Goal: Task Accomplishment & Management: Use online tool/utility

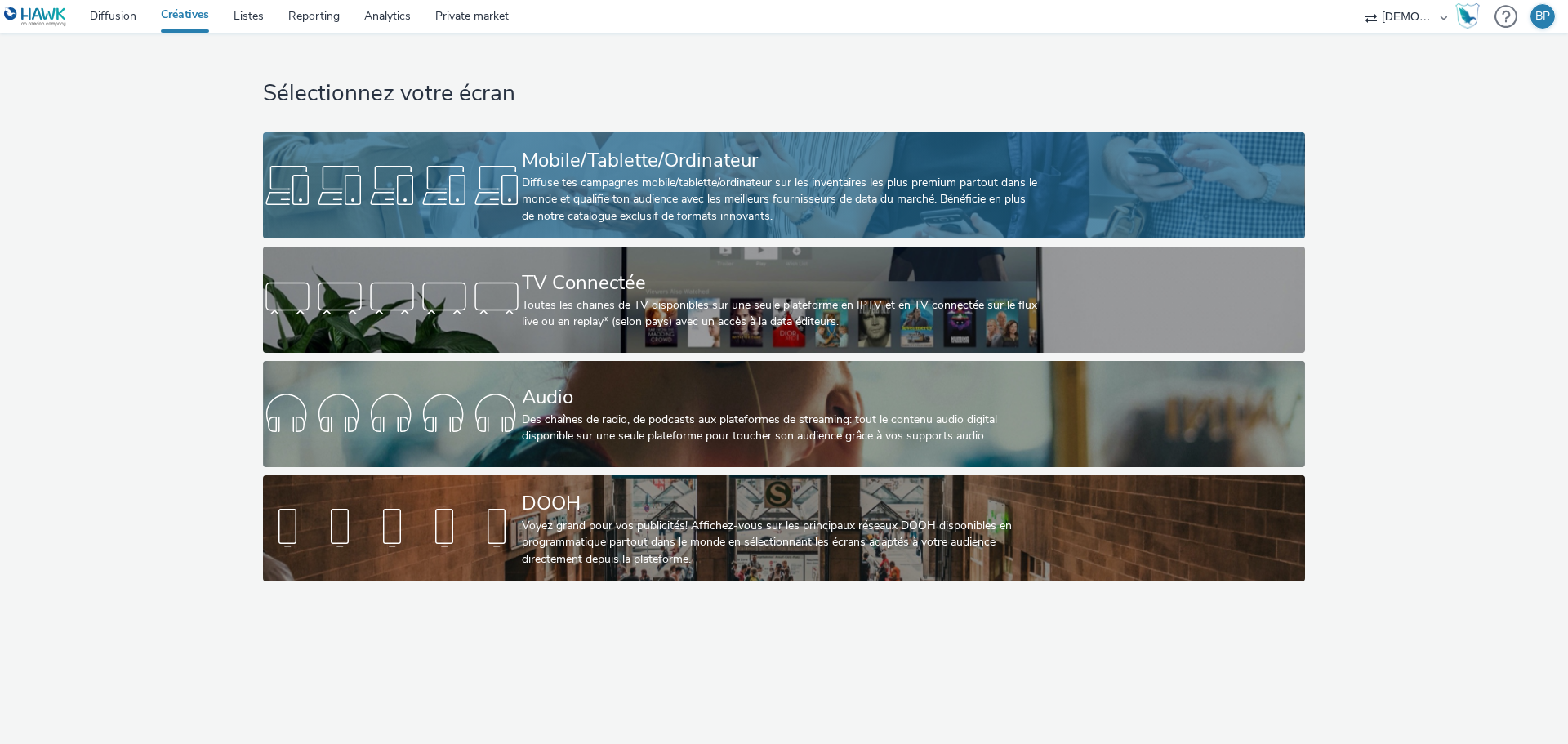
click at [717, 151] on div "Mobile/Tablette/Ordinateur" at bounding box center [781, 160] width 517 height 29
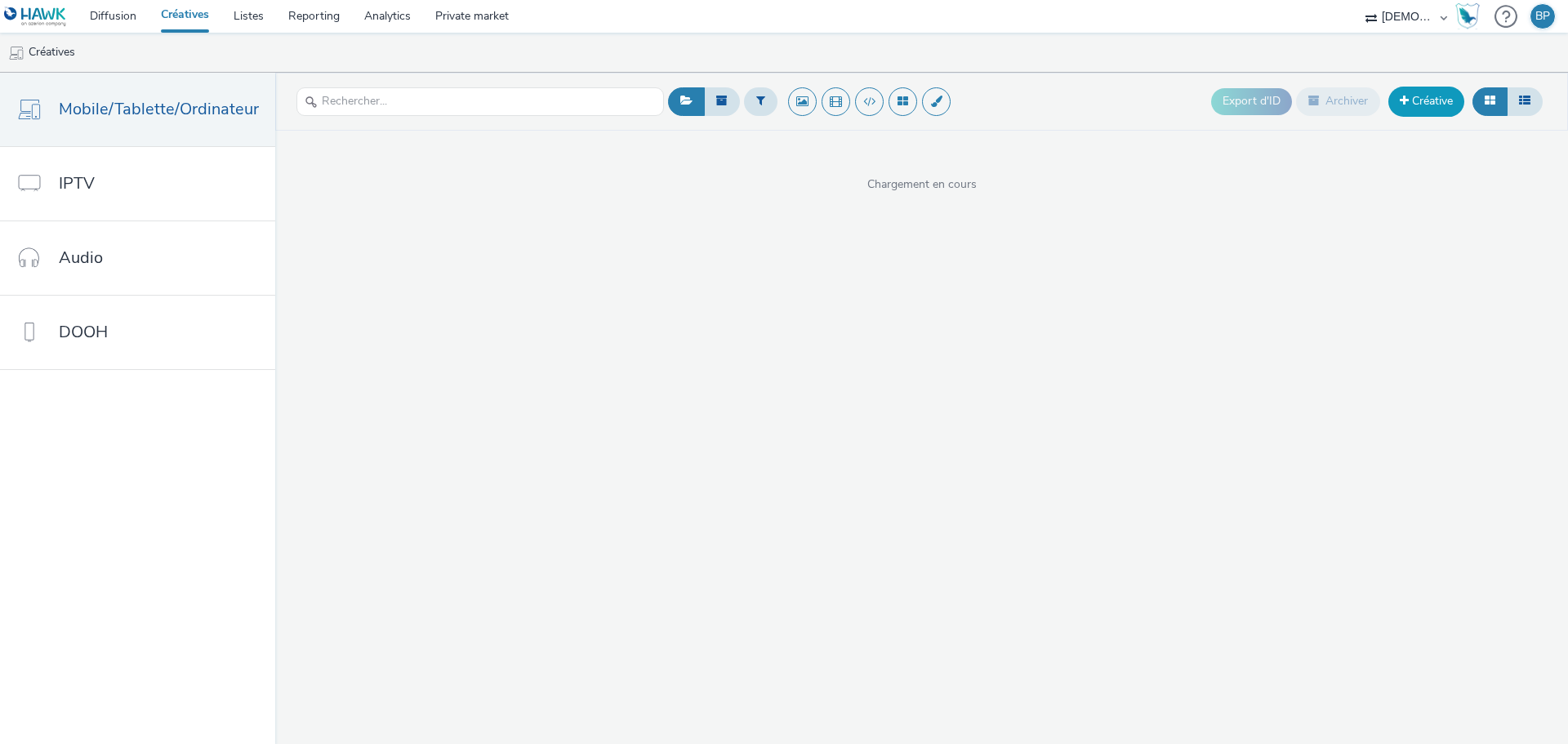
click at [1437, 100] on link "Créative" at bounding box center [1426, 102] width 76 height 30
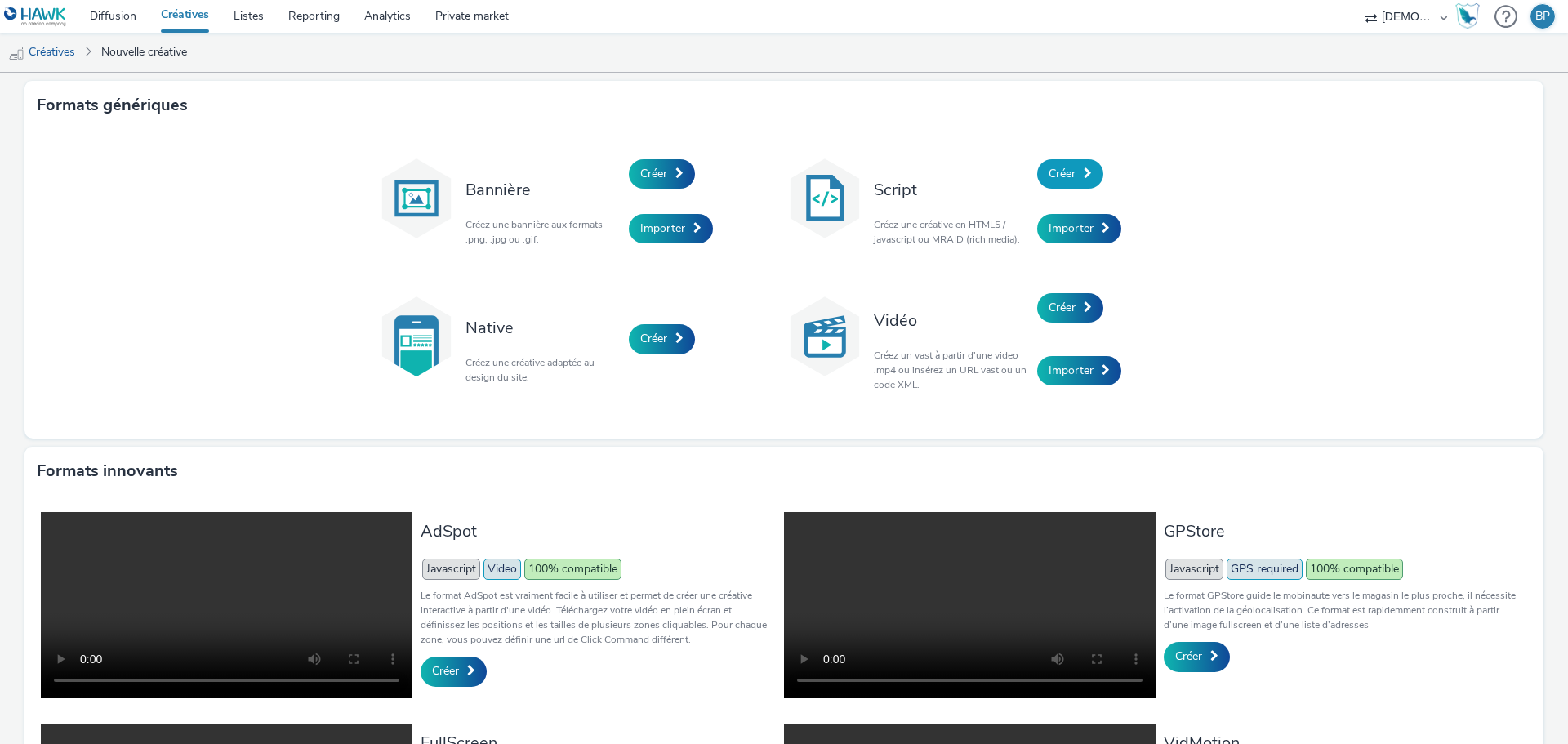
click at [1071, 176] on link "Créer" at bounding box center [1070, 174] width 67 height 30
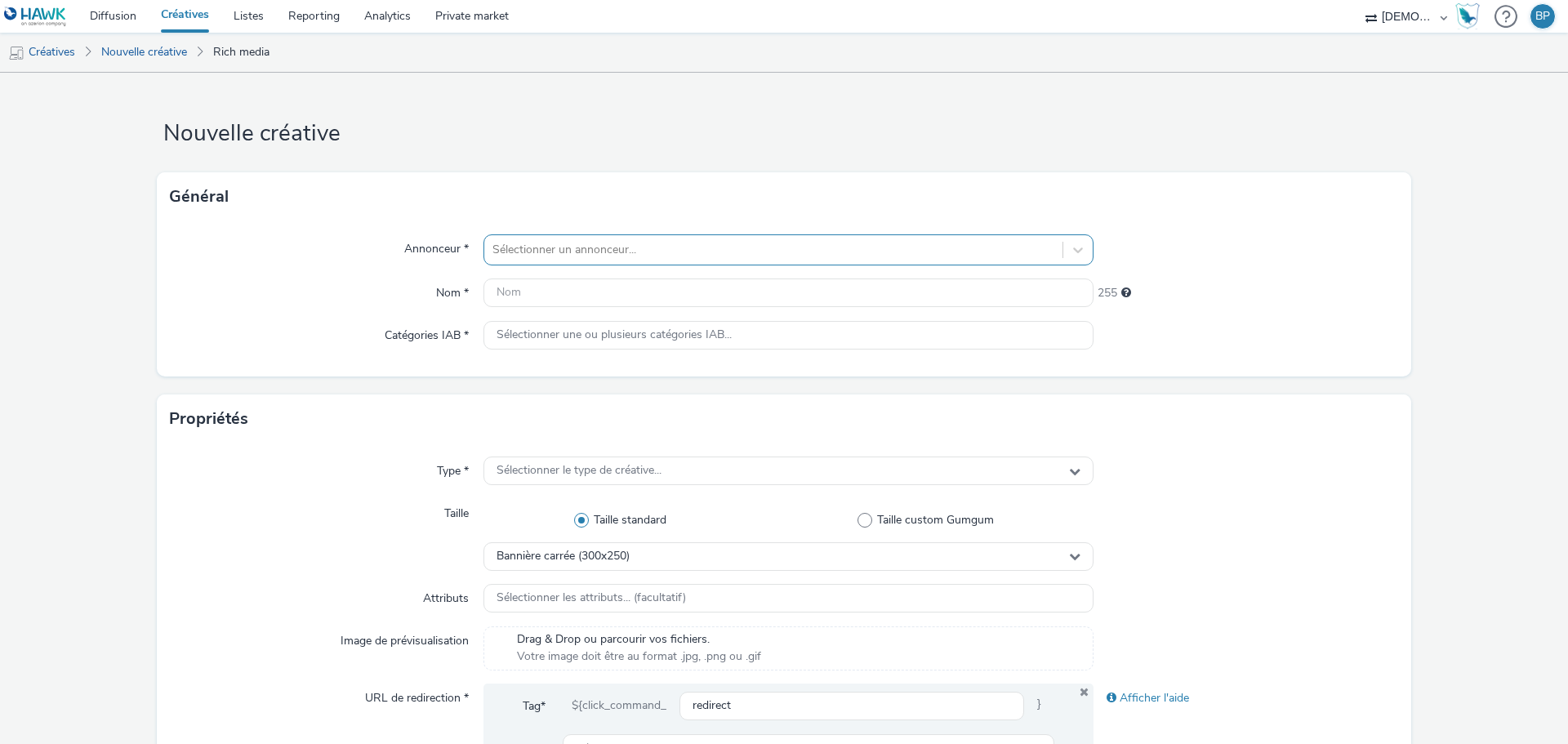
click at [558, 256] on div at bounding box center [773, 250] width 562 height 19
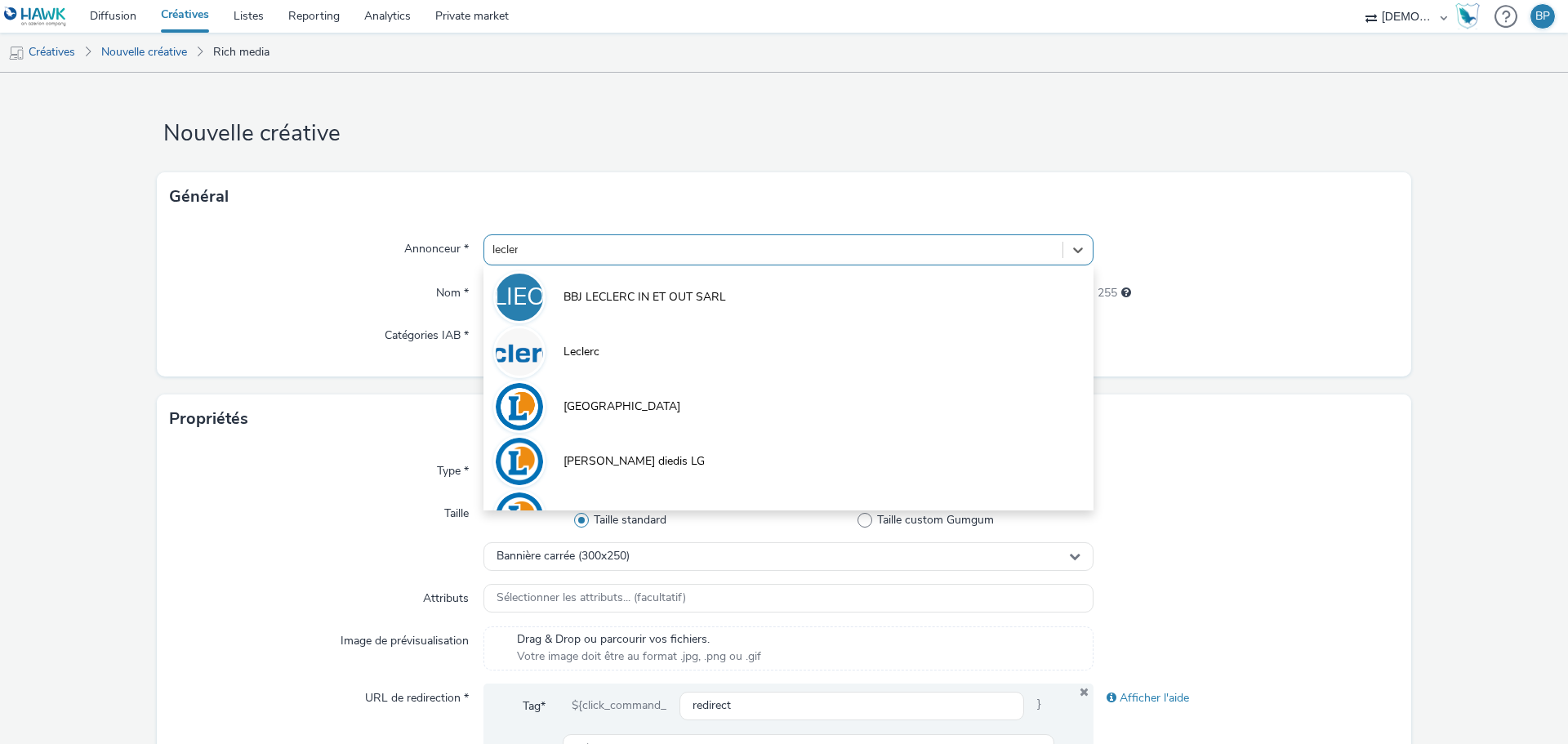
type input "leclerc"
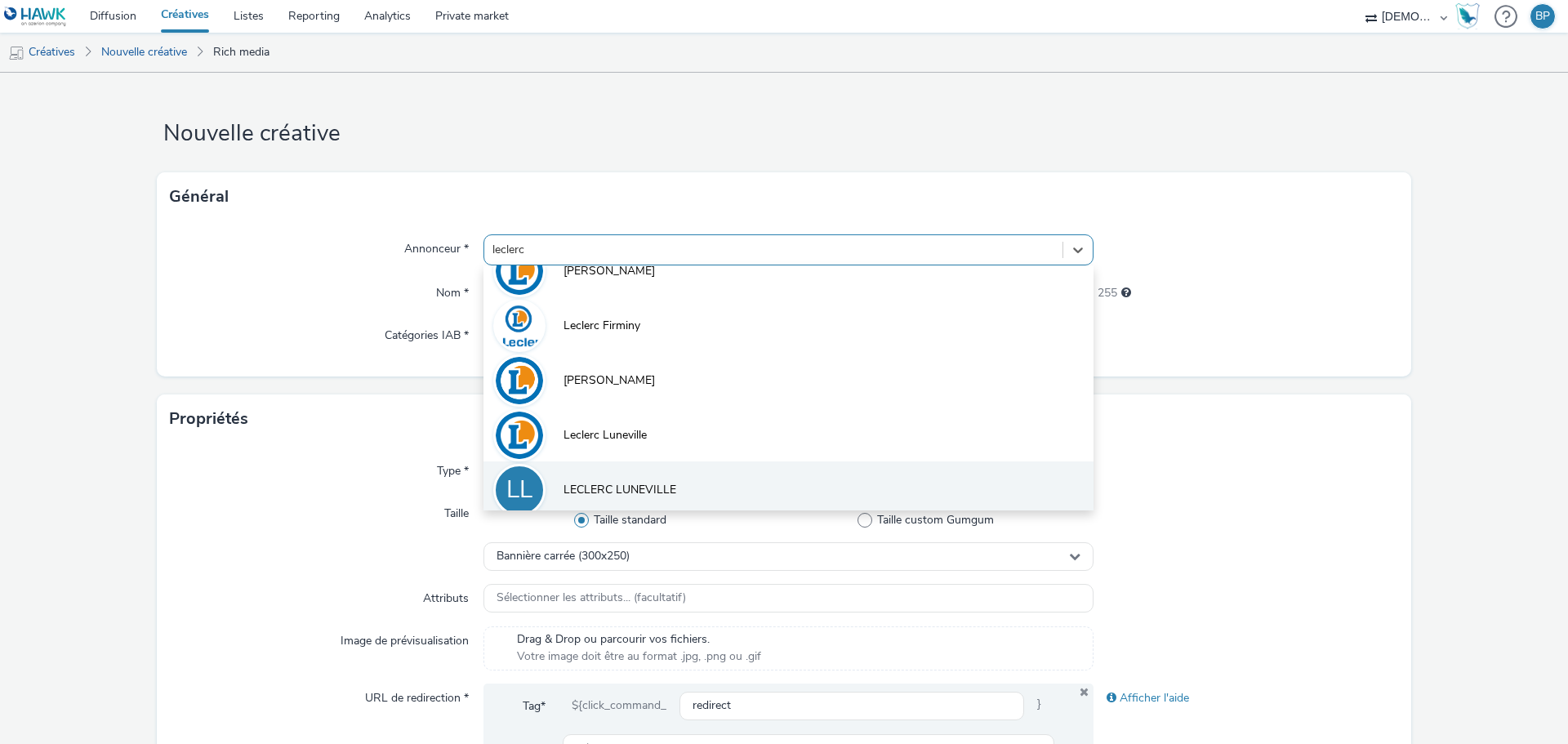
scroll to position [309, 0]
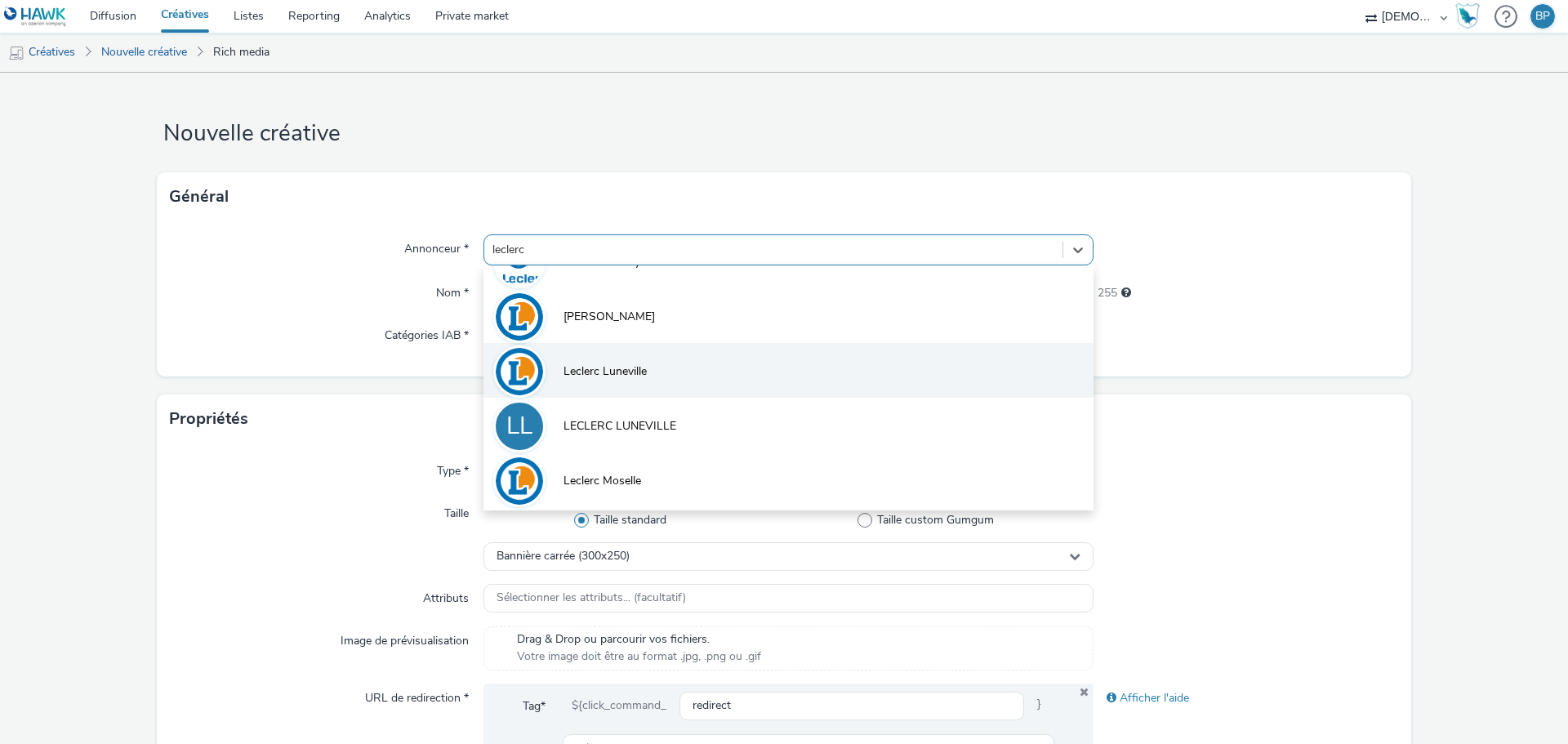
click at [597, 372] on span "Leclerc Luneville" at bounding box center [605, 372] width 83 height 17
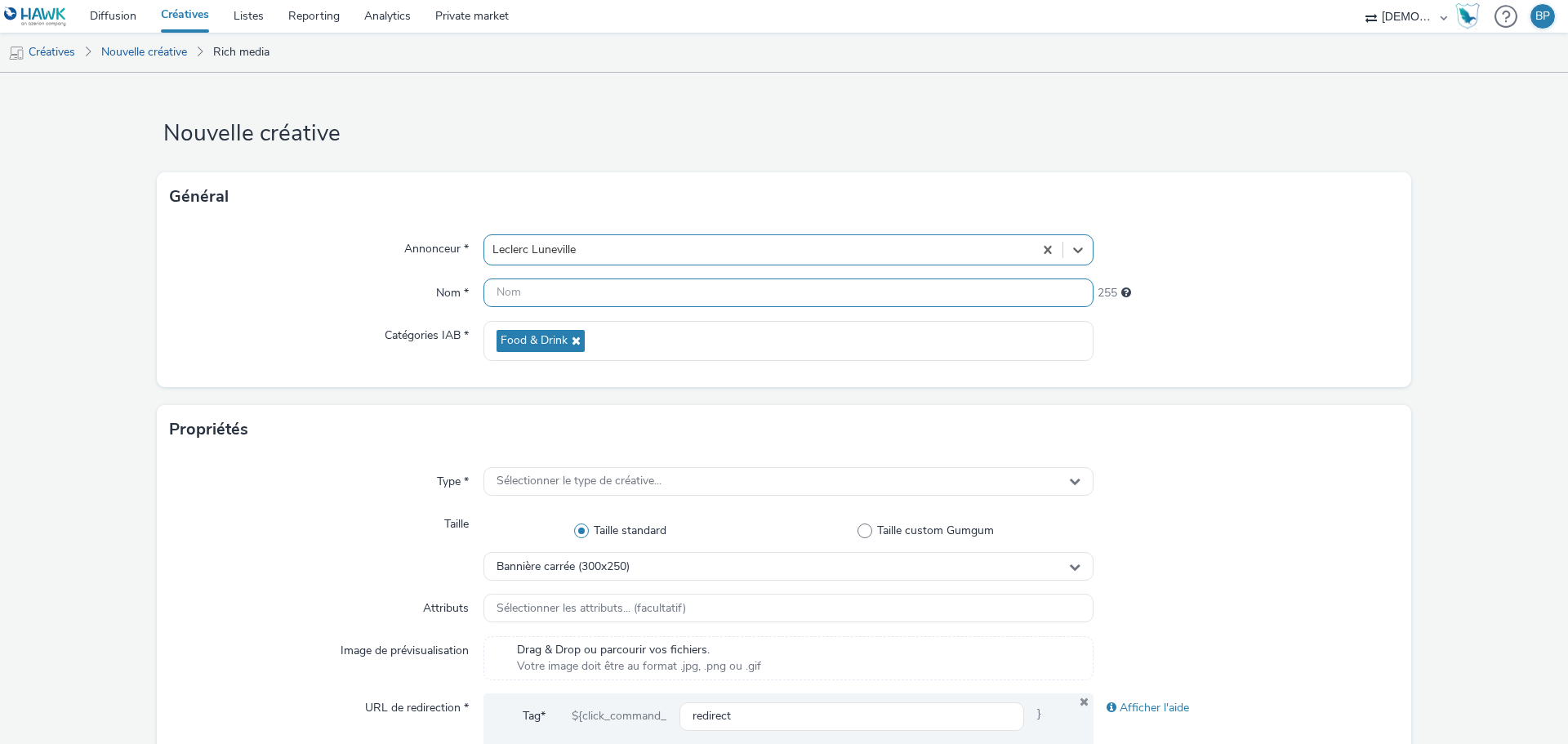
click at [584, 299] on input "text" at bounding box center [788, 292] width 610 height 29
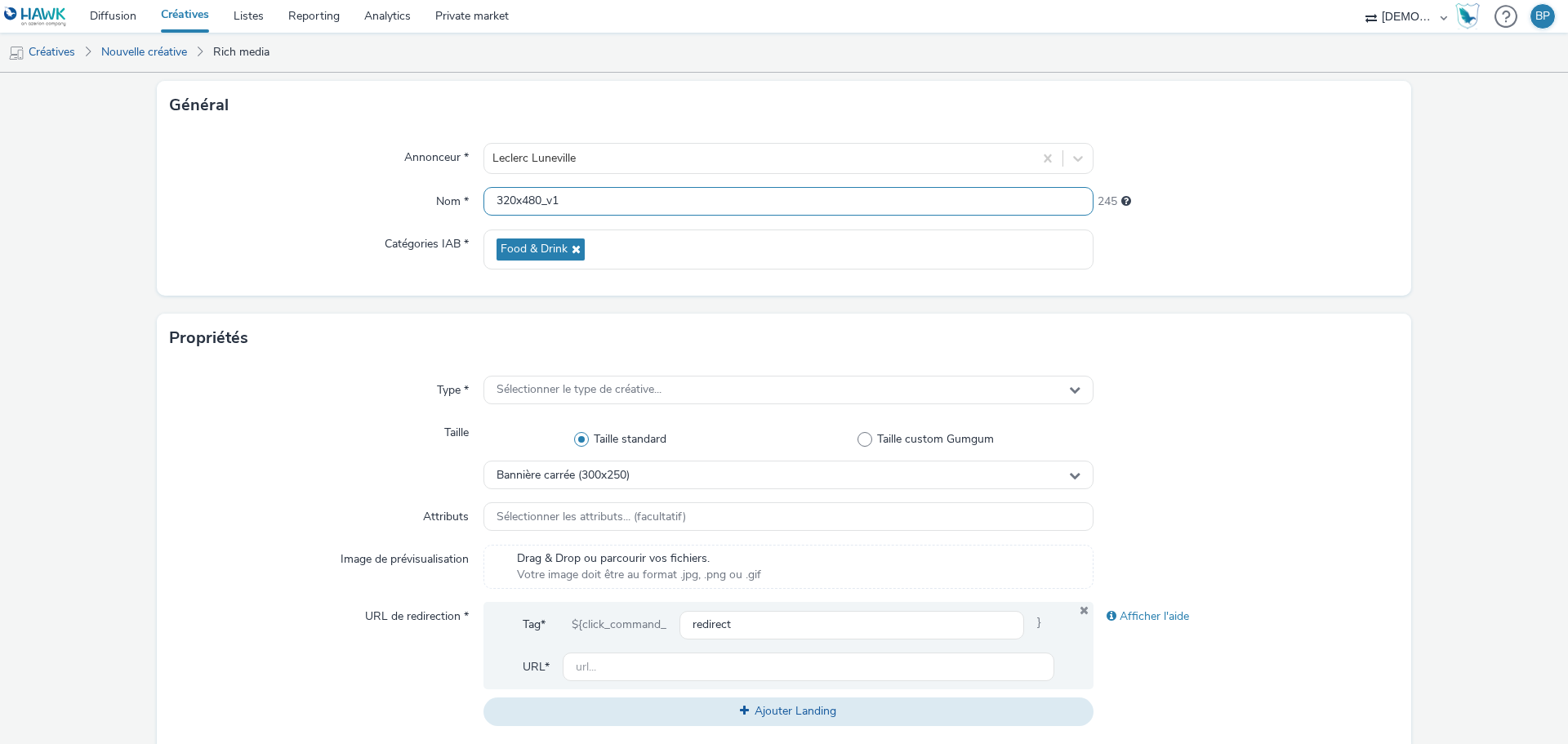
scroll to position [164, 0]
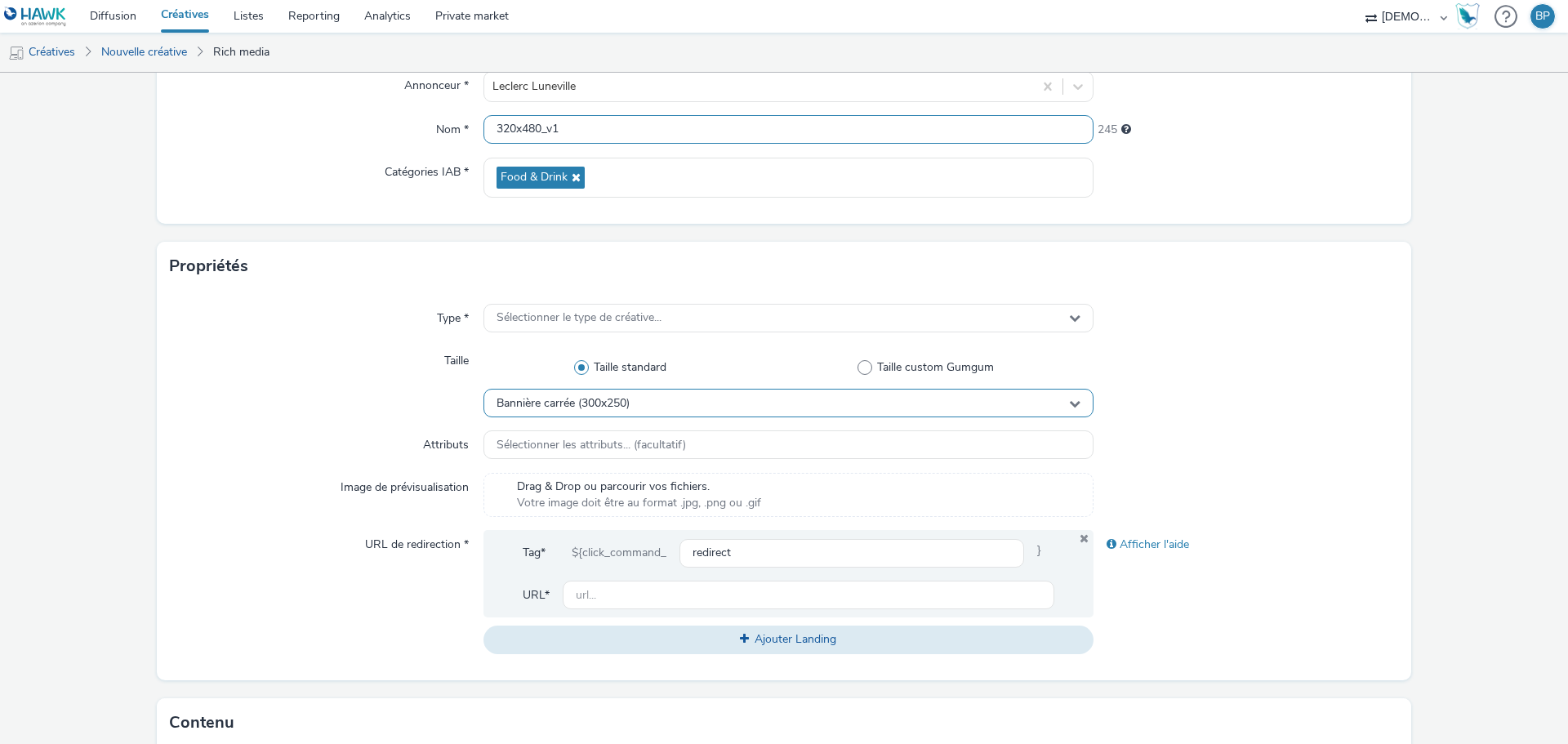
type input "320x480_v1"
click at [699, 403] on div "Bannière carrée (300x250)" at bounding box center [788, 403] width 610 height 29
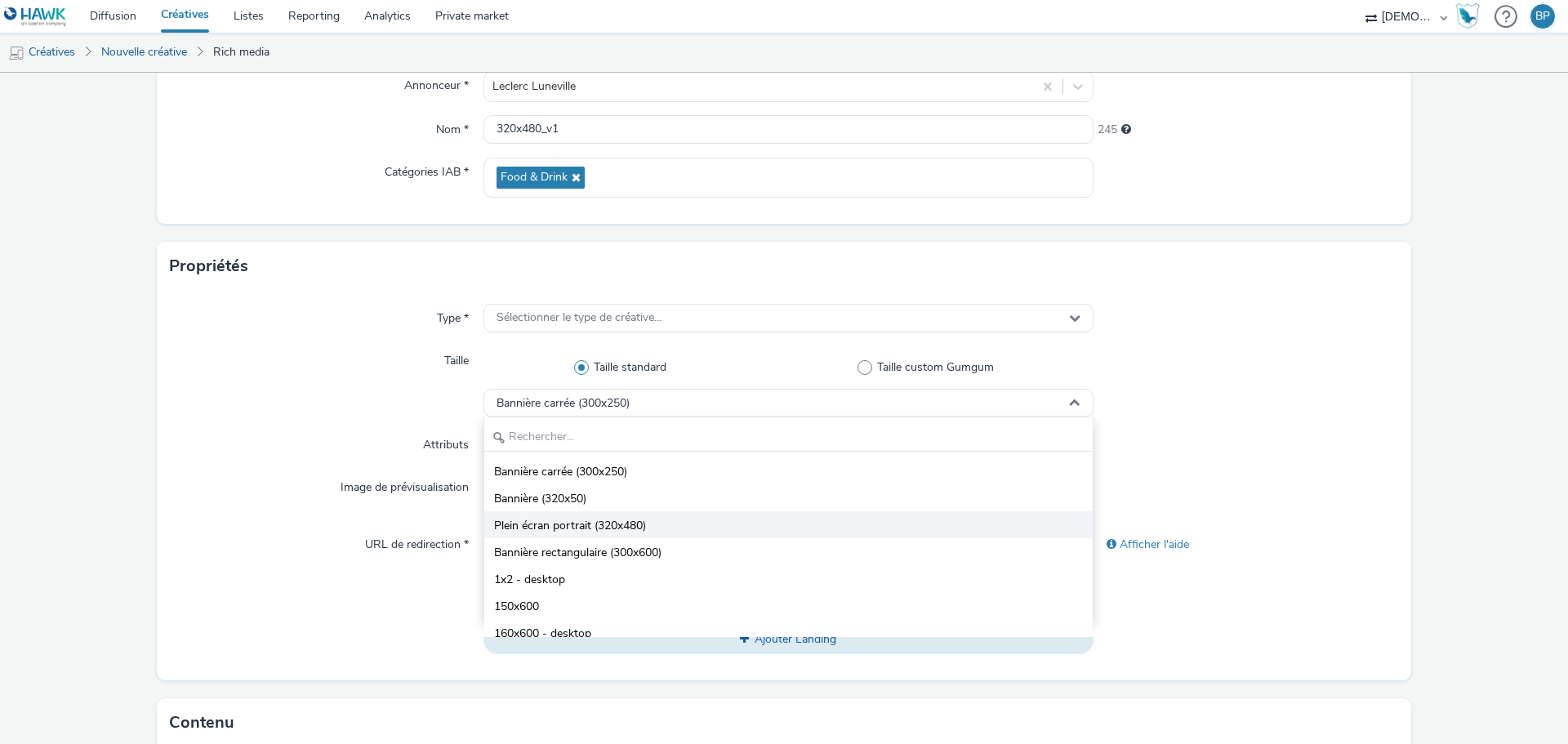
click at [586, 533] on span "Plein écran portrait (320x480)" at bounding box center [570, 526] width 152 height 17
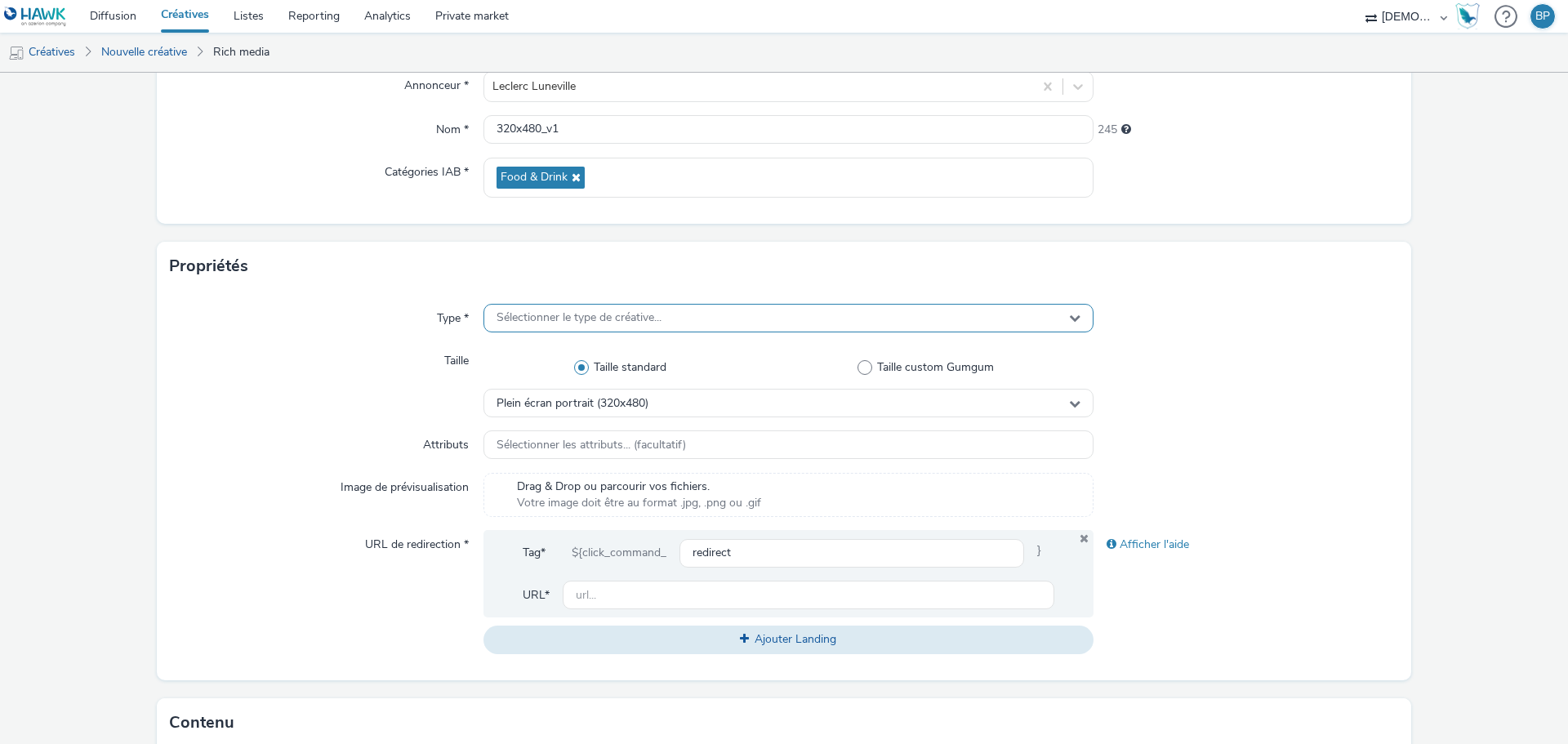
click at [567, 327] on div "Sélectionner le type de créative..." at bounding box center [788, 318] width 610 height 29
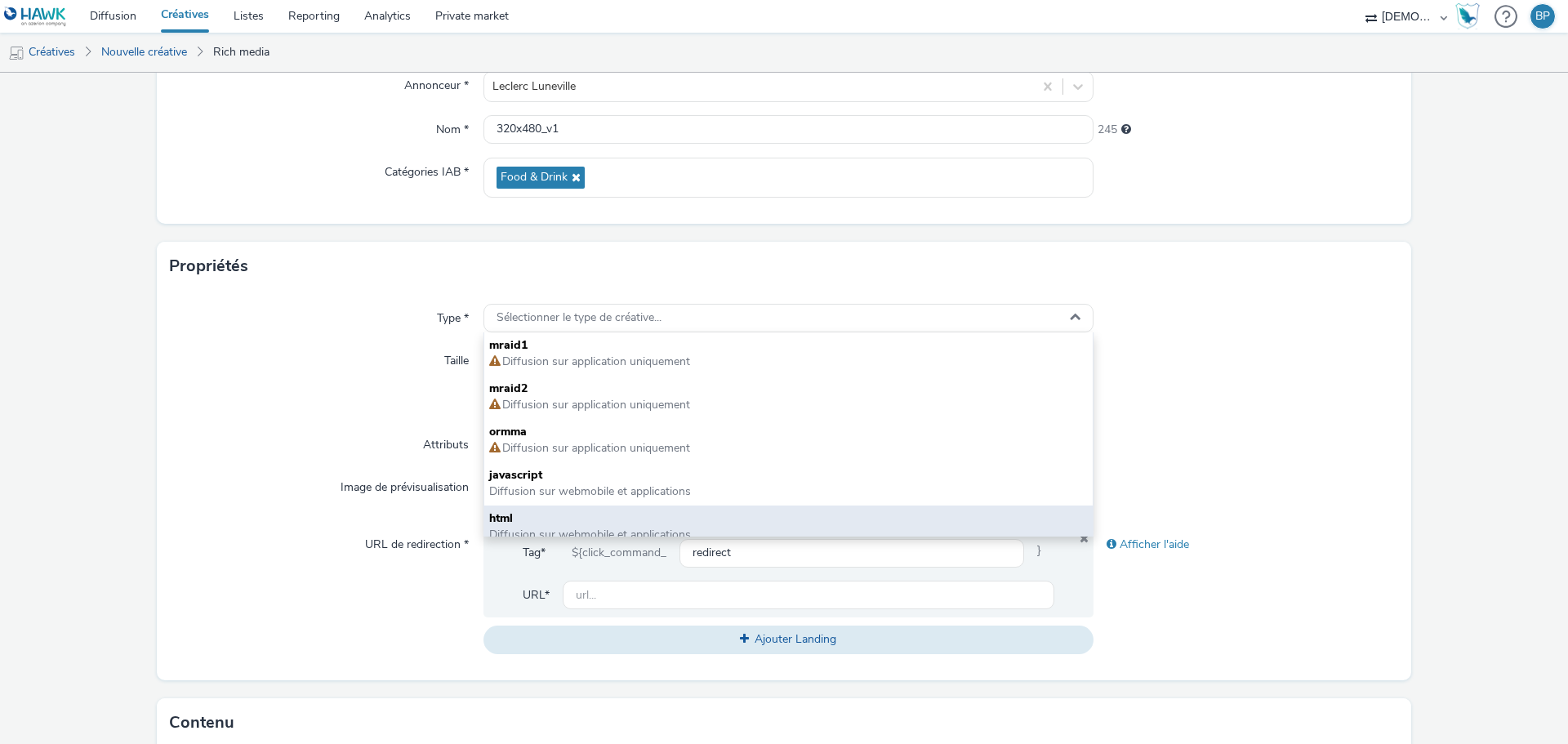
click at [543, 517] on span "html" at bounding box center [788, 518] width 599 height 17
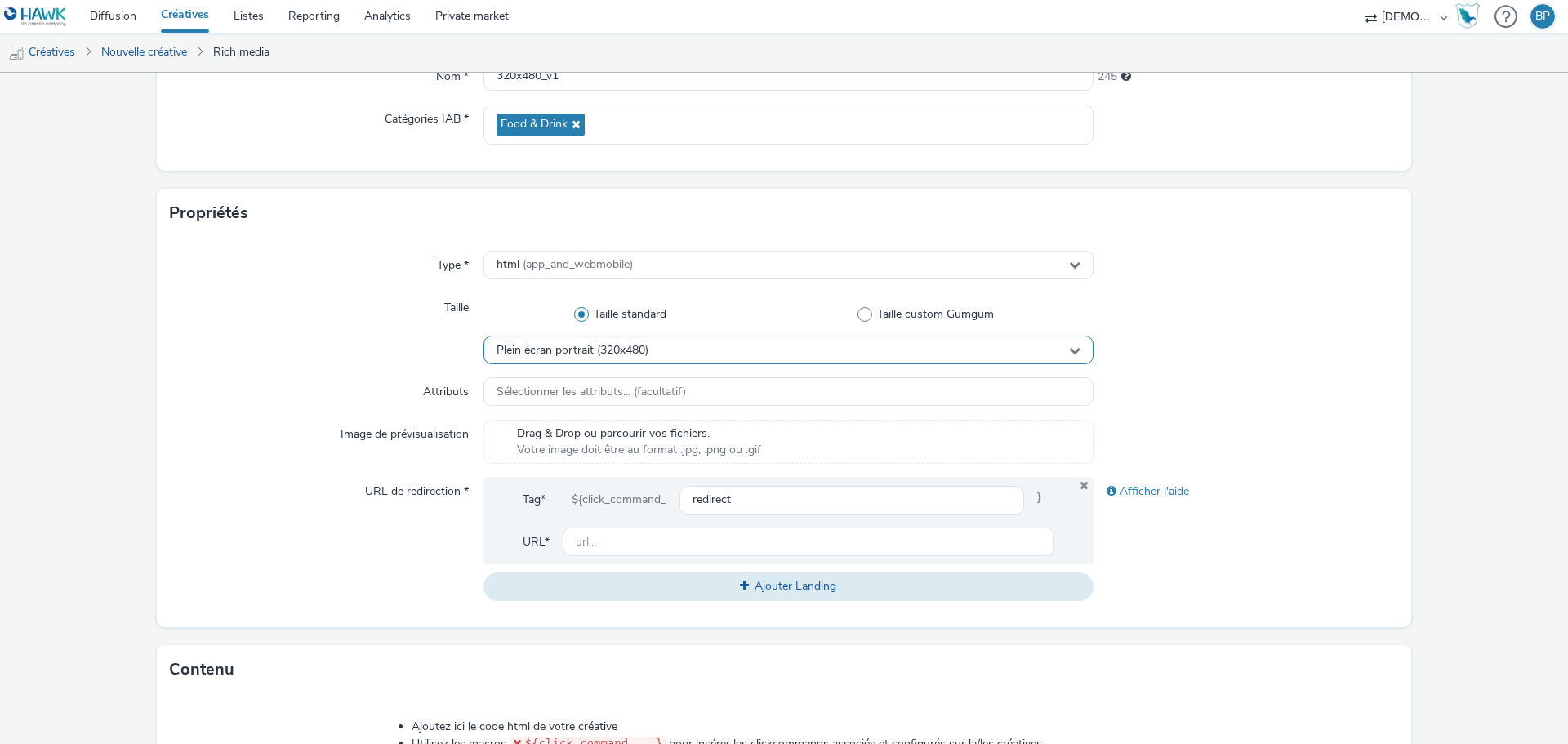
scroll to position [245, 0]
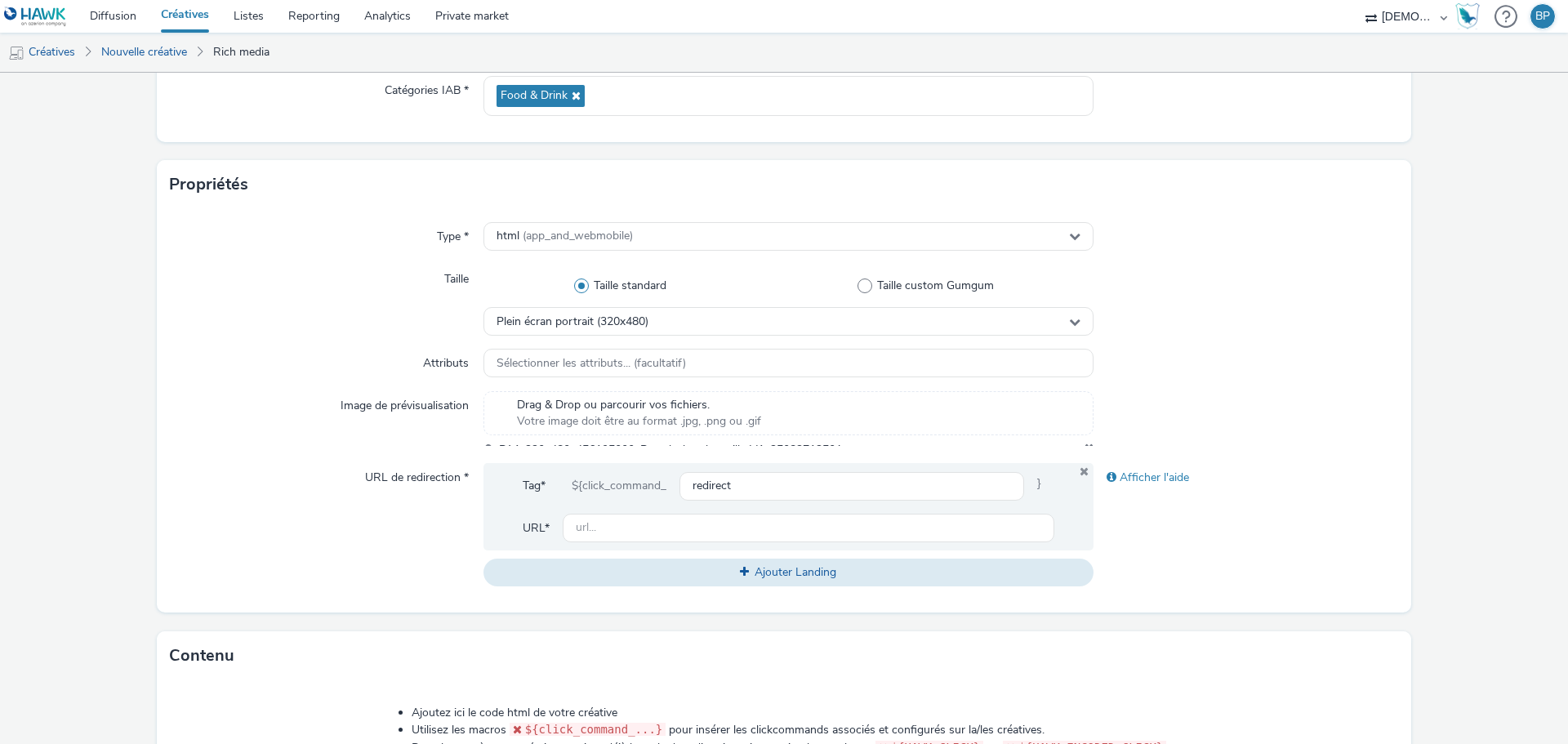
click at [630, 398] on span "Drag & Drop ou parcourir vos fichiers." at bounding box center [638, 405] width 244 height 17
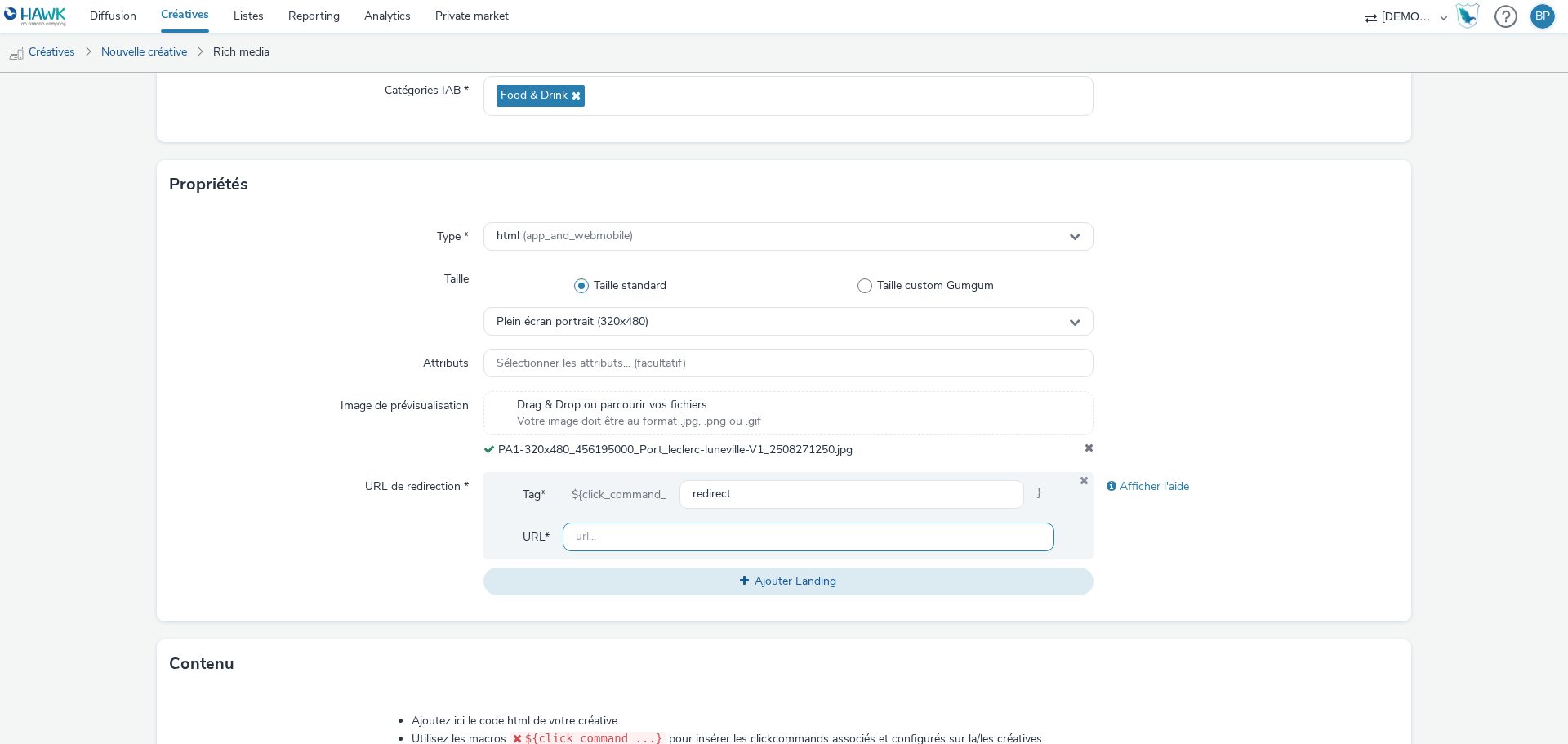
drag, startPoint x: 754, startPoint y: 548, endPoint x: 1018, endPoint y: 461, distance: 278.0
click at [754, 548] on input "text" at bounding box center [808, 537] width 492 height 29
paste input "[URL][DOMAIN_NAME]"
type input "[URL][DOMAIN_NAME]"
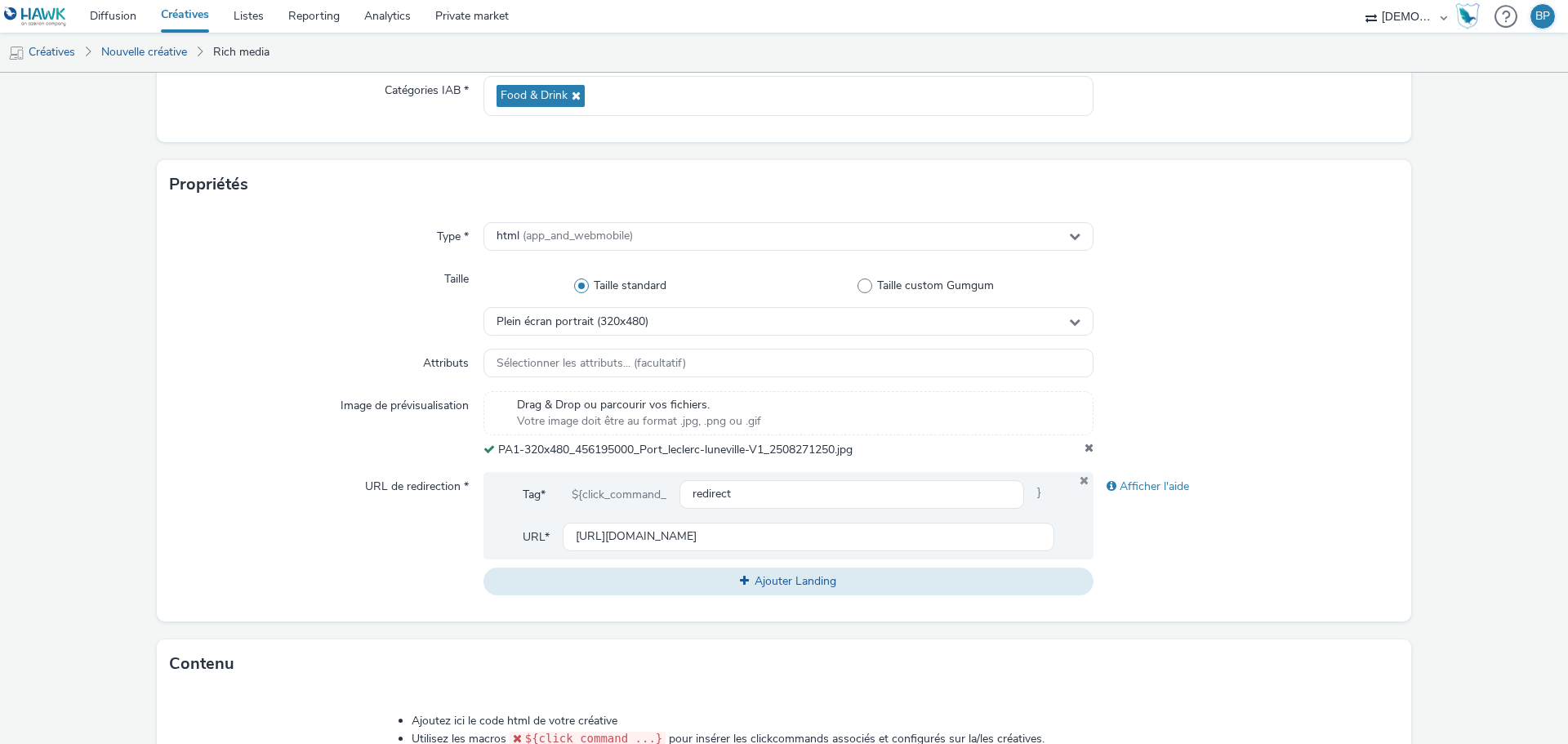
click at [1392, 373] on div "Type * html (app_and_webmobile) Taille Taille standard Taille custom Gumgum Ple…" at bounding box center [784, 415] width 1254 height 412
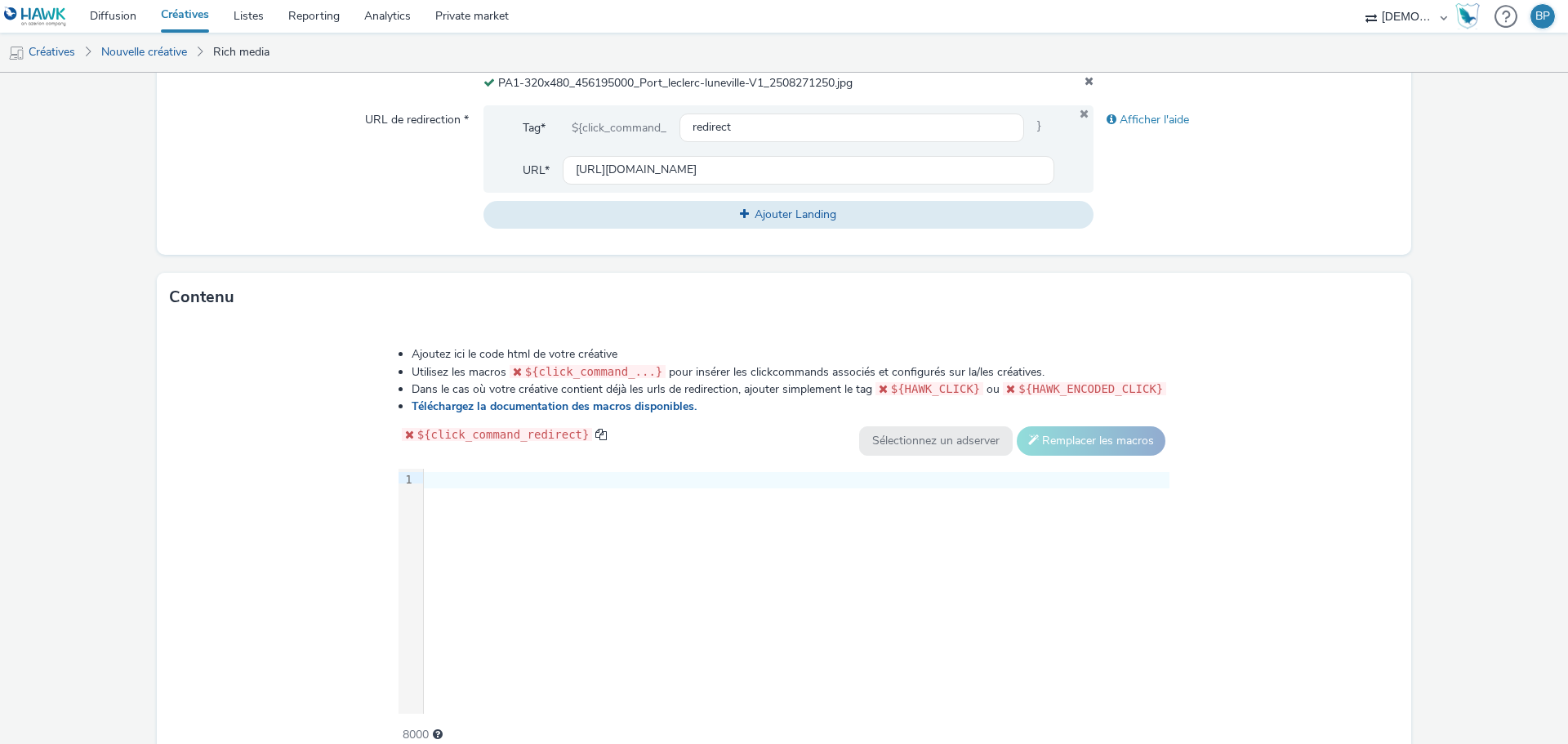
scroll to position [690, 0]
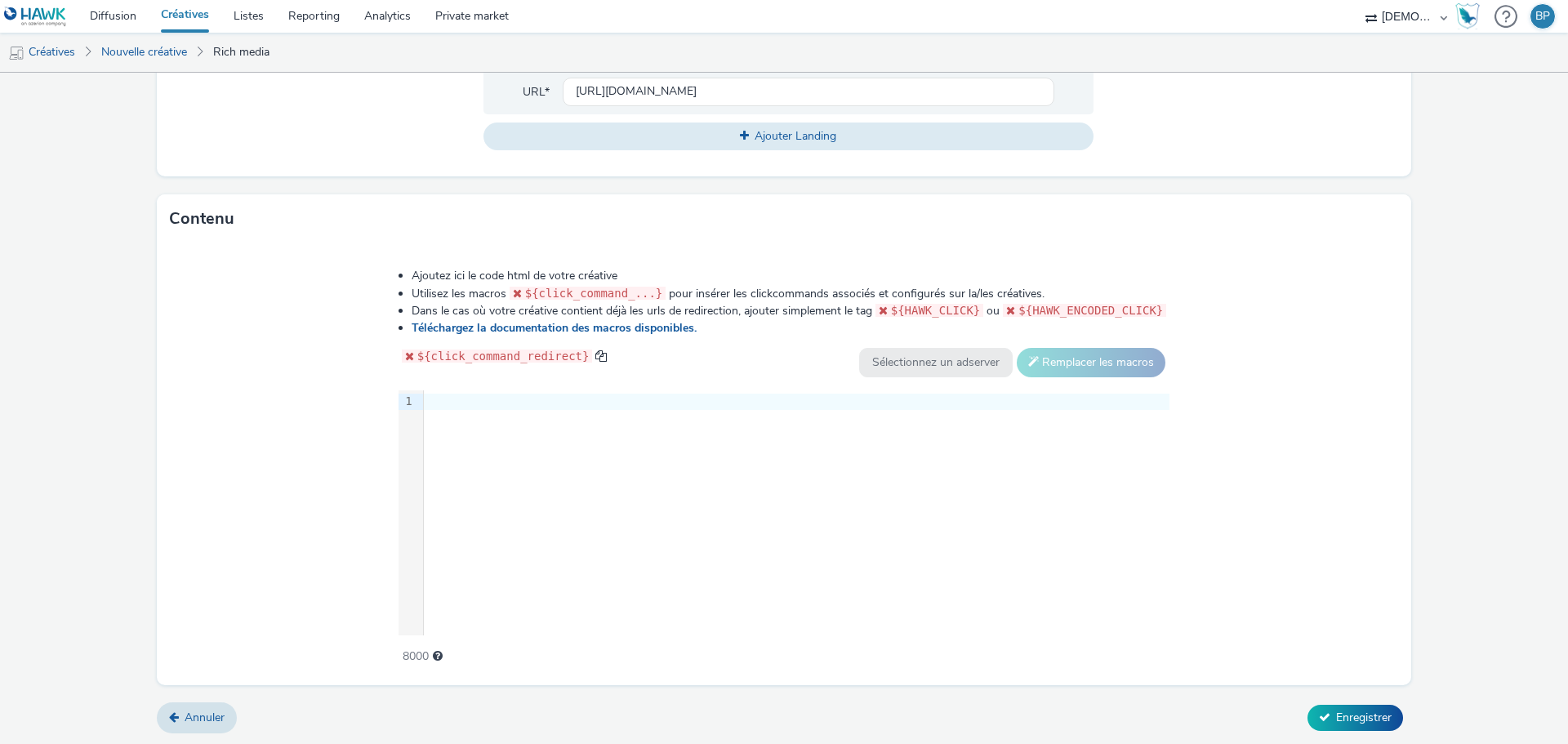
drag, startPoint x: 1381, startPoint y: 383, endPoint x: 840, endPoint y: 510, distance: 555.7
click at [1381, 384] on div "Ajoutez ici le code html de votre créative Utilisez les macros ${click_command_…" at bounding box center [784, 463] width 1254 height 441
click at [523, 401] on div at bounding box center [796, 402] width 746 height 17
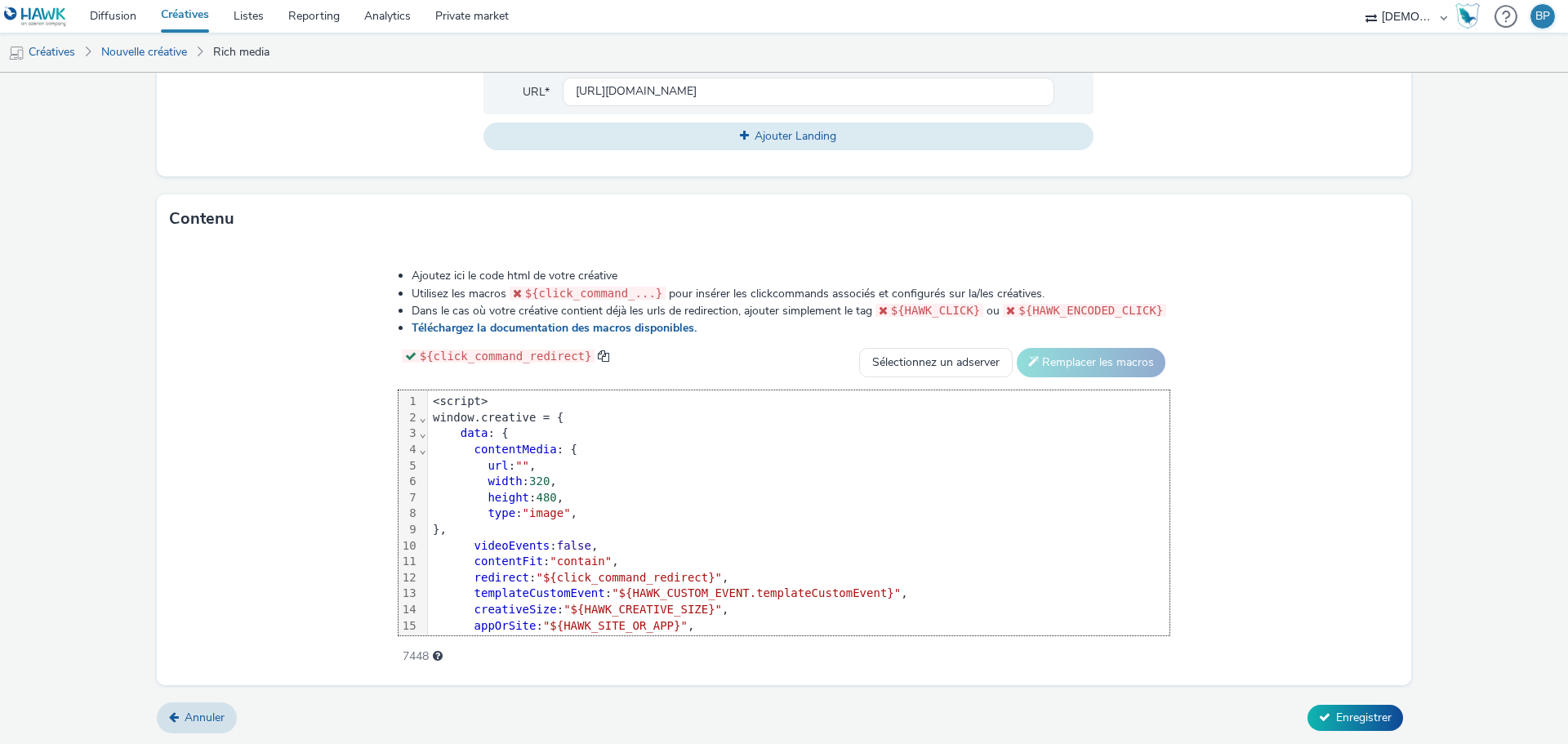
scroll to position [80, 0]
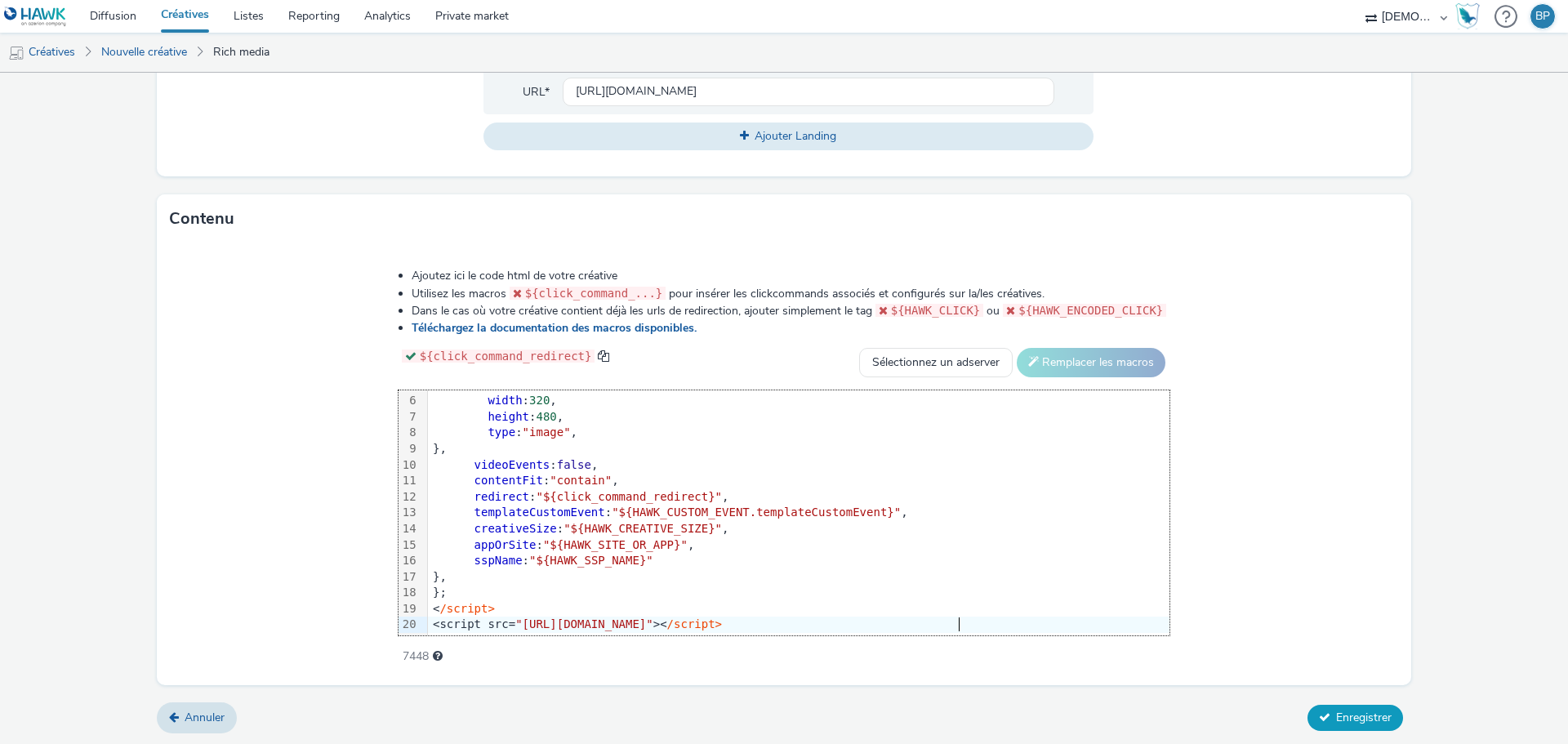
click at [1336, 723] on span "Enregistrer" at bounding box center [1364, 717] width 55 height 16
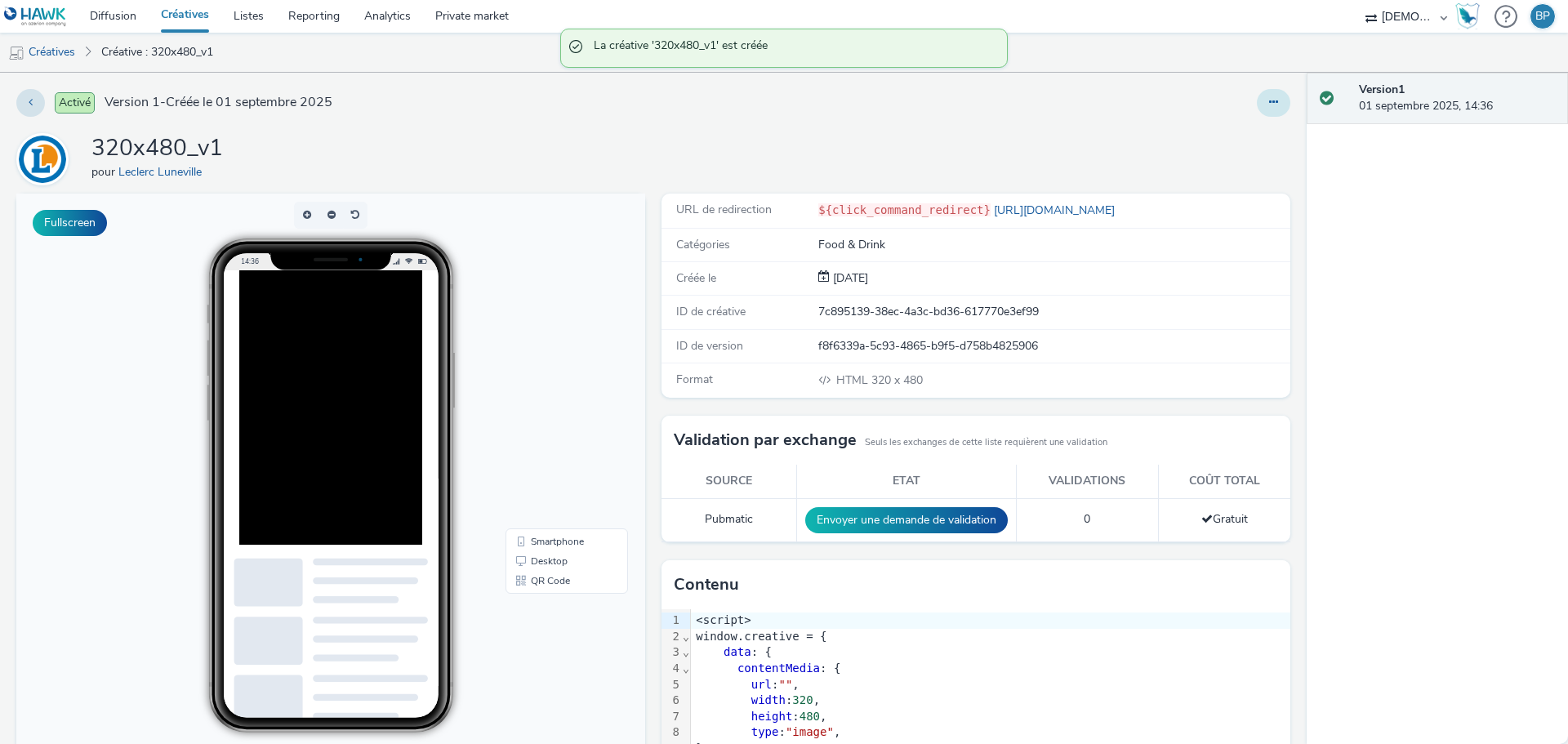
click at [1269, 103] on icon at bounding box center [1273, 102] width 9 height 11
click at [1224, 140] on link "Modifier" at bounding box center [1229, 135] width 123 height 32
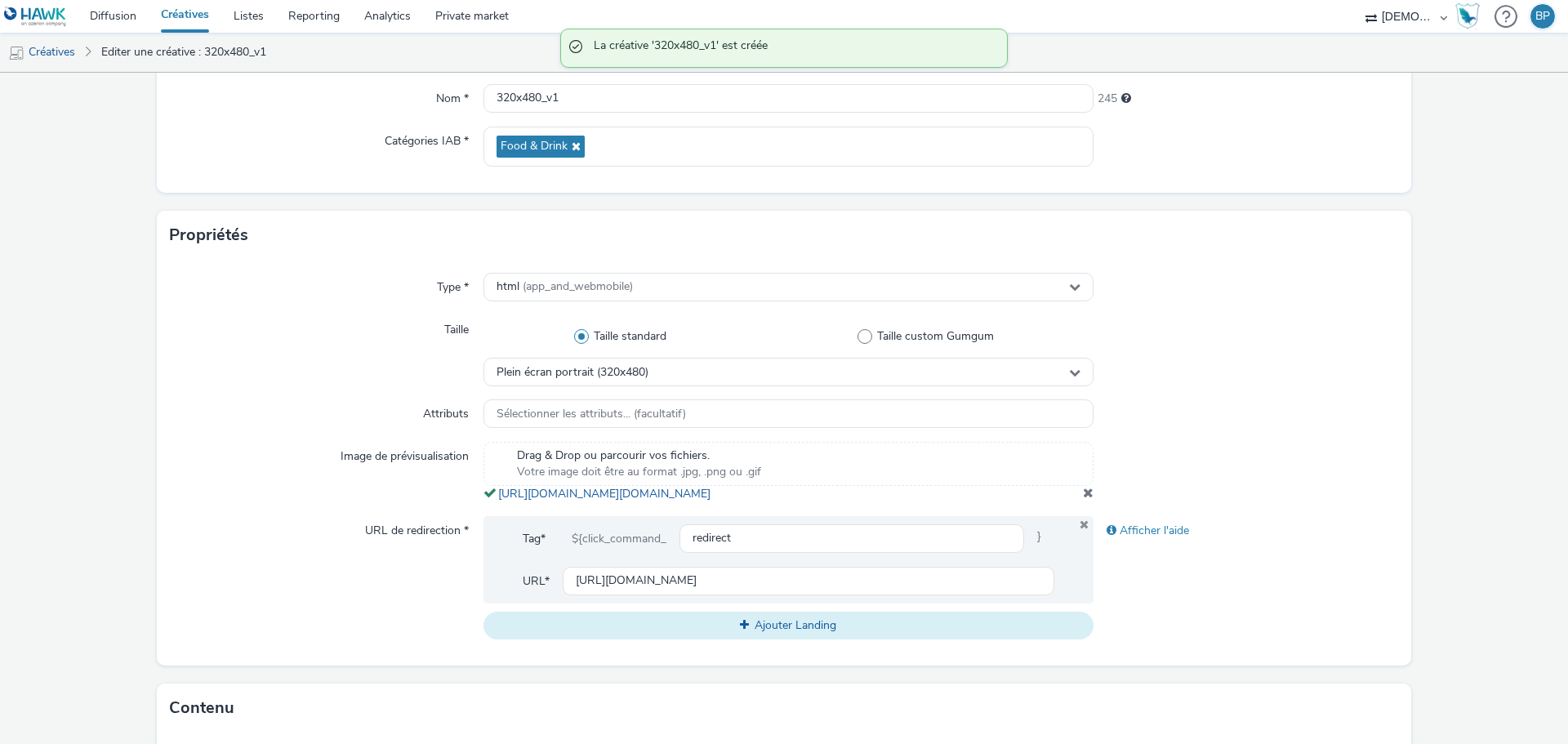
scroll to position [490, 0]
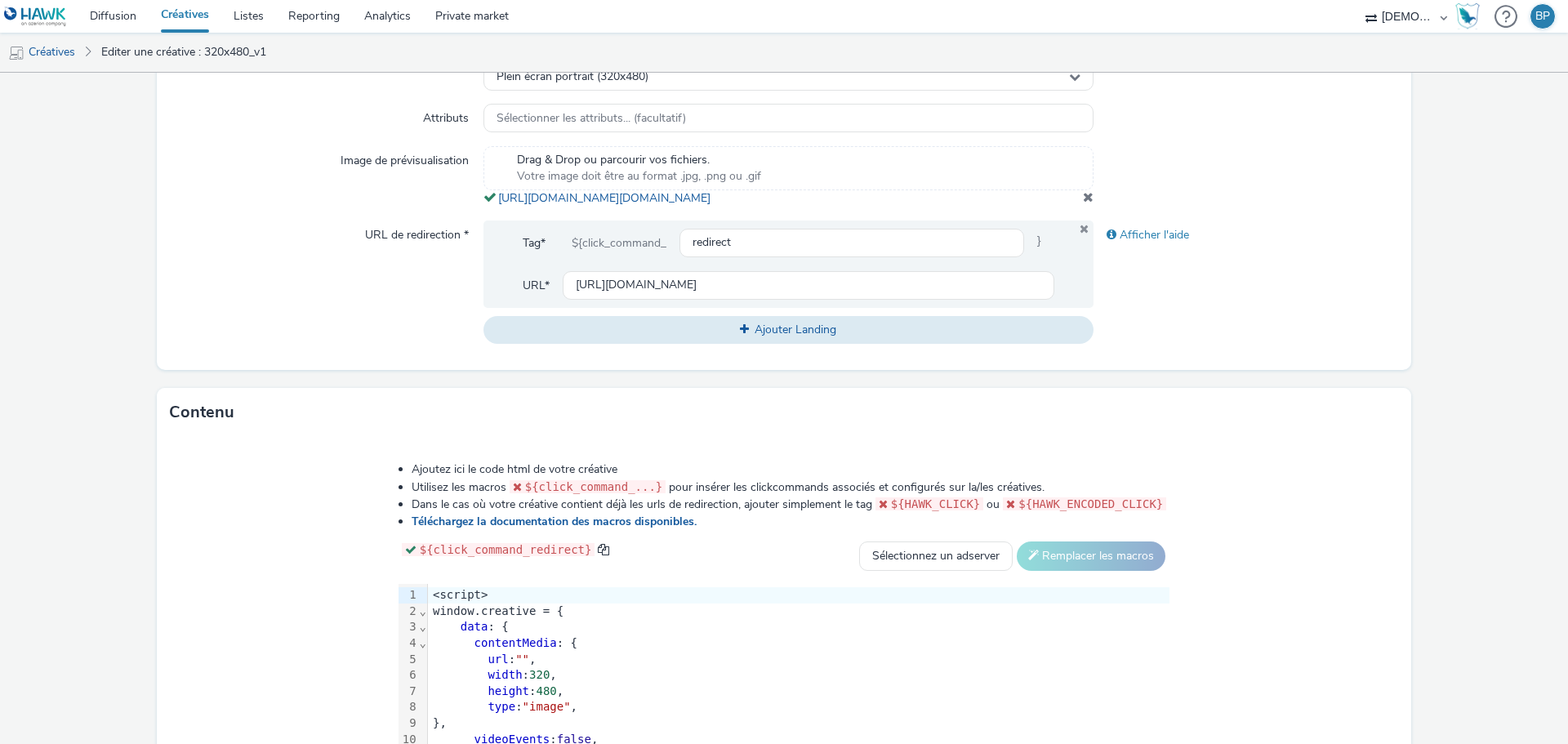
drag, startPoint x: 878, startPoint y: 214, endPoint x: 488, endPoint y: 200, distance: 390.3
click at [488, 200] on div "Drag & Drop ou parcourir vos fichiers. Votre image doit être au format .jpg, .p…" at bounding box center [788, 176] width 610 height 60
copy span "[URL][DOMAIN_NAME][DOMAIN_NAME]"
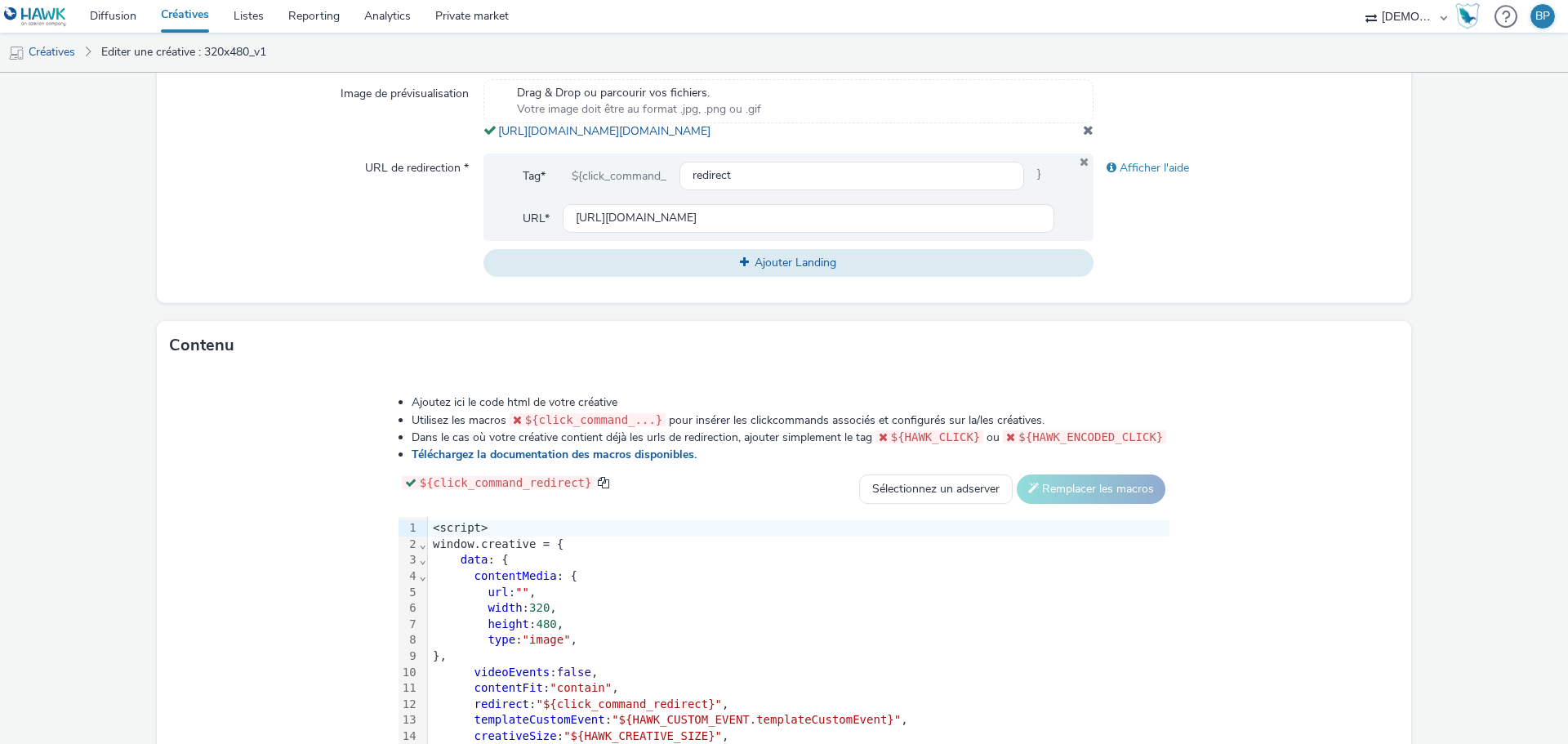
scroll to position [700, 0]
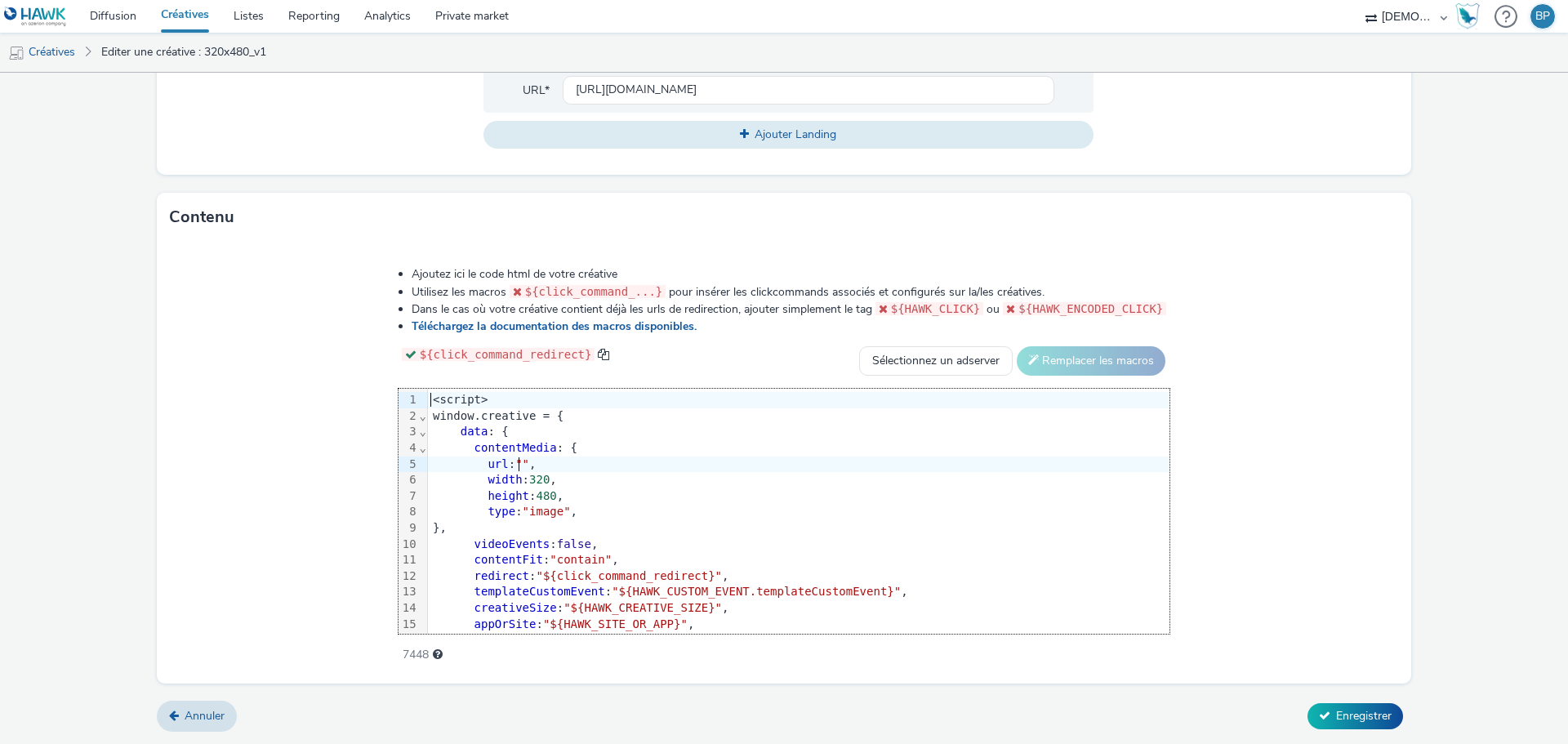
click at [523, 462] on span """" at bounding box center [522, 464] width 14 height 13
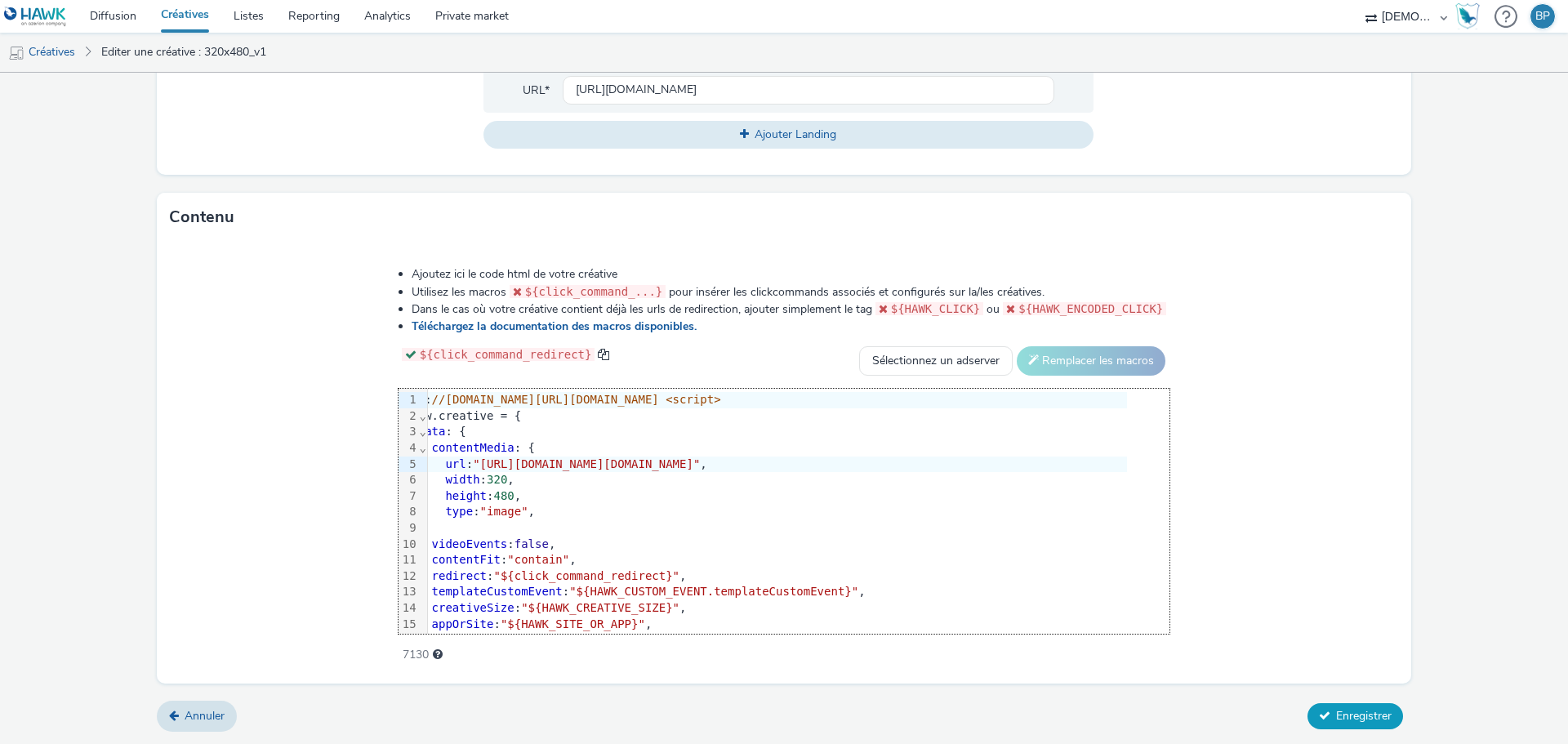
click at [1343, 710] on span "Enregistrer" at bounding box center [1364, 715] width 55 height 16
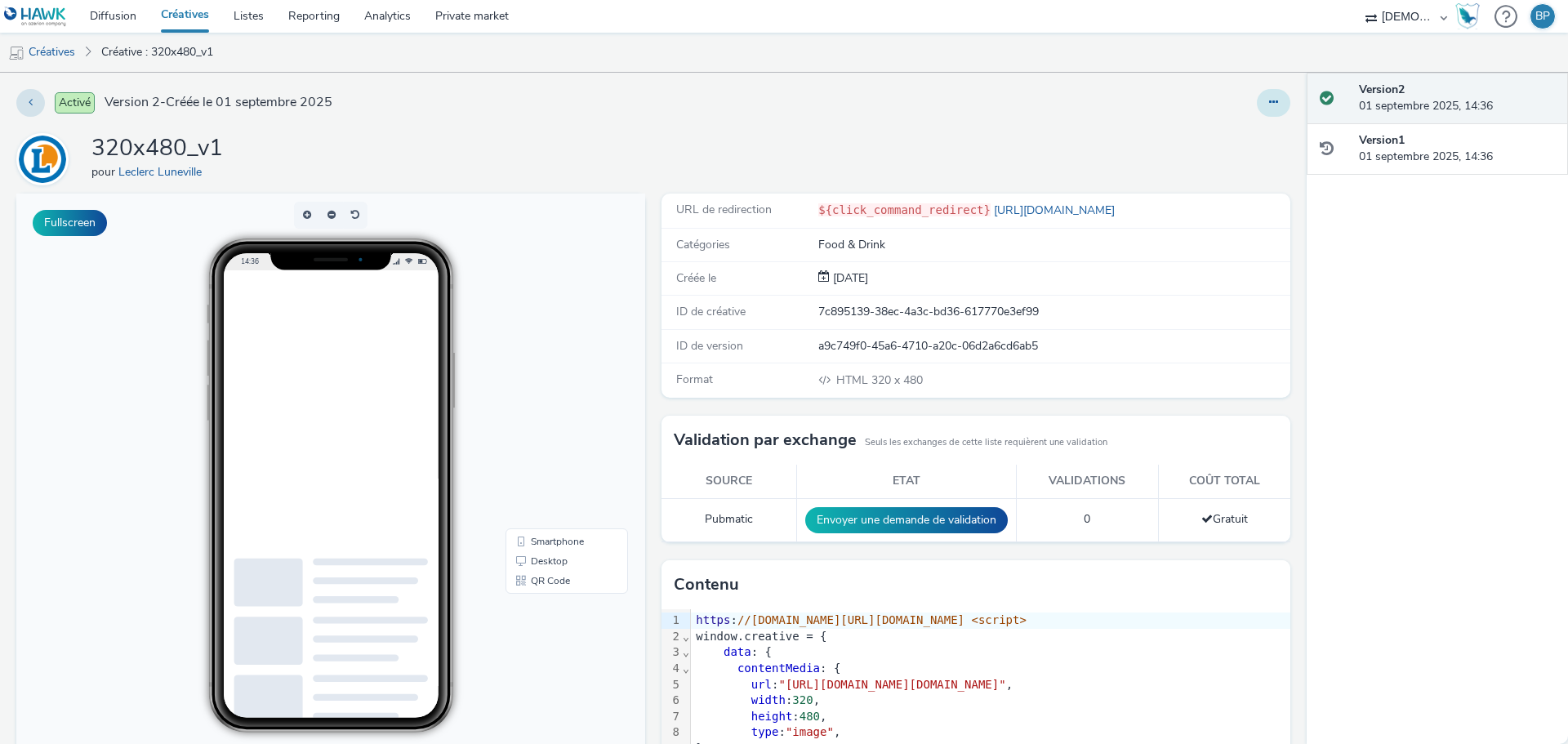
click at [1270, 92] on button at bounding box center [1273, 103] width 33 height 28
click at [1249, 129] on link "Modifier" at bounding box center [1229, 135] width 123 height 32
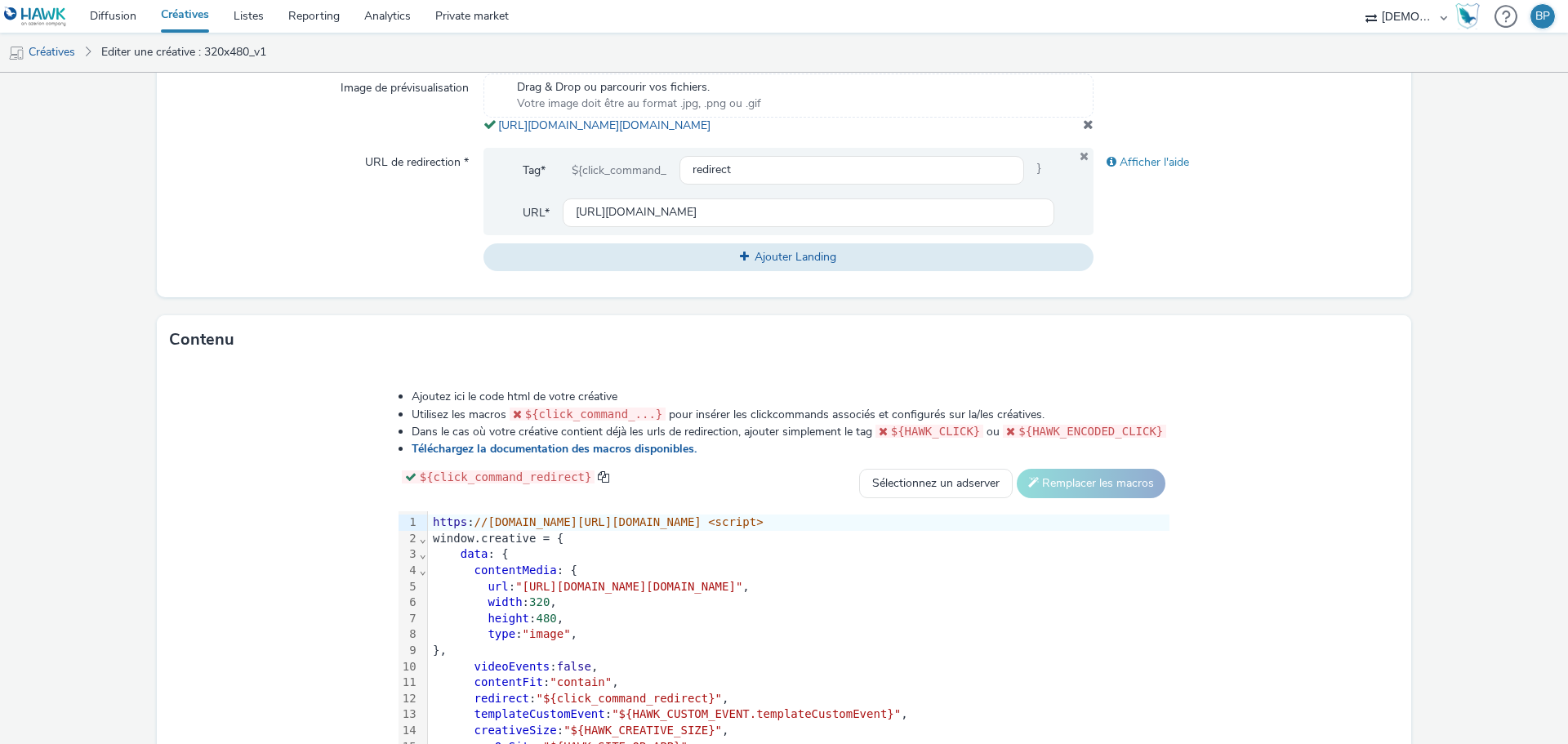
scroll to position [700, 0]
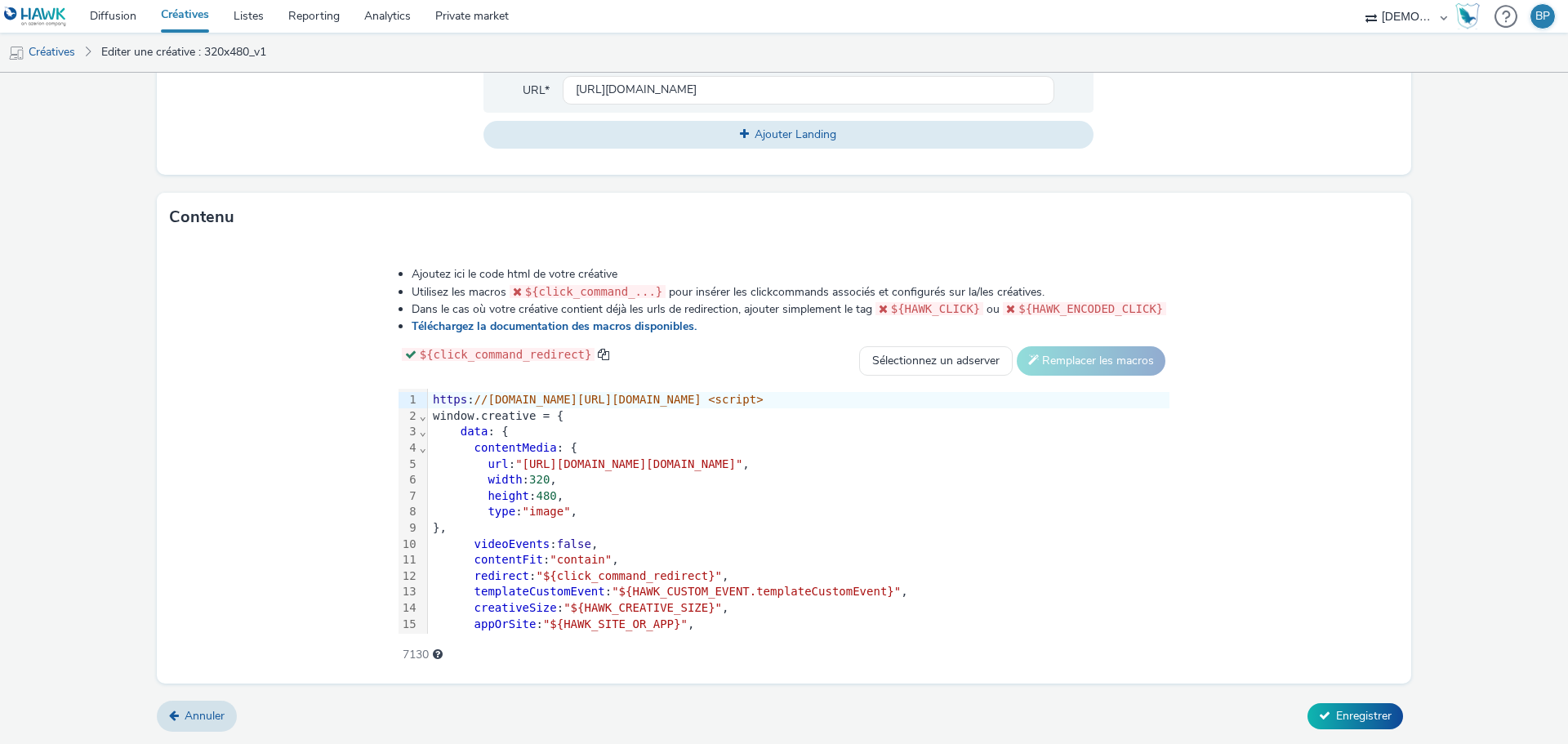
click at [589, 498] on div "height : 480 ," at bounding box center [798, 496] width 741 height 17
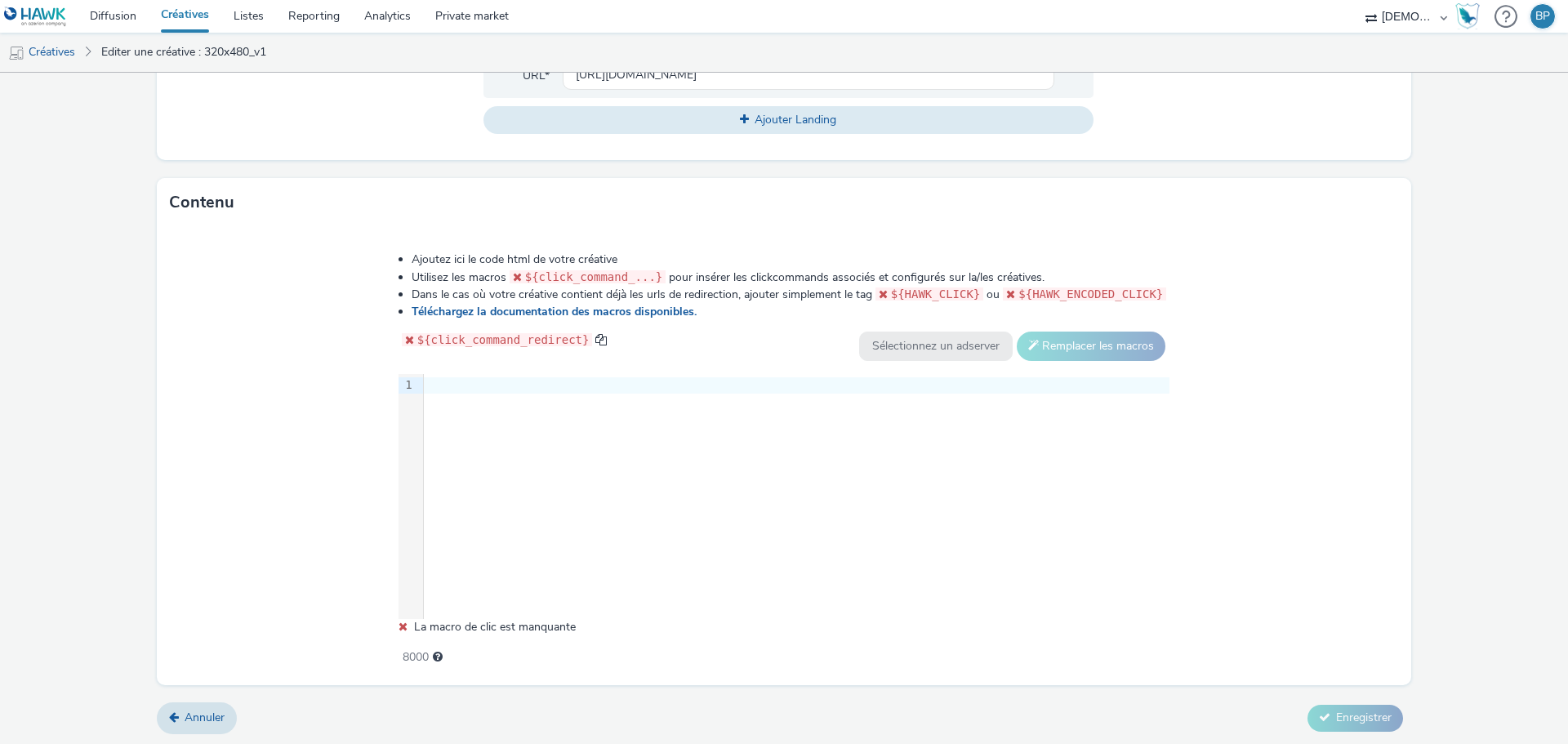
drag, startPoint x: 1179, startPoint y: 453, endPoint x: 1056, endPoint y: 455, distance: 123.0
click at [1179, 453] on div "Ajoutez ici le code html de votre créative Utilisez les macros ${click_command_…" at bounding box center [784, 449] width 889 height 419
click at [723, 394] on div at bounding box center [796, 385] width 746 height 17
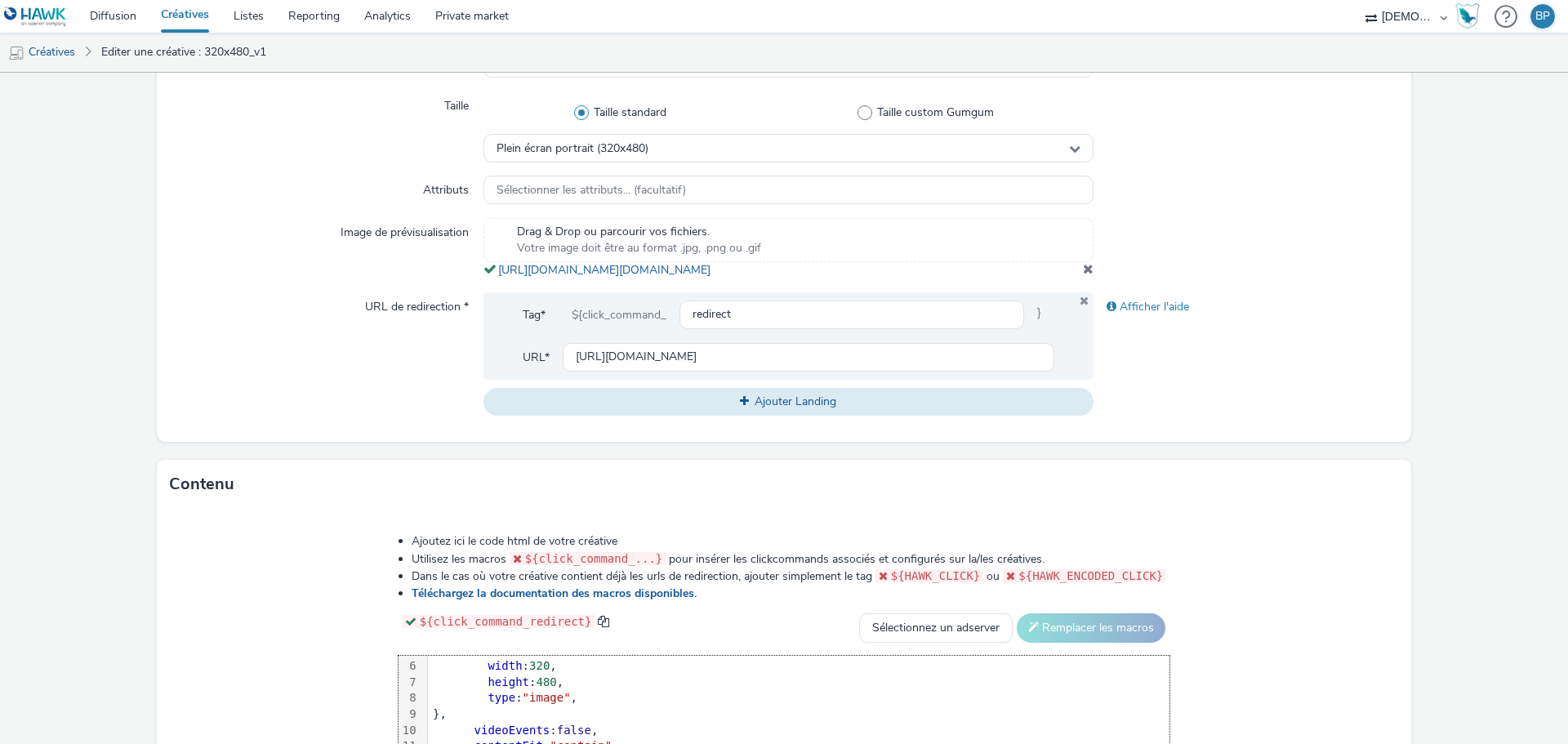
scroll to position [291, 0]
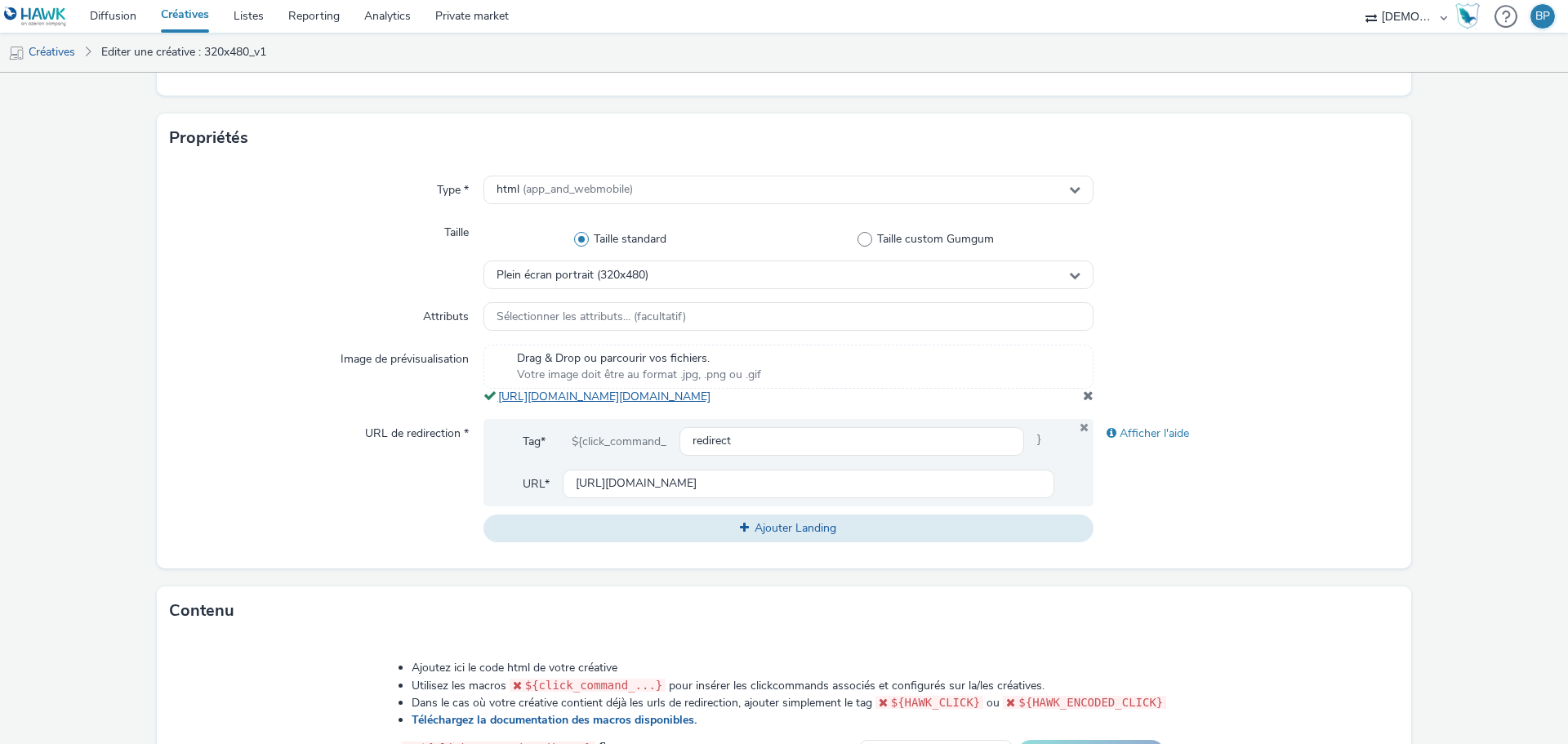
copy link "[URL][DOMAIN_NAME][DOMAIN_NAME]"
drag, startPoint x: 894, startPoint y: 416, endPoint x: 494, endPoint y: 396, distance: 400.5
click at [494, 396] on div "Drag & Drop ou parcourir vos fichiers. Votre image doit être au format .jpg, .p…" at bounding box center [788, 374] width 610 height 60
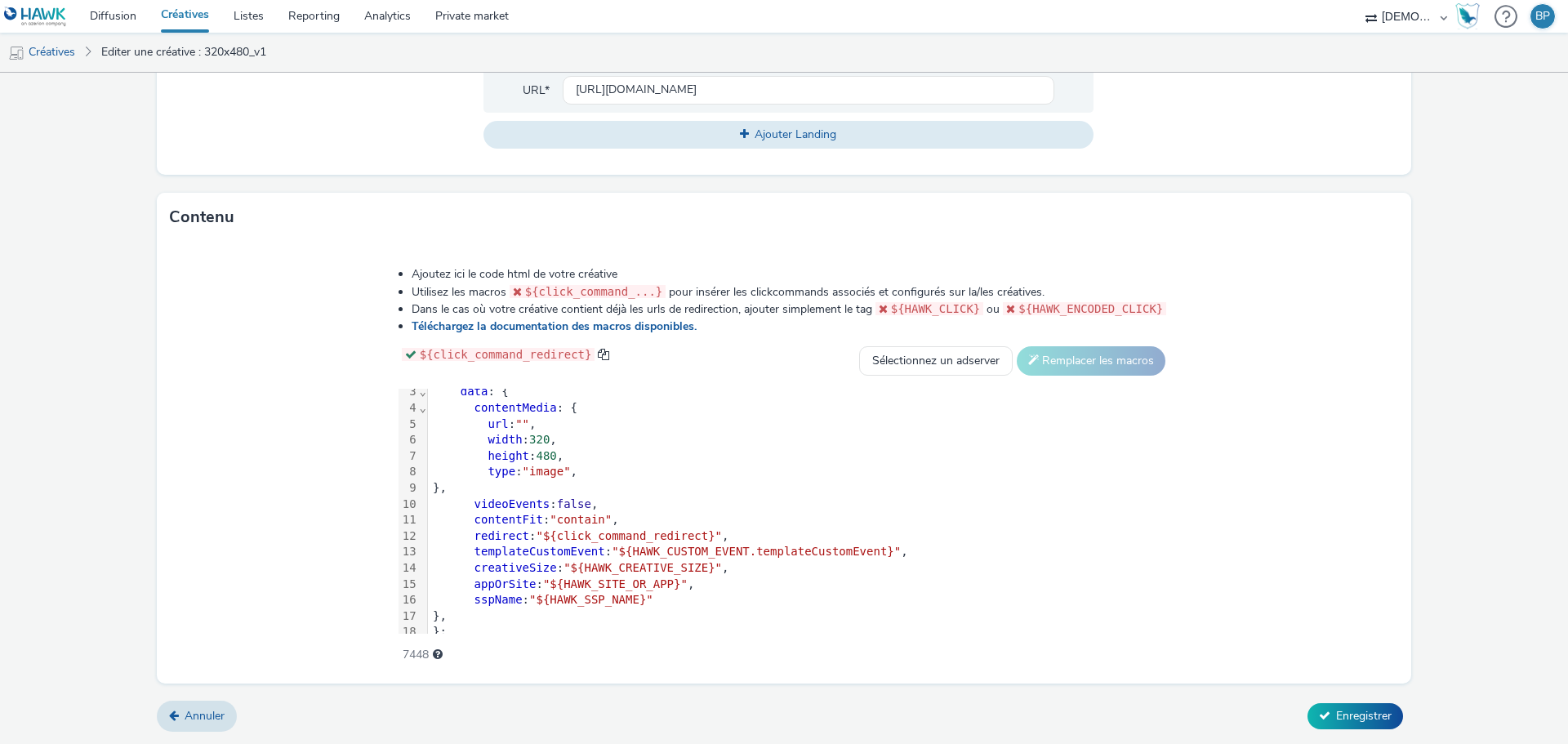
scroll to position [0, 0]
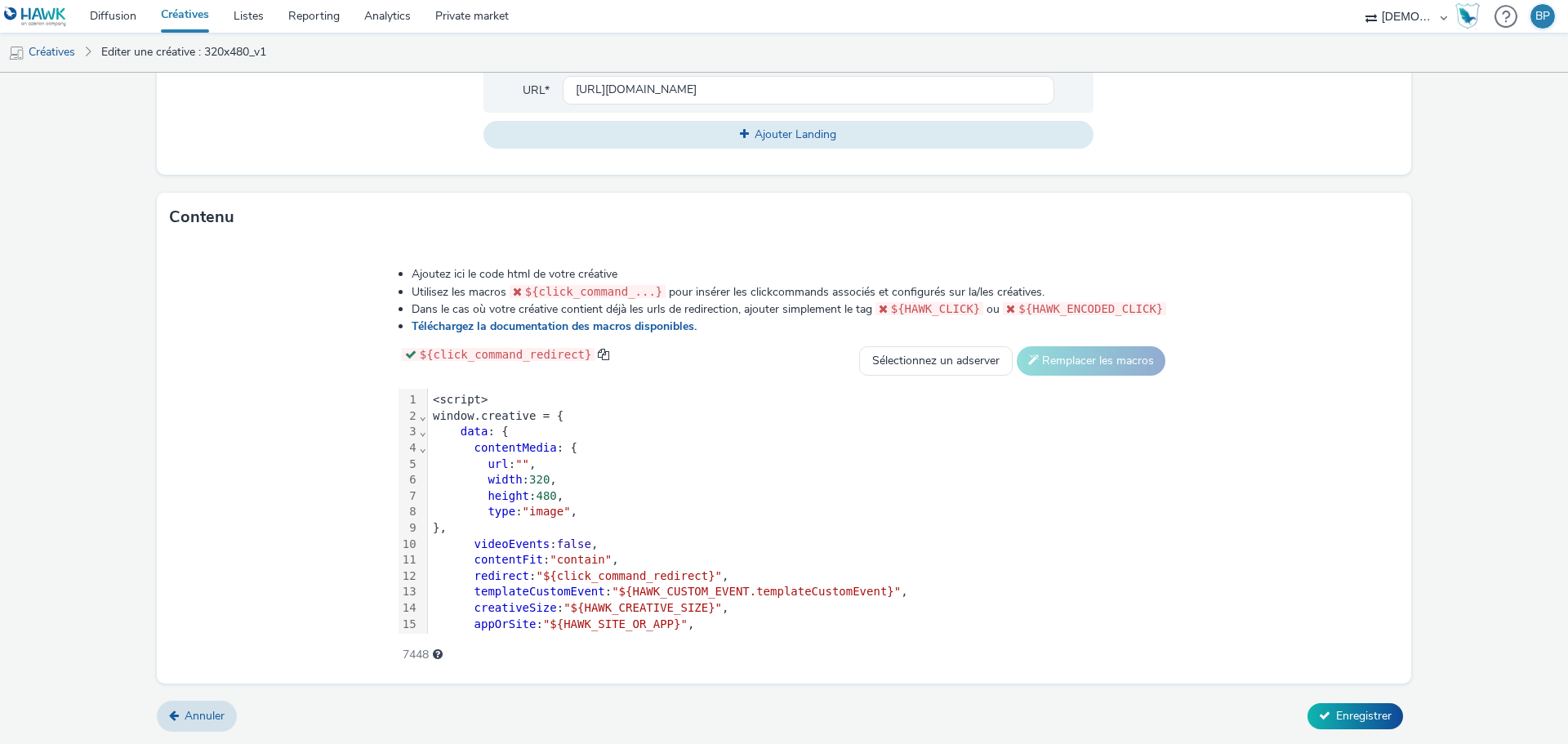
click at [521, 462] on span """" at bounding box center [522, 464] width 14 height 13
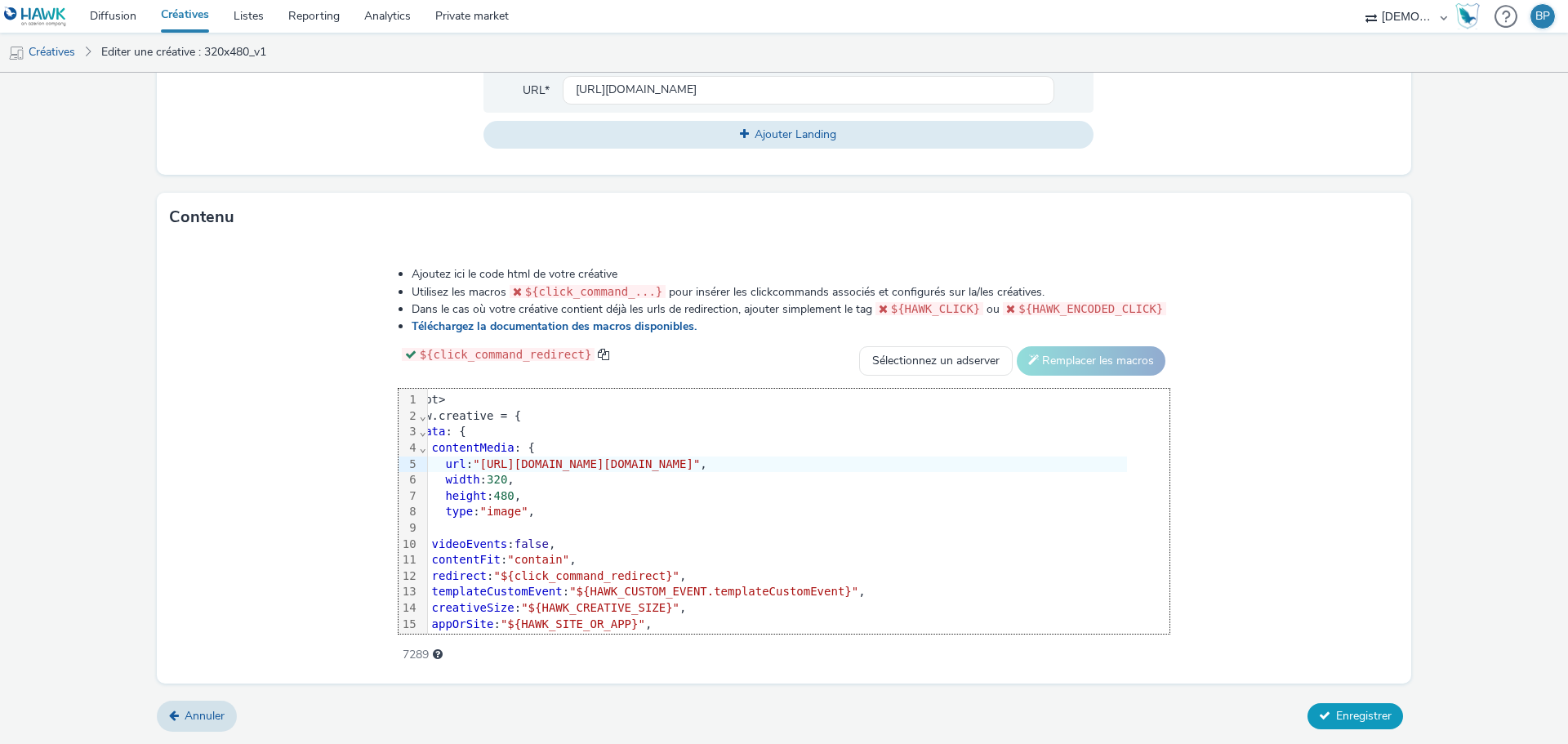
click at [1351, 713] on span "Enregistrer" at bounding box center [1364, 715] width 55 height 16
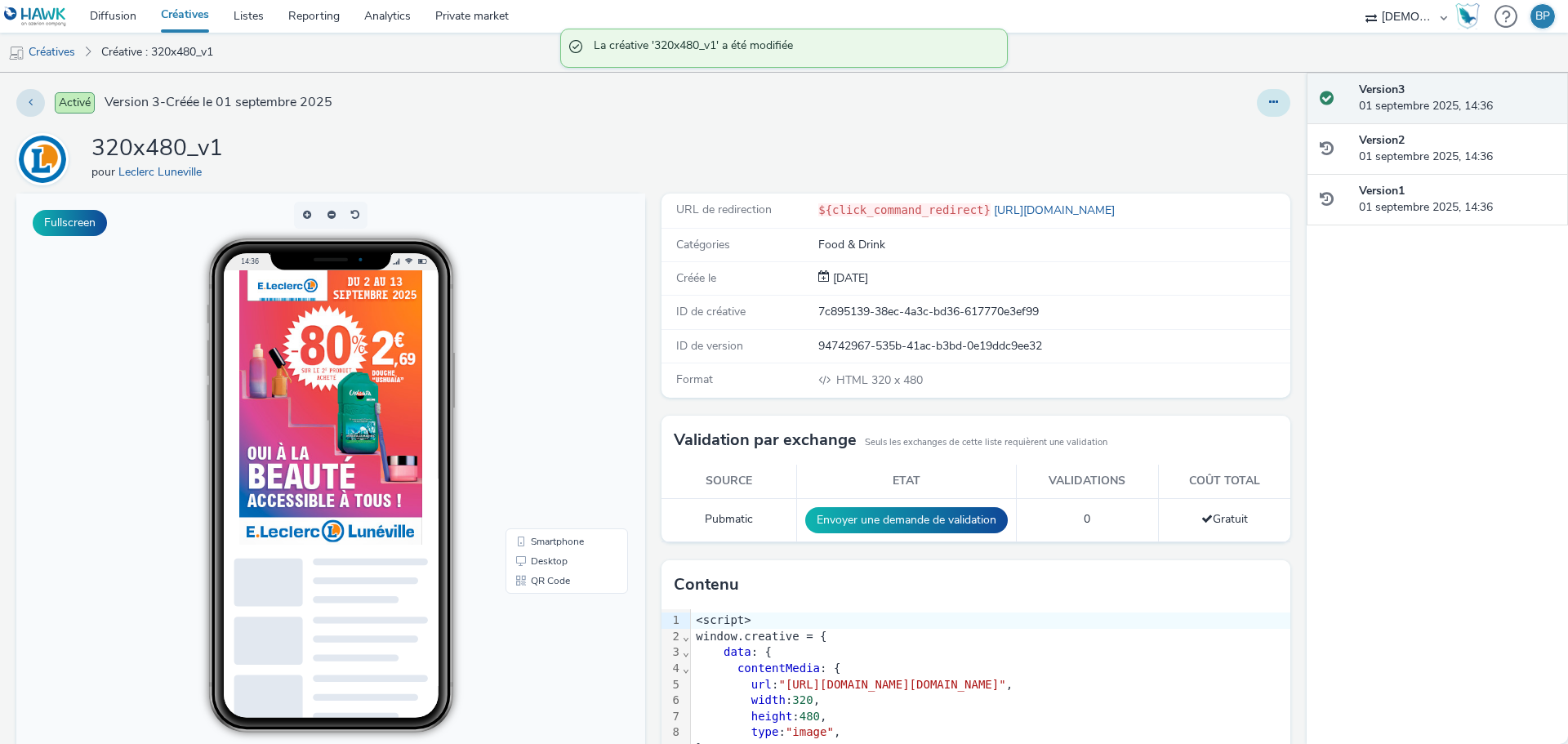
click at [1257, 97] on button at bounding box center [1273, 103] width 33 height 28
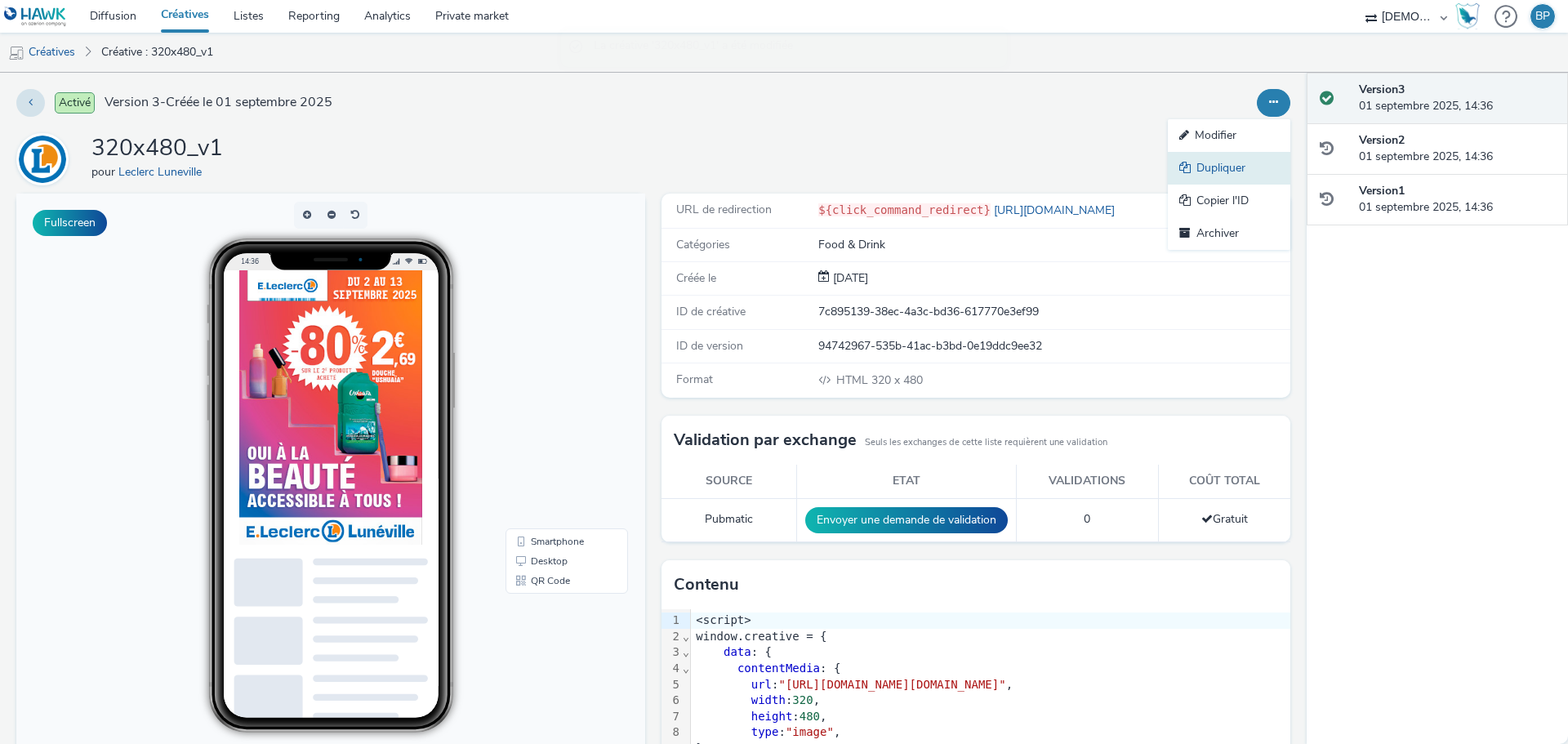
click at [1221, 156] on link "Dupliquer" at bounding box center [1229, 167] width 123 height 32
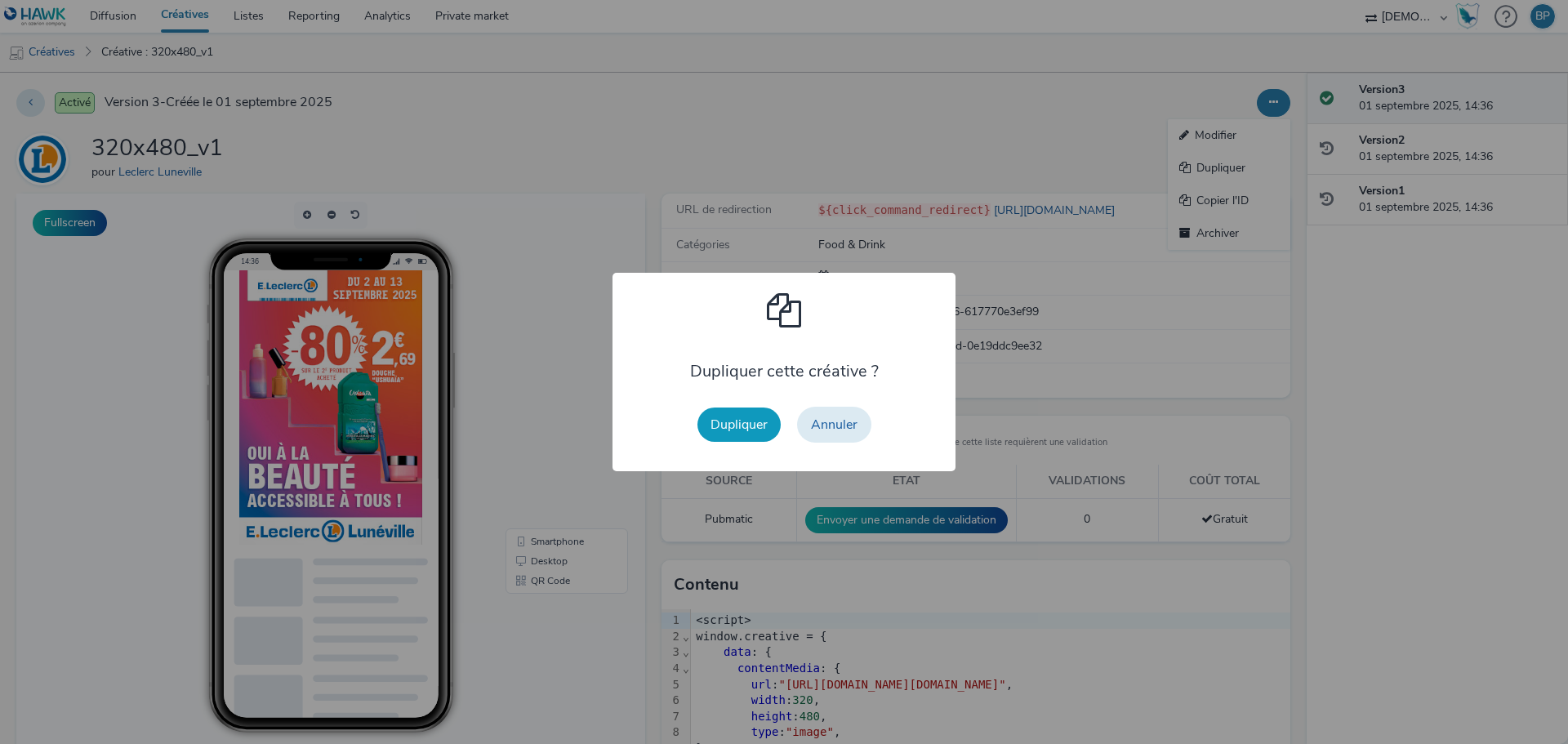
click at [740, 420] on button "Dupliquer" at bounding box center [739, 424] width 83 height 34
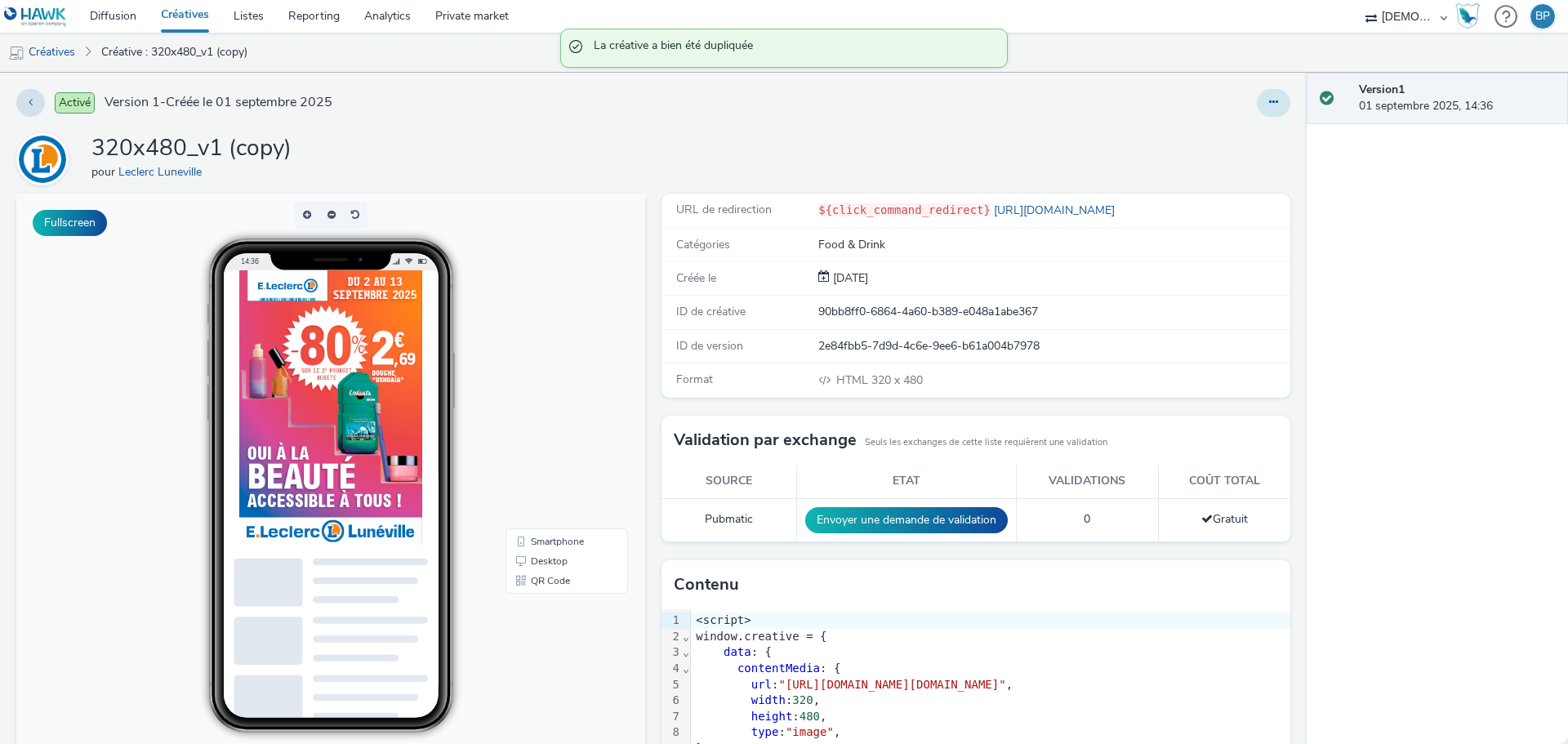
click at [1269, 96] on icon at bounding box center [1273, 102] width 9 height 11
click at [1208, 129] on link "Modifier" at bounding box center [1229, 135] width 123 height 32
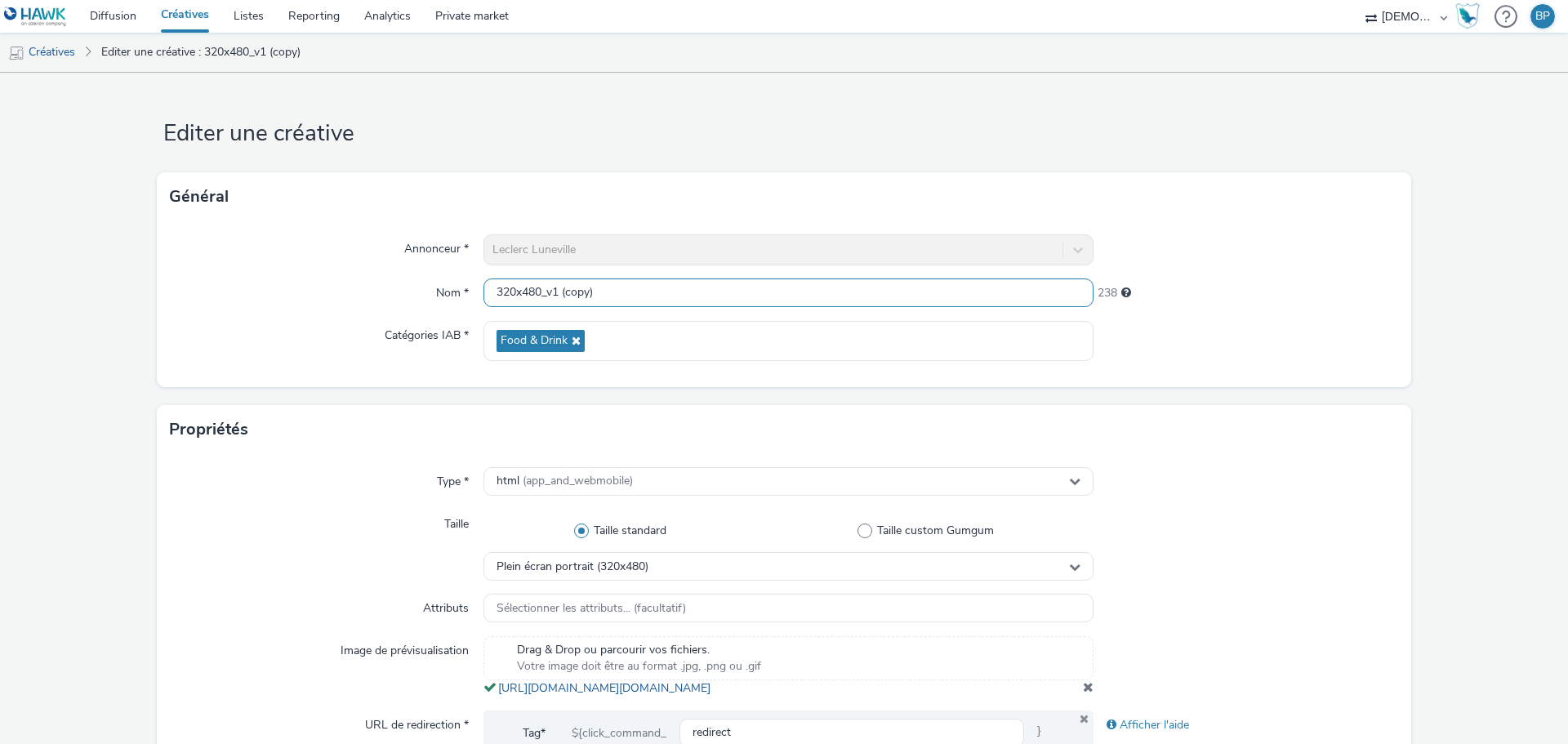
drag, startPoint x: 551, startPoint y: 286, endPoint x: 803, endPoint y: 285, distance: 252.0
click at [802, 286] on input "320x480_v1 (copy)" at bounding box center [788, 292] width 610 height 29
type input "320x480_v2"
click at [1270, 393] on form "Editer une créative Général Annonceur * Leclerc Luneville Nom * 320x480_v2 245 …" at bounding box center [784, 751] width 1568 height 1357
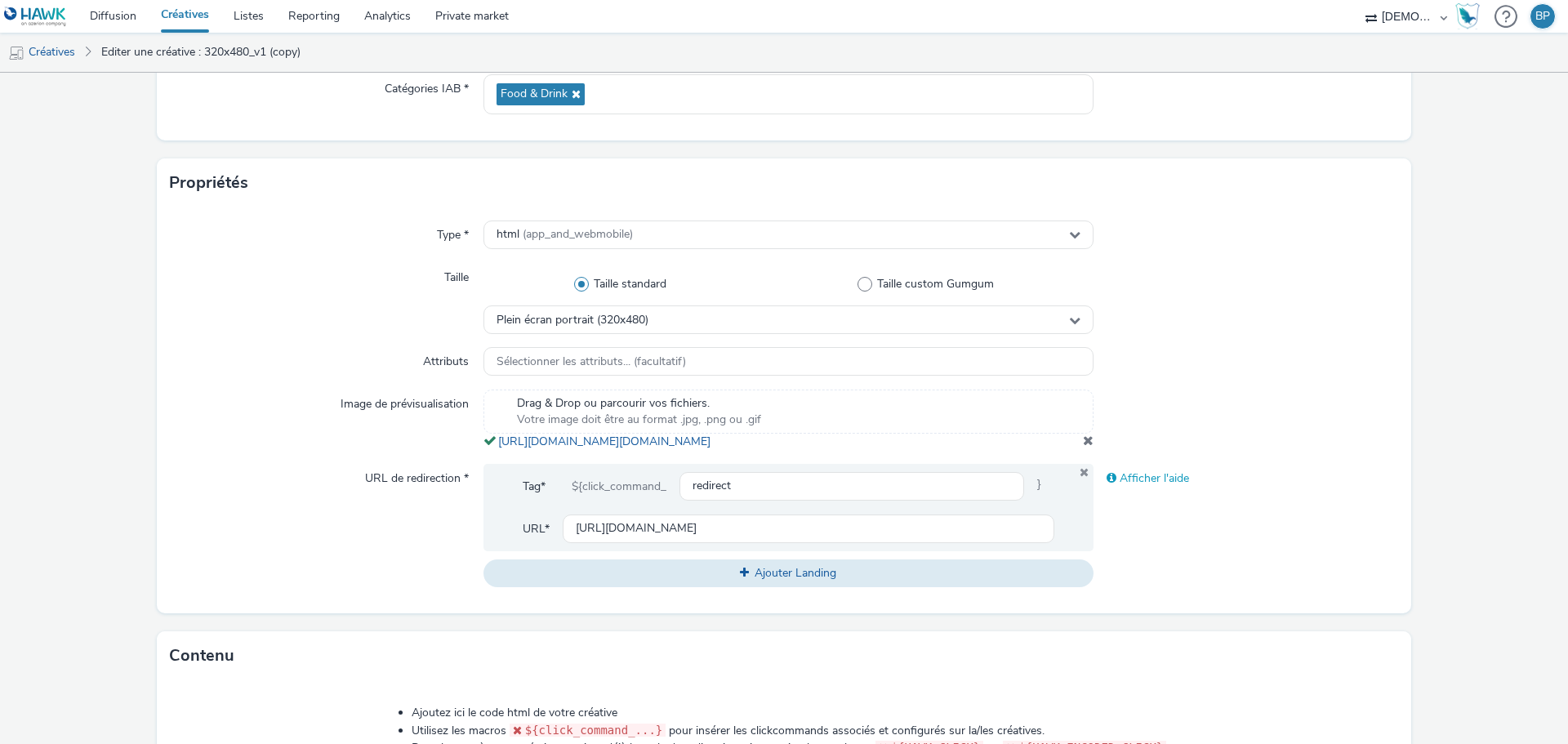
scroll to position [326, 0]
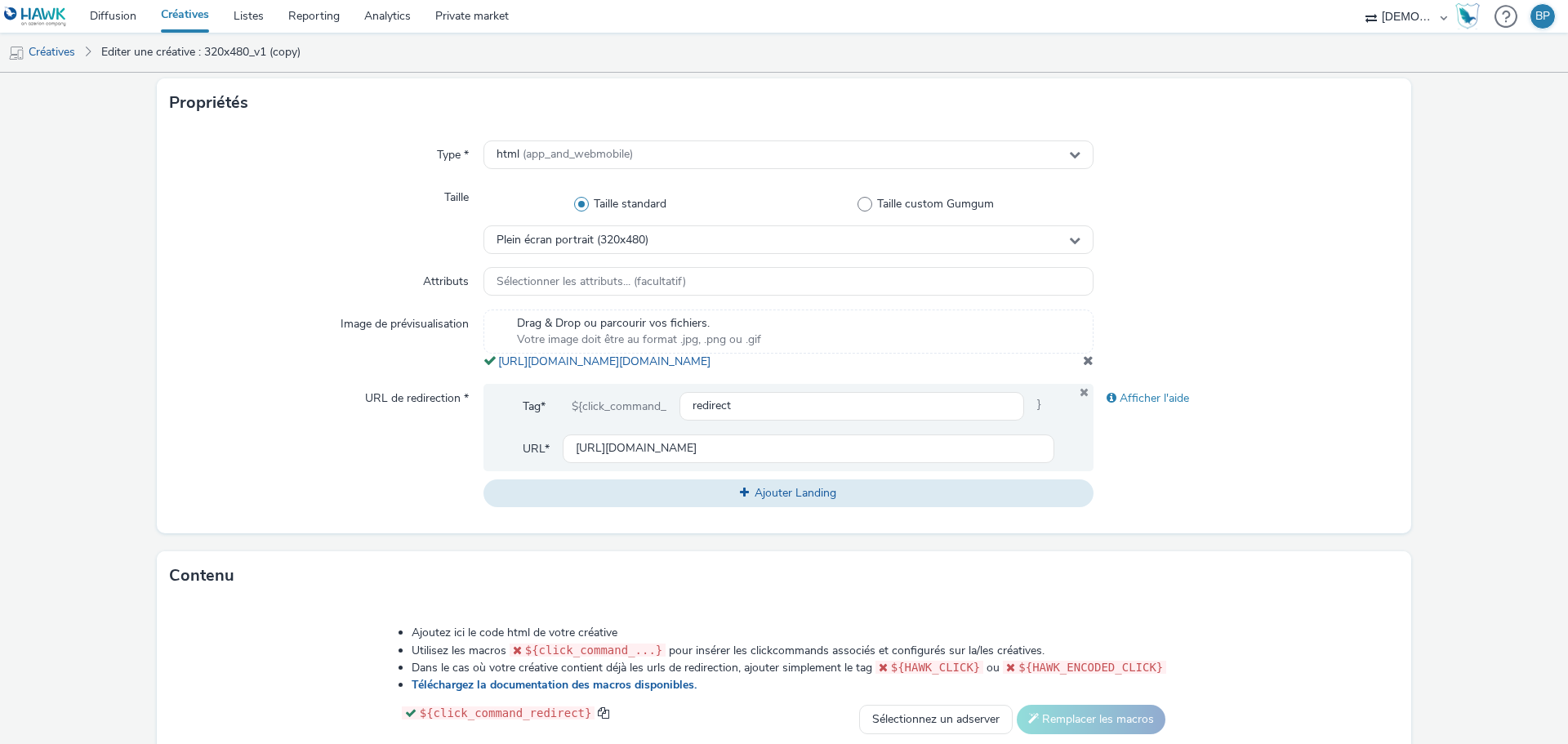
click at [1083, 367] on span at bounding box center [1088, 360] width 10 height 13
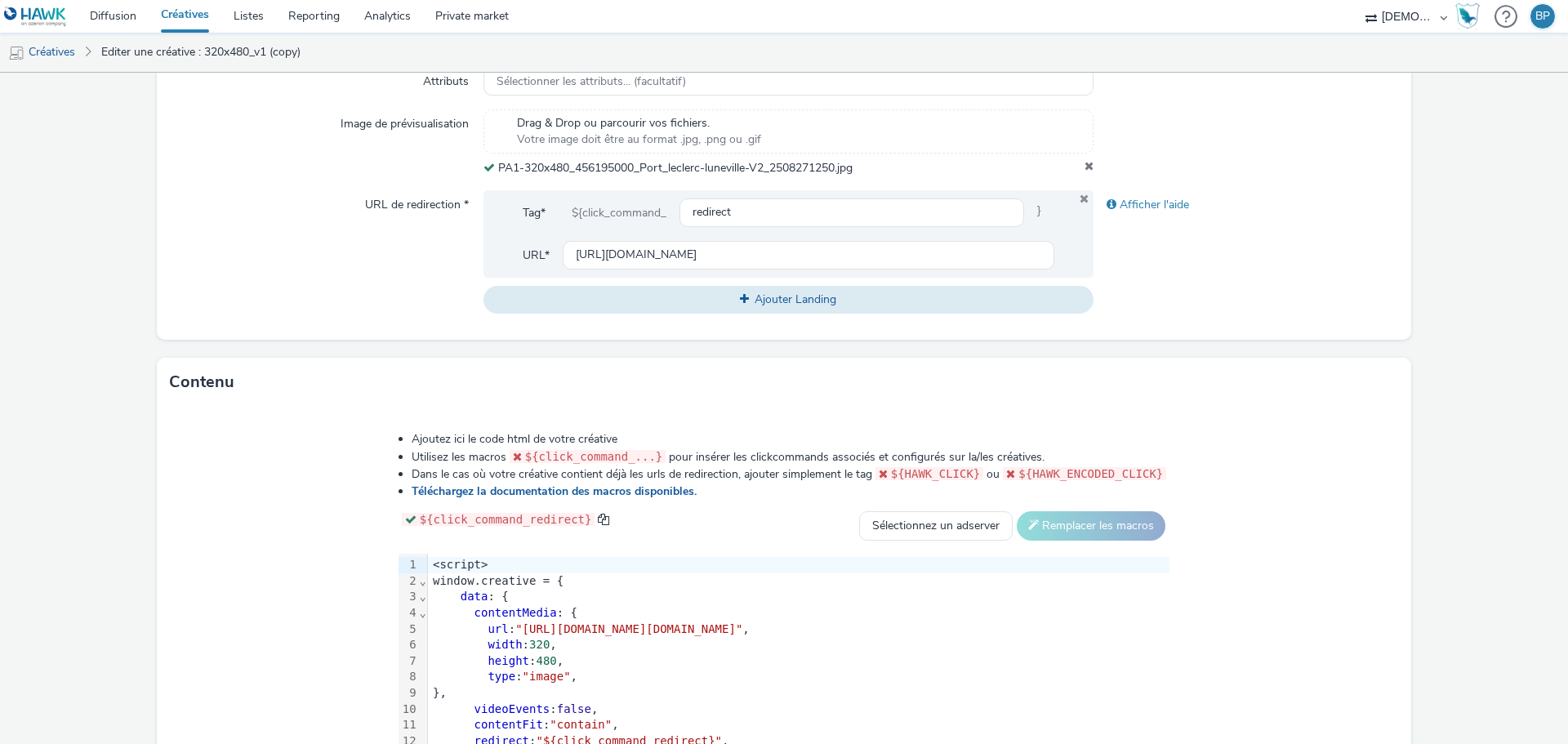
scroll to position [690, 0]
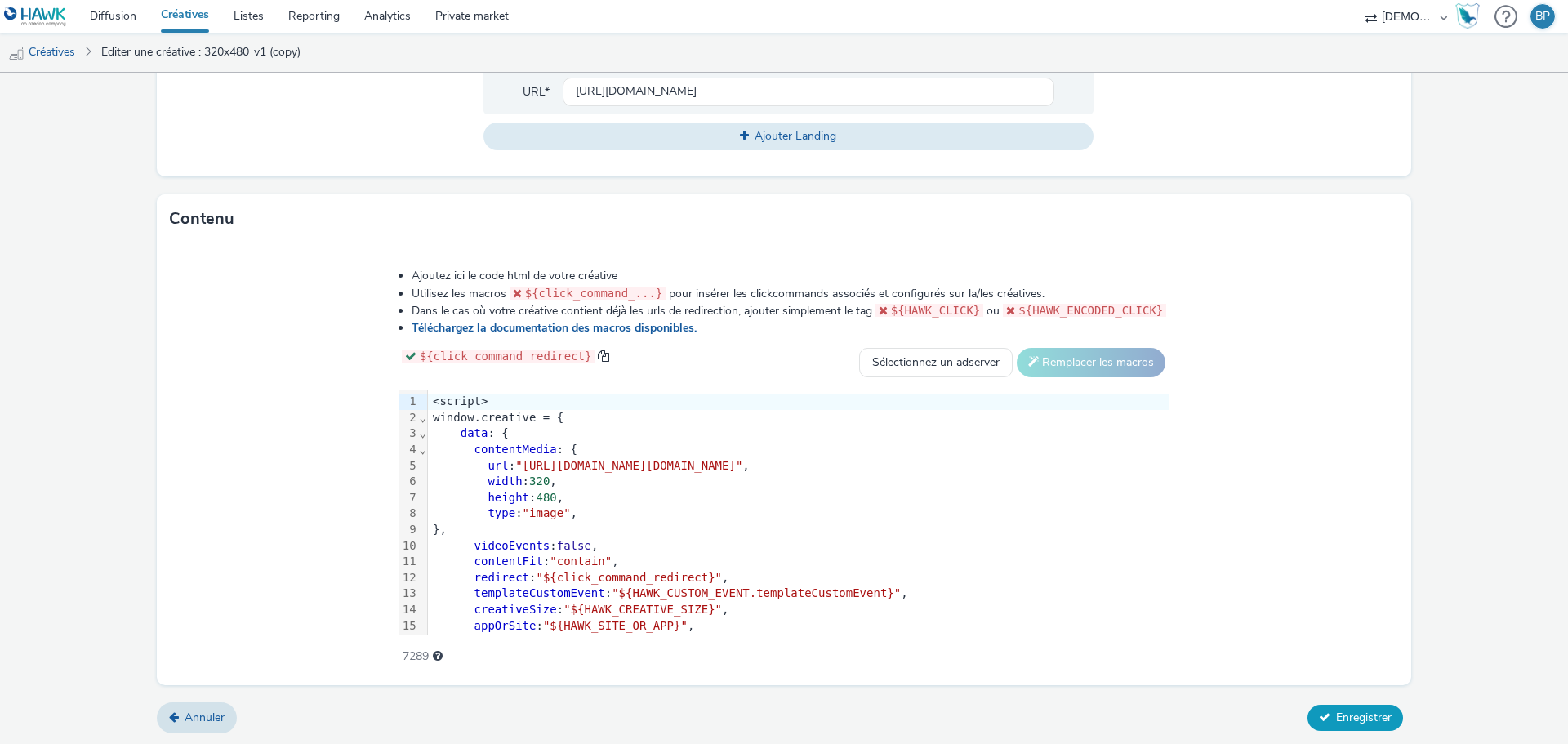
click at [1344, 718] on span "Enregistrer" at bounding box center [1364, 717] width 55 height 16
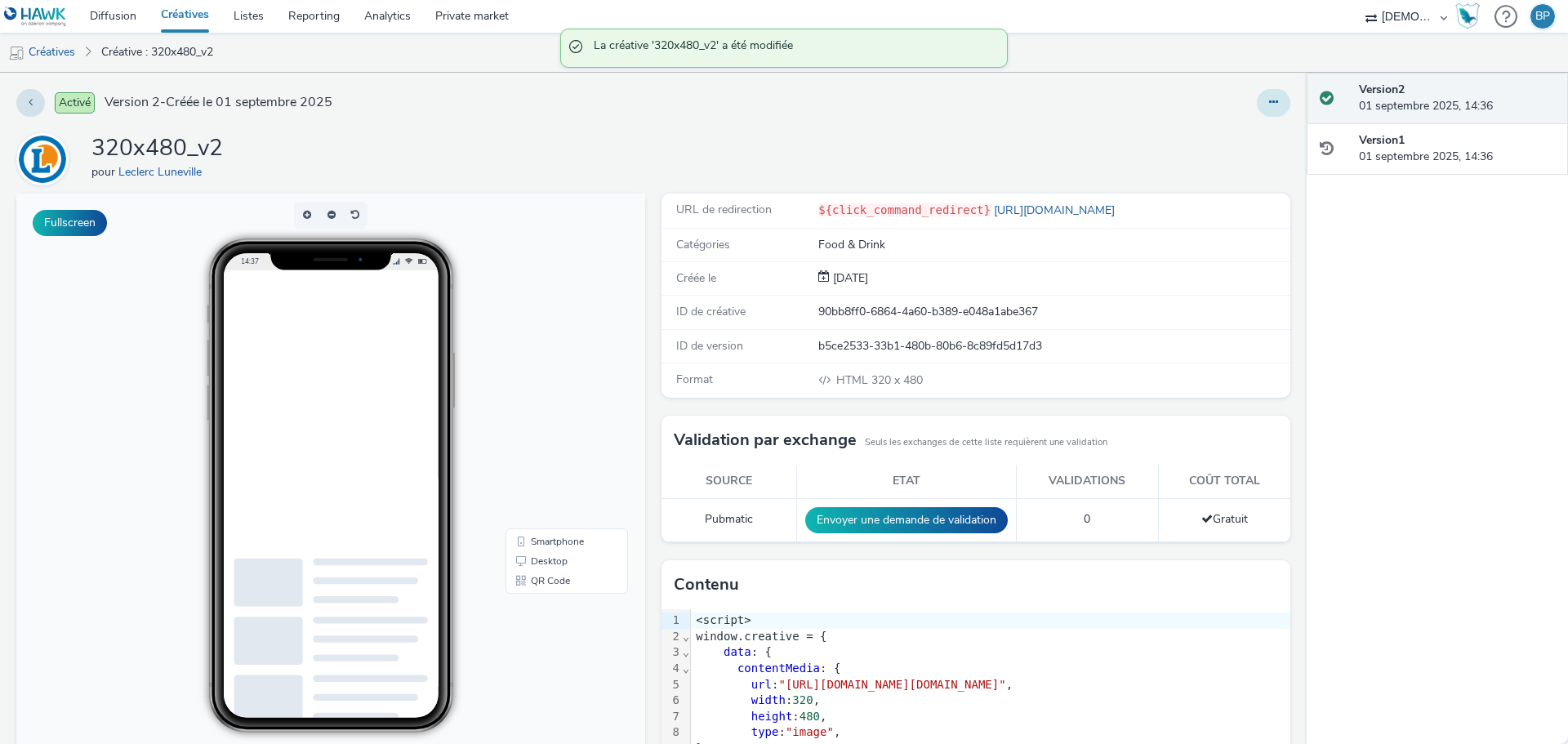
click at [1269, 104] on icon at bounding box center [1273, 102] width 9 height 11
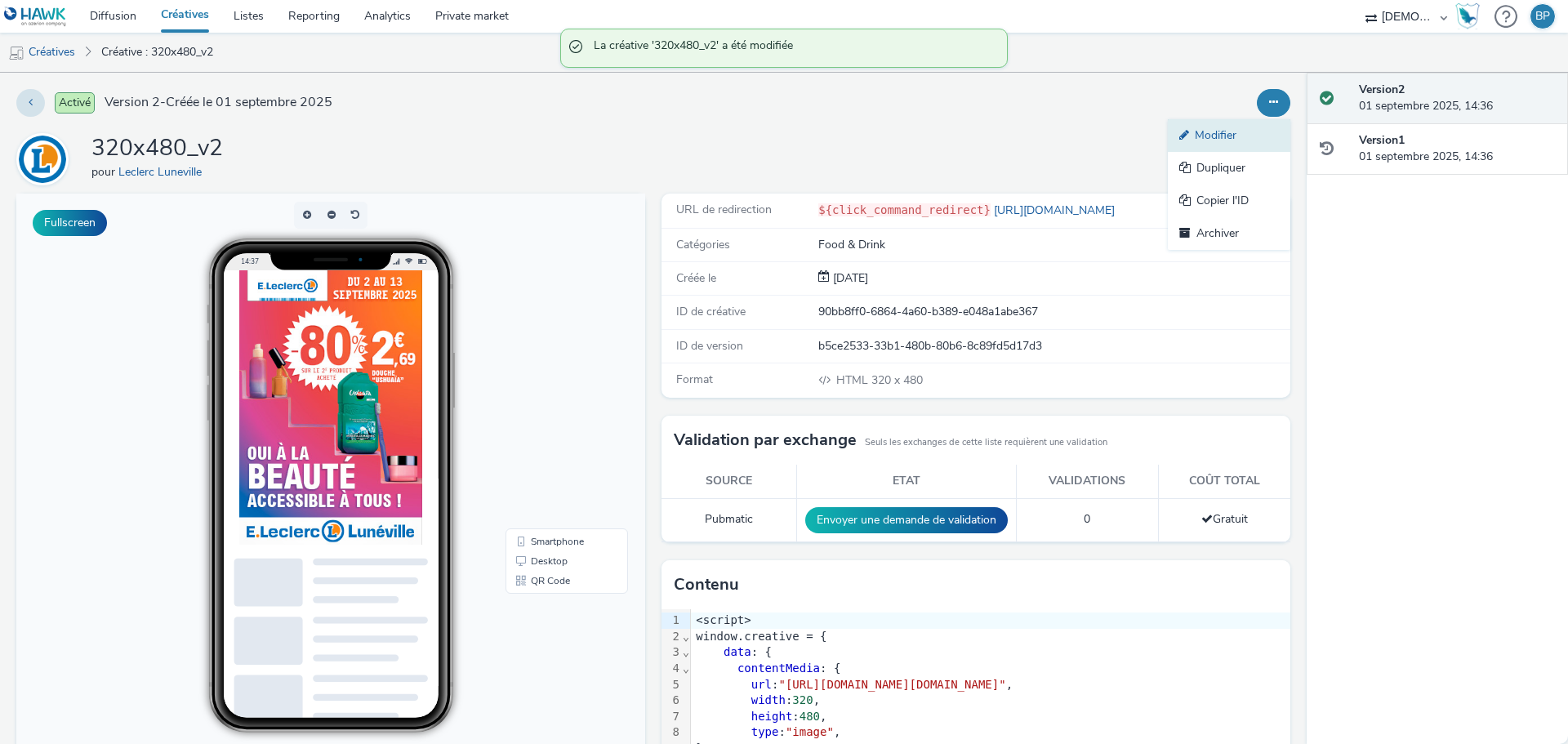
click at [1246, 131] on link "Modifier" at bounding box center [1229, 135] width 123 height 32
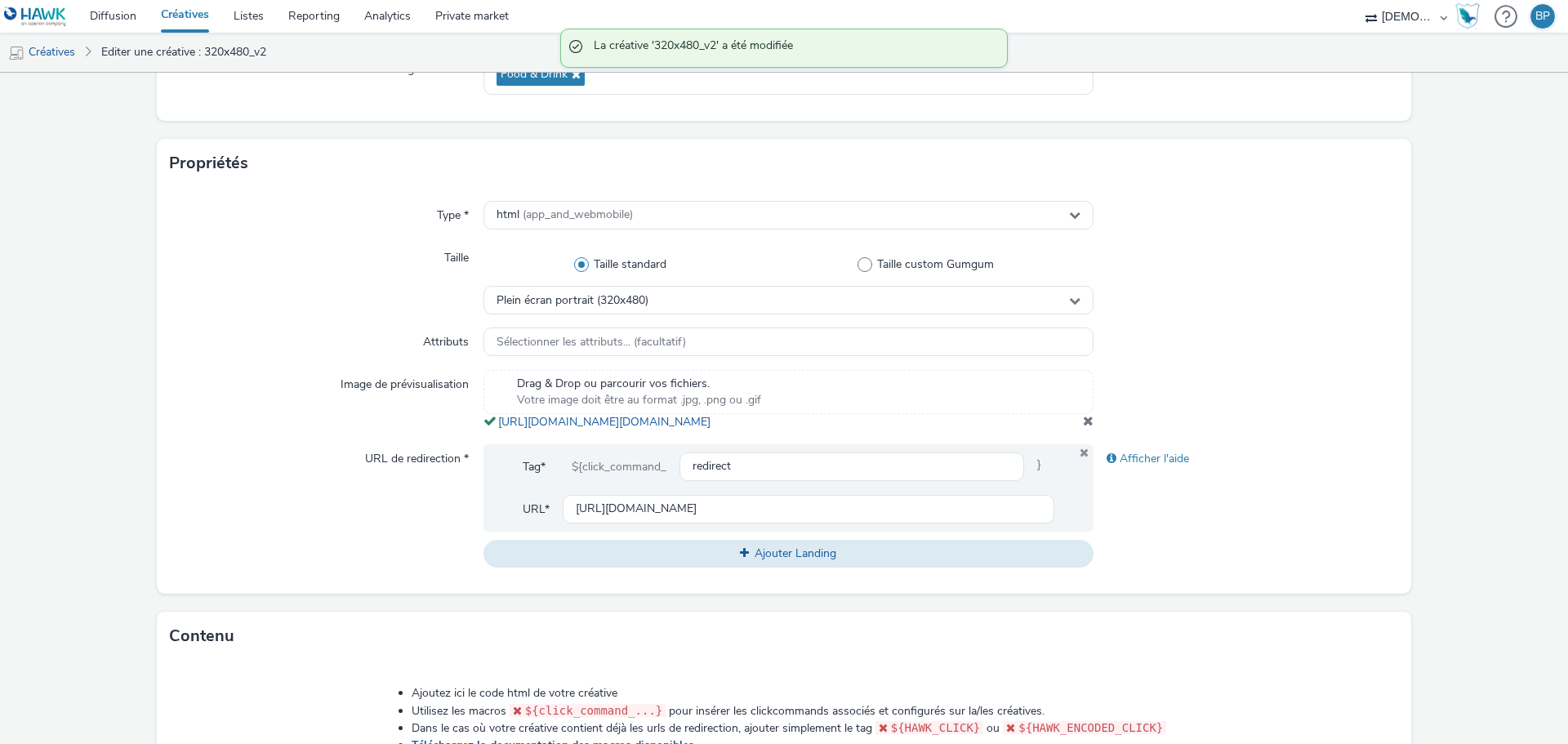
scroll to position [409, 0]
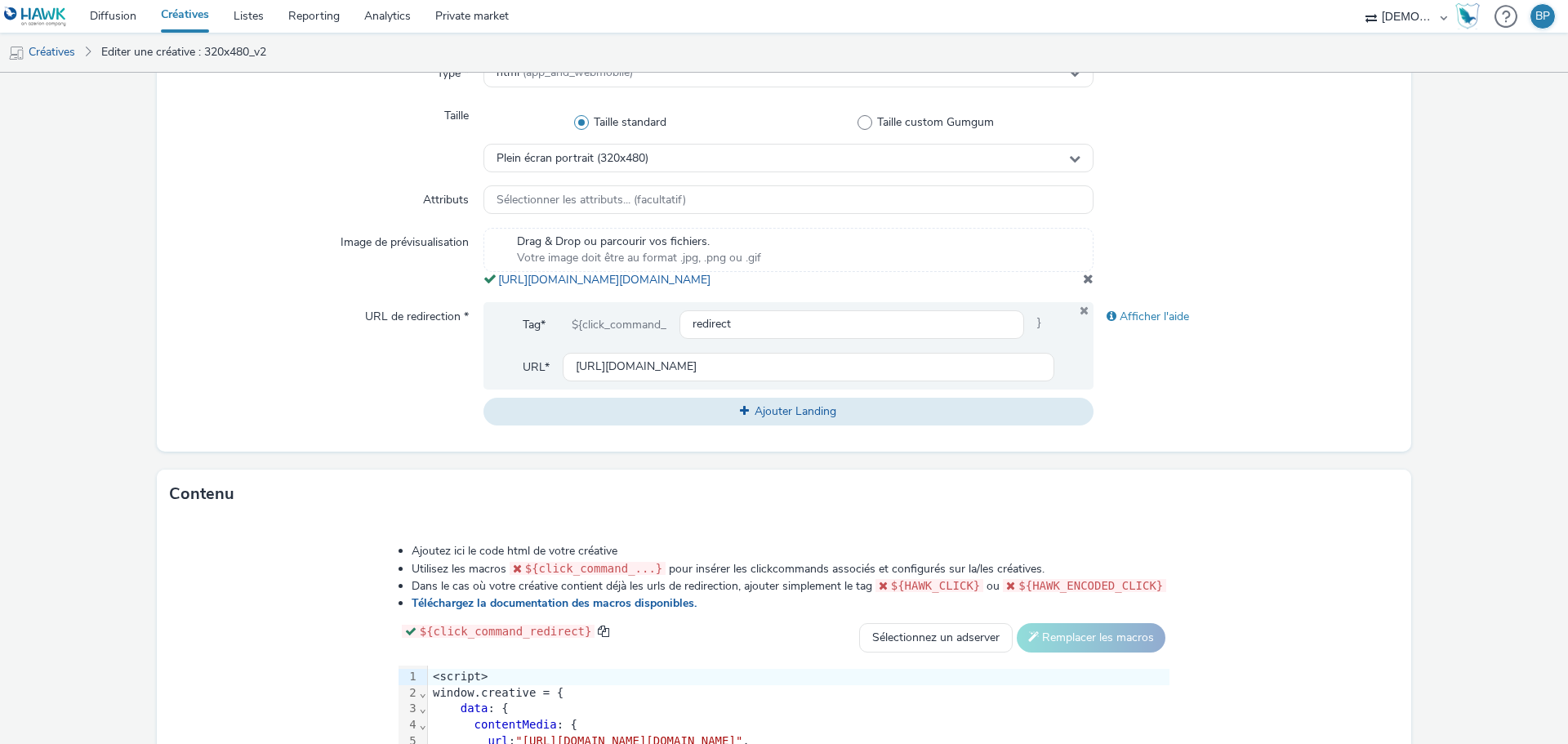
copy span "[URL][DOMAIN_NAME][DOMAIN_NAME]"
drag, startPoint x: 871, startPoint y: 299, endPoint x: 490, endPoint y: 272, distance: 382.0
click at [490, 272] on div "Drag & Drop ou parcourir vos fichiers. Votre image doit être au format .jpg, .p…" at bounding box center [788, 258] width 610 height 60
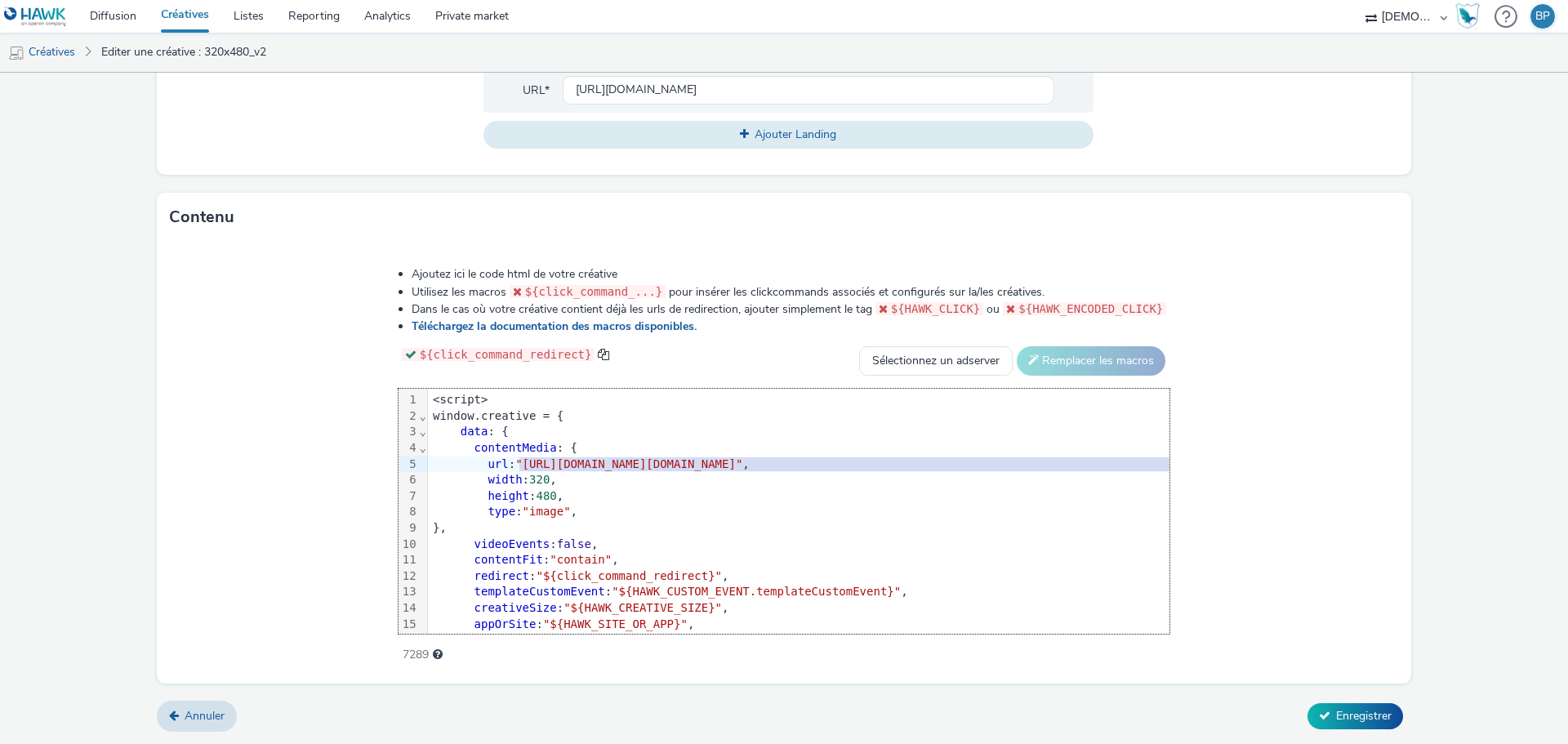
scroll to position [0, 45]
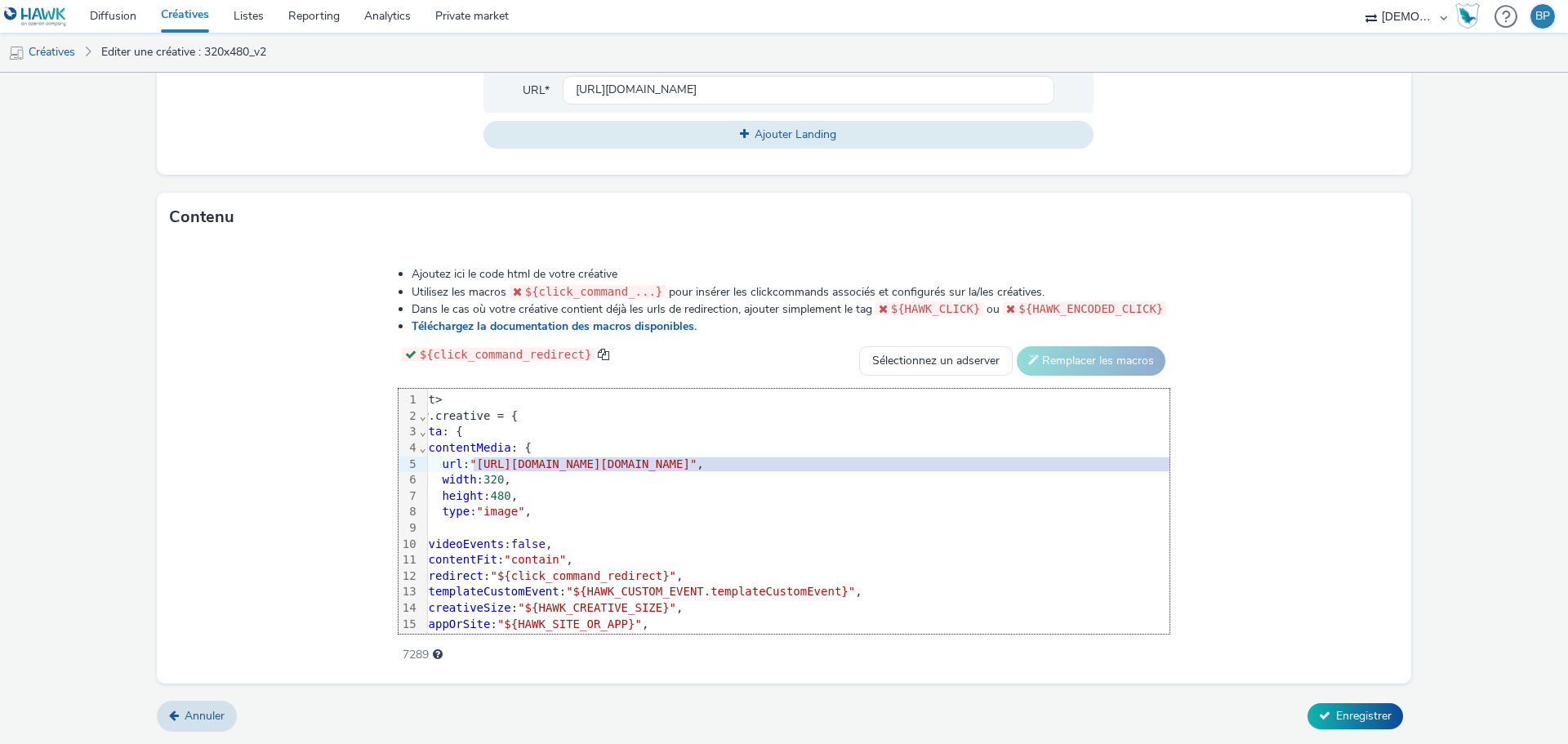
drag, startPoint x: 347, startPoint y: 465, endPoint x: 1302, endPoint y: 465, distance: 955.0
click at [697, 465] on span ""[URL][DOMAIN_NAME][DOMAIN_NAME]"" at bounding box center [583, 464] width 227 height 13
click at [1345, 720] on span "Enregistrer" at bounding box center [1364, 715] width 55 height 16
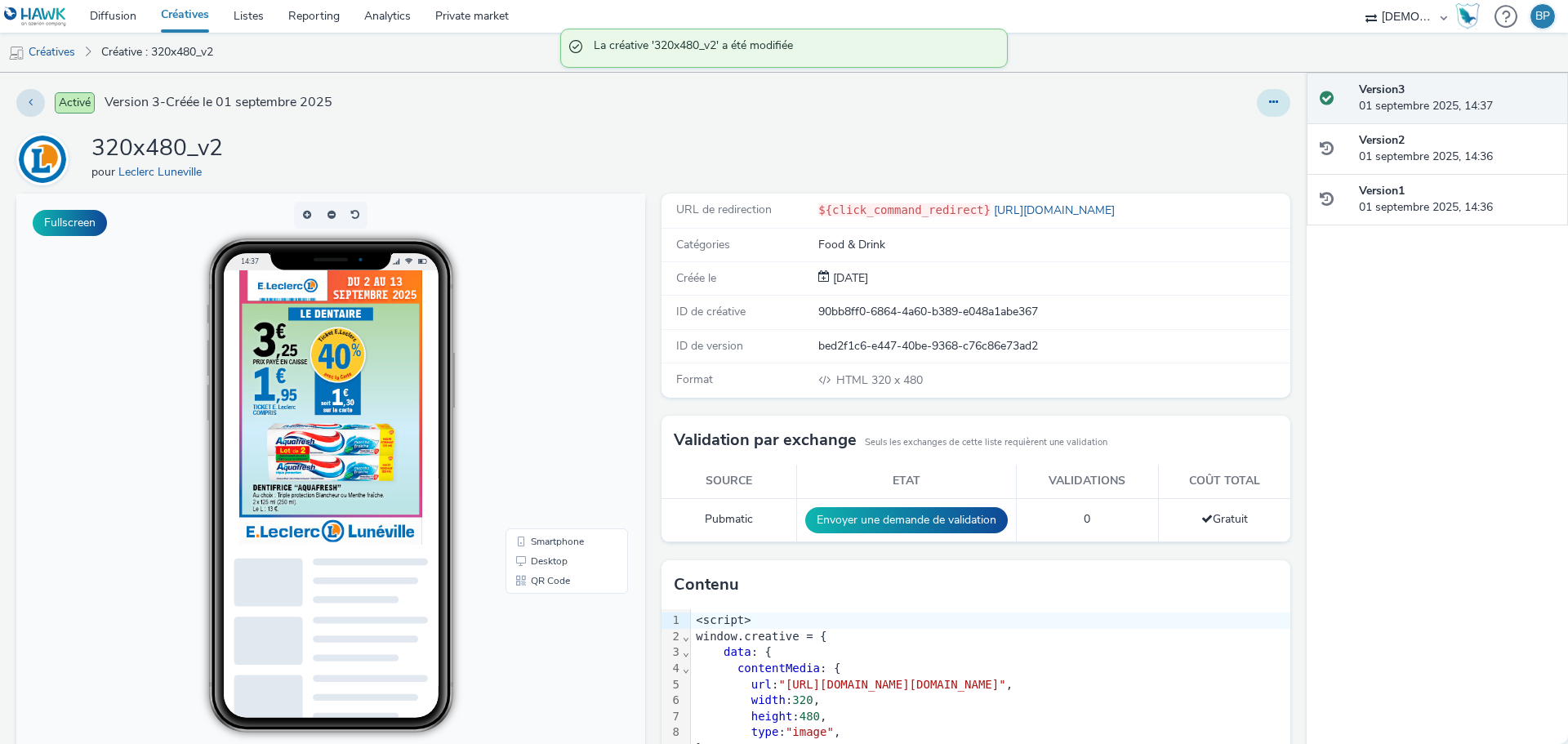
click at [1269, 105] on icon at bounding box center [1273, 102] width 9 height 11
click at [1211, 166] on link "Dupliquer" at bounding box center [1229, 167] width 123 height 32
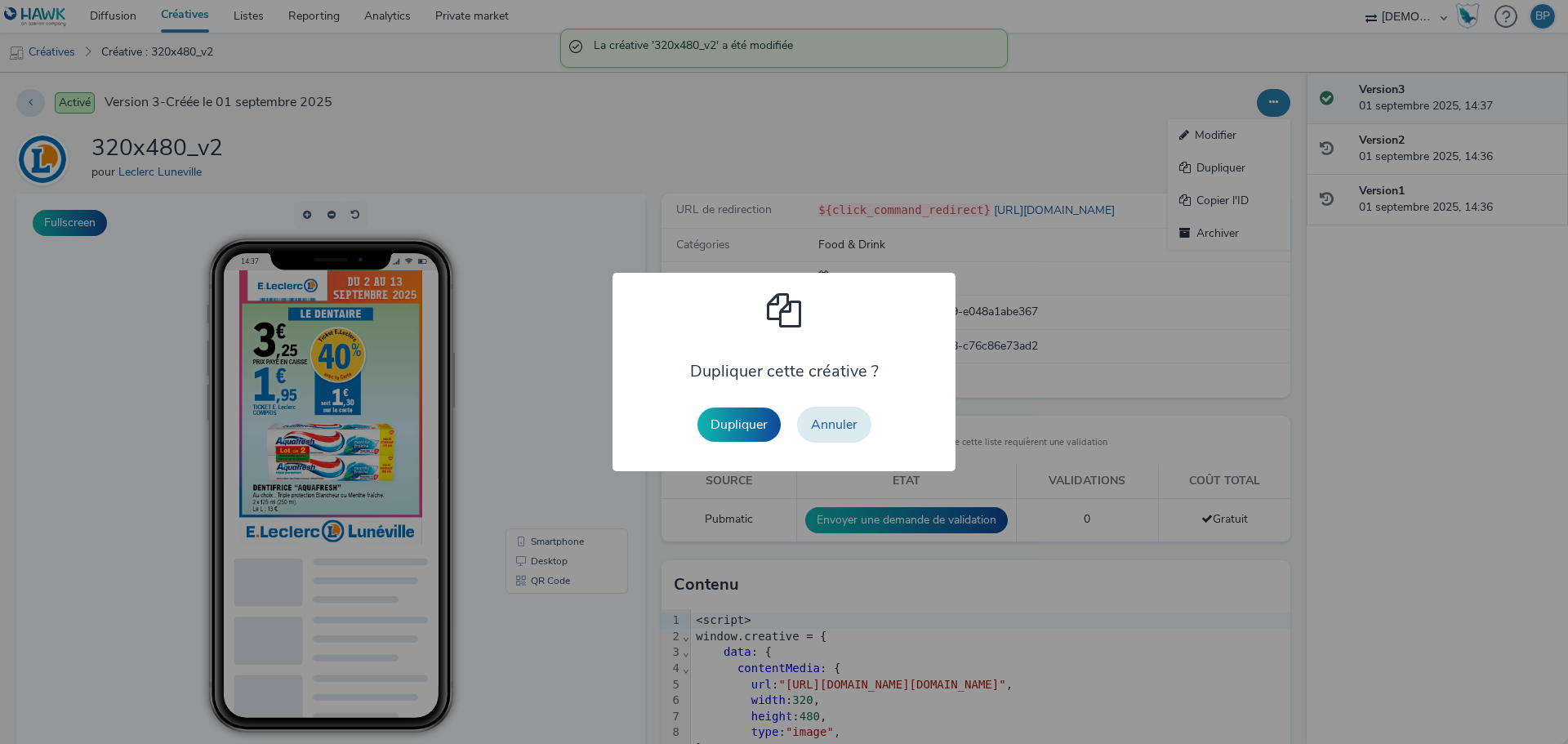
click at [723, 418] on button "Dupliquer" at bounding box center [739, 424] width 83 height 34
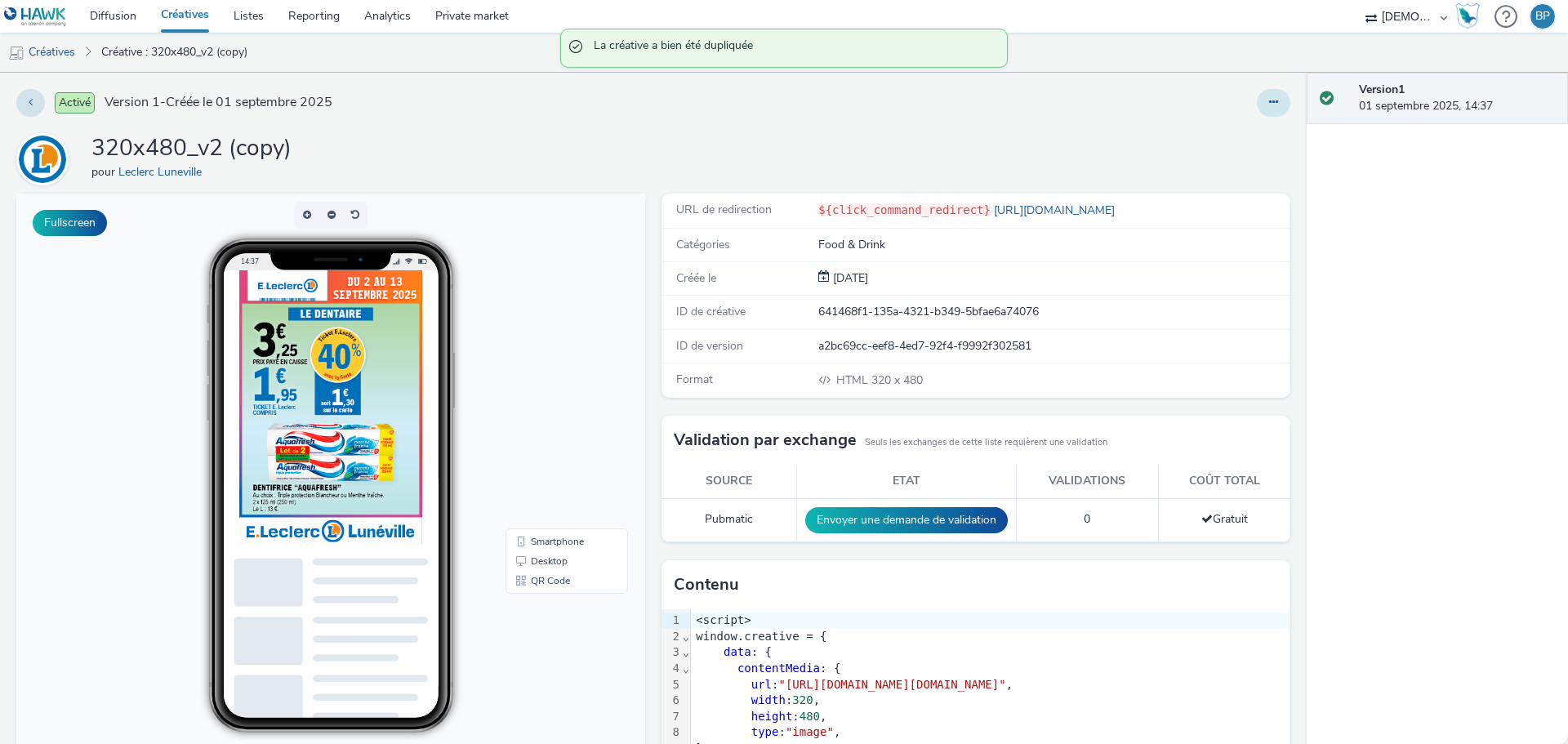
click at [1269, 105] on icon at bounding box center [1273, 102] width 9 height 11
click at [1226, 129] on link "Modifier" at bounding box center [1229, 135] width 123 height 32
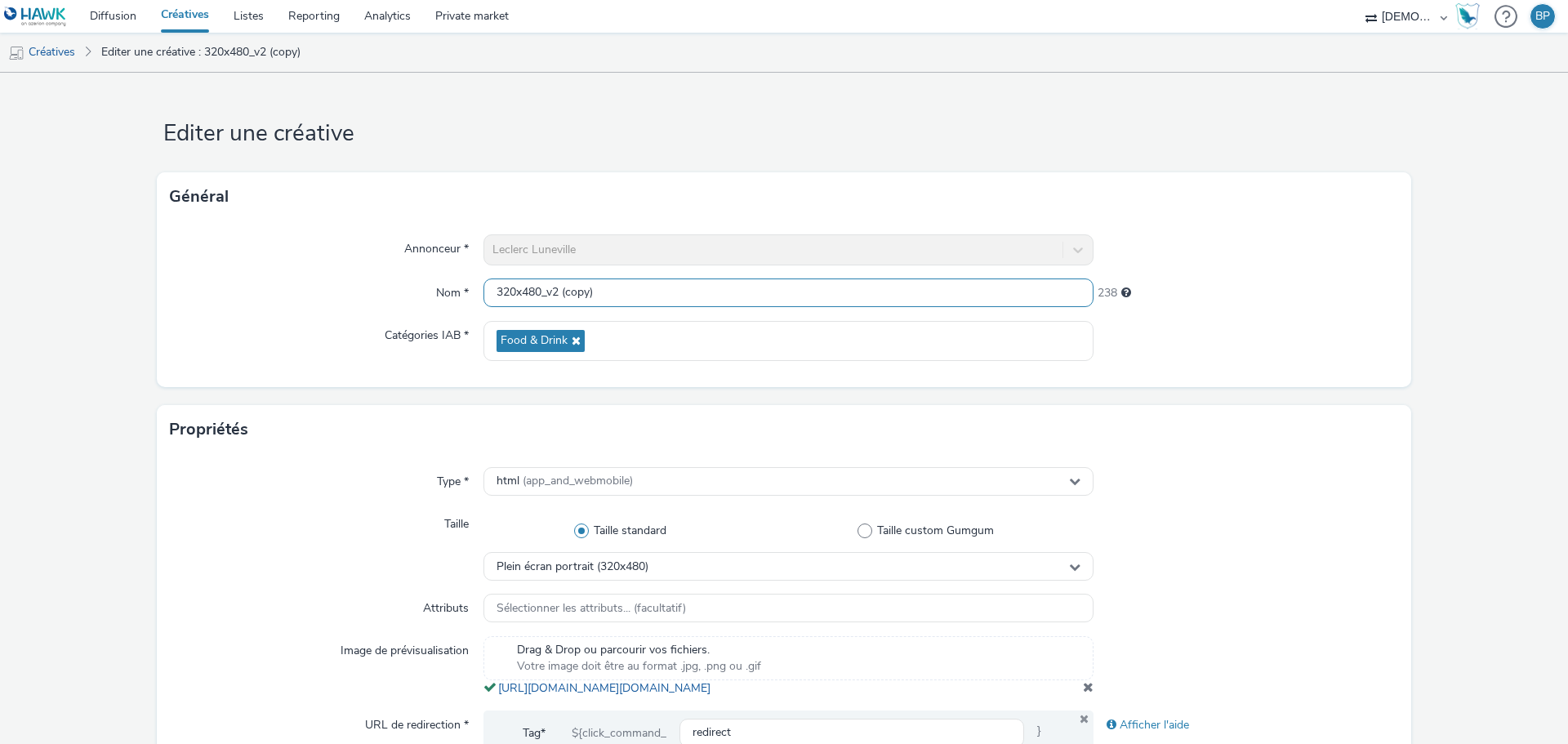
drag, startPoint x: 552, startPoint y: 285, endPoint x: 847, endPoint y: 286, distance: 295.0
click at [847, 286] on input "320x480_v2 (copy)" at bounding box center [788, 292] width 610 height 29
type input "320x480_v3"
click at [1394, 369] on div "Annonceur * Leclerc Luneville Nom * 320x480_v3 245 Catégories IAB * Food & Drink" at bounding box center [784, 303] width 1254 height 165
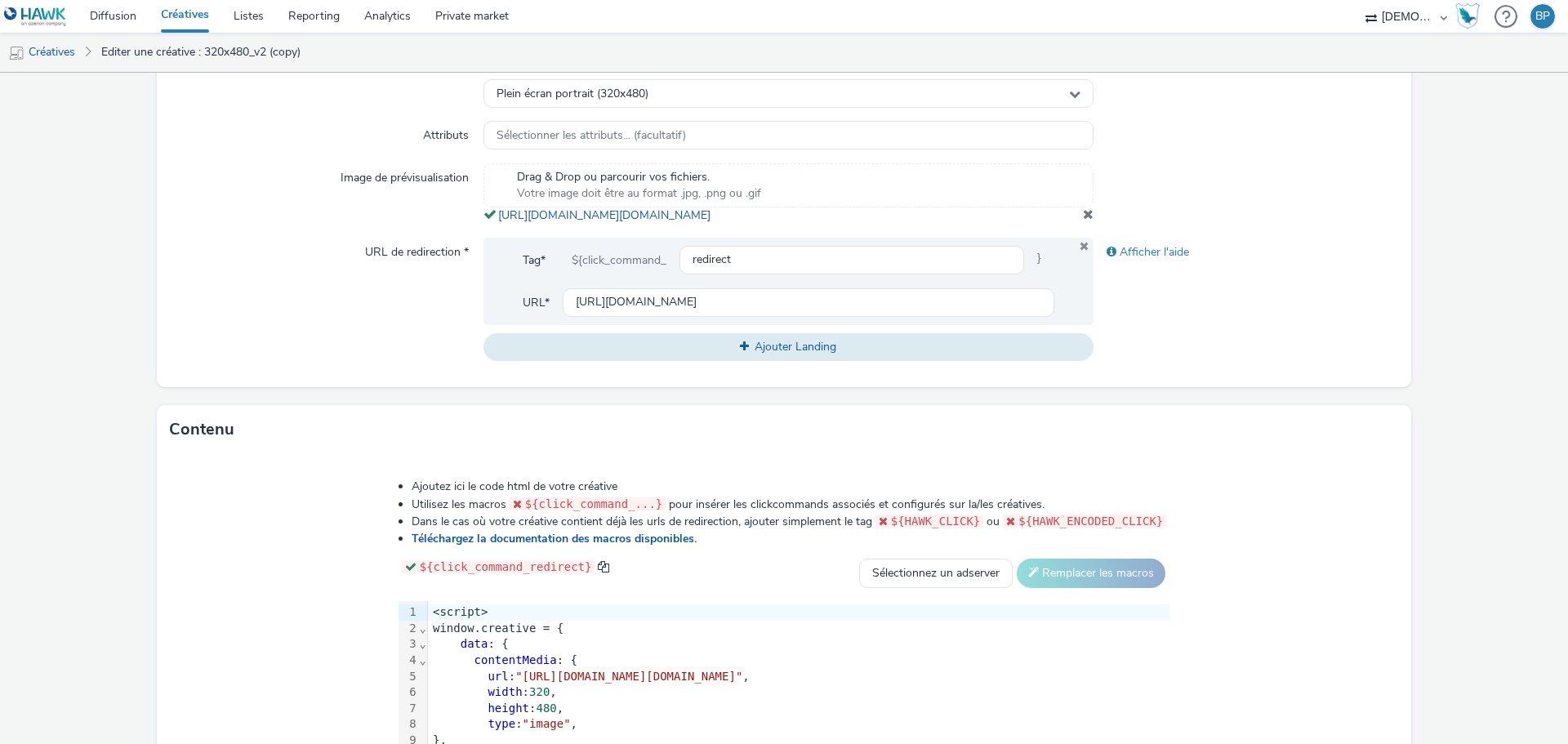
scroll to position [490, 0]
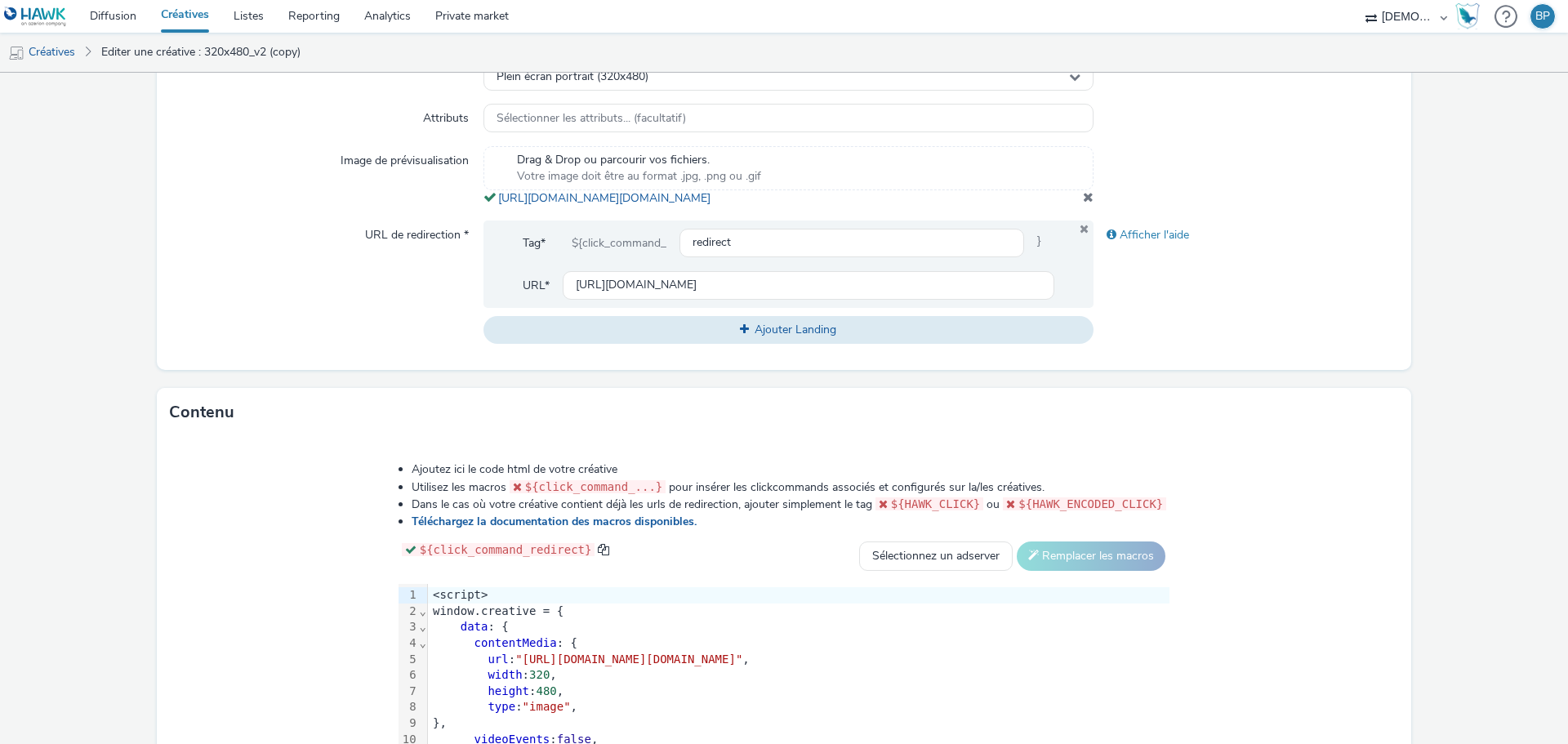
click at [1083, 203] on span at bounding box center [1088, 197] width 10 height 13
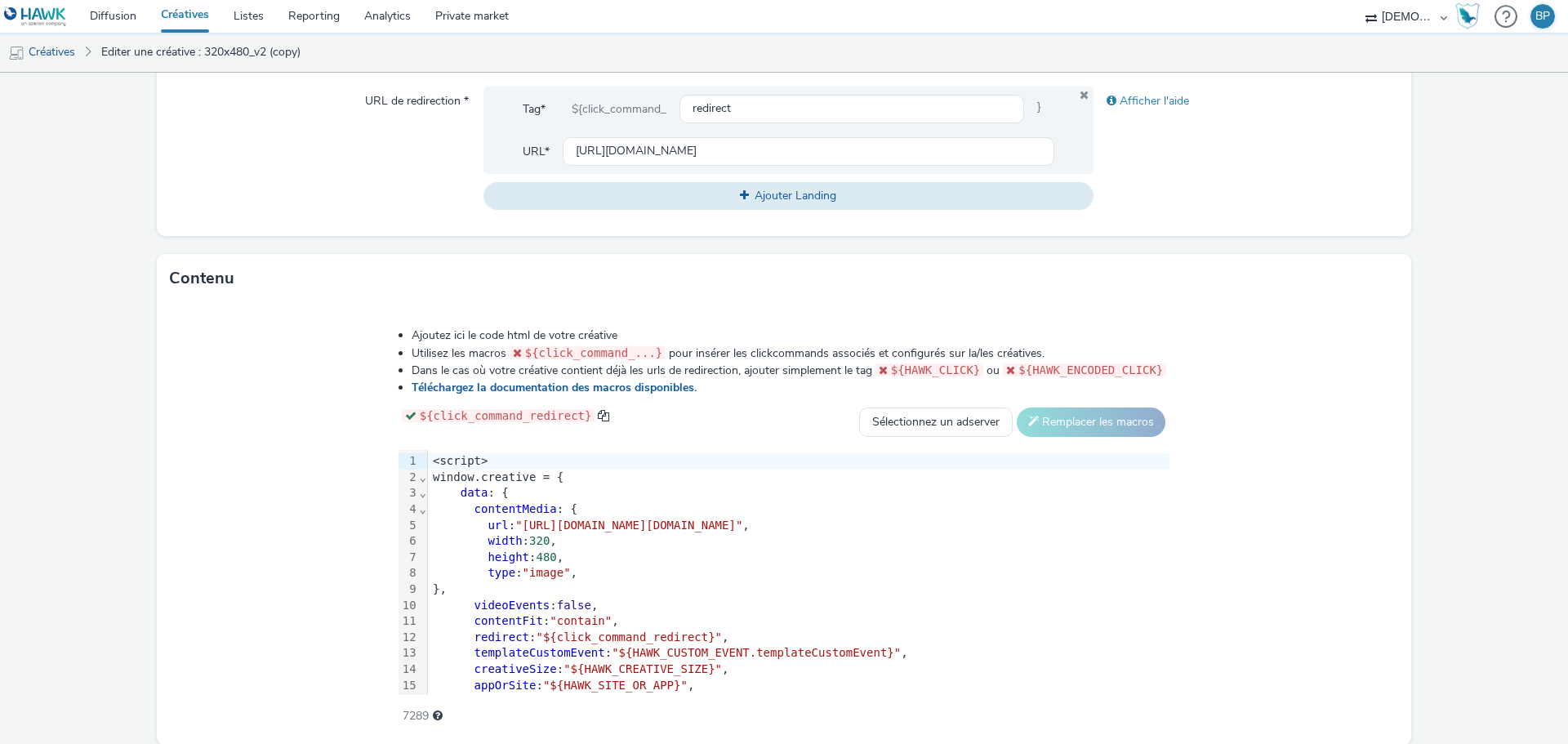
scroll to position [690, 0]
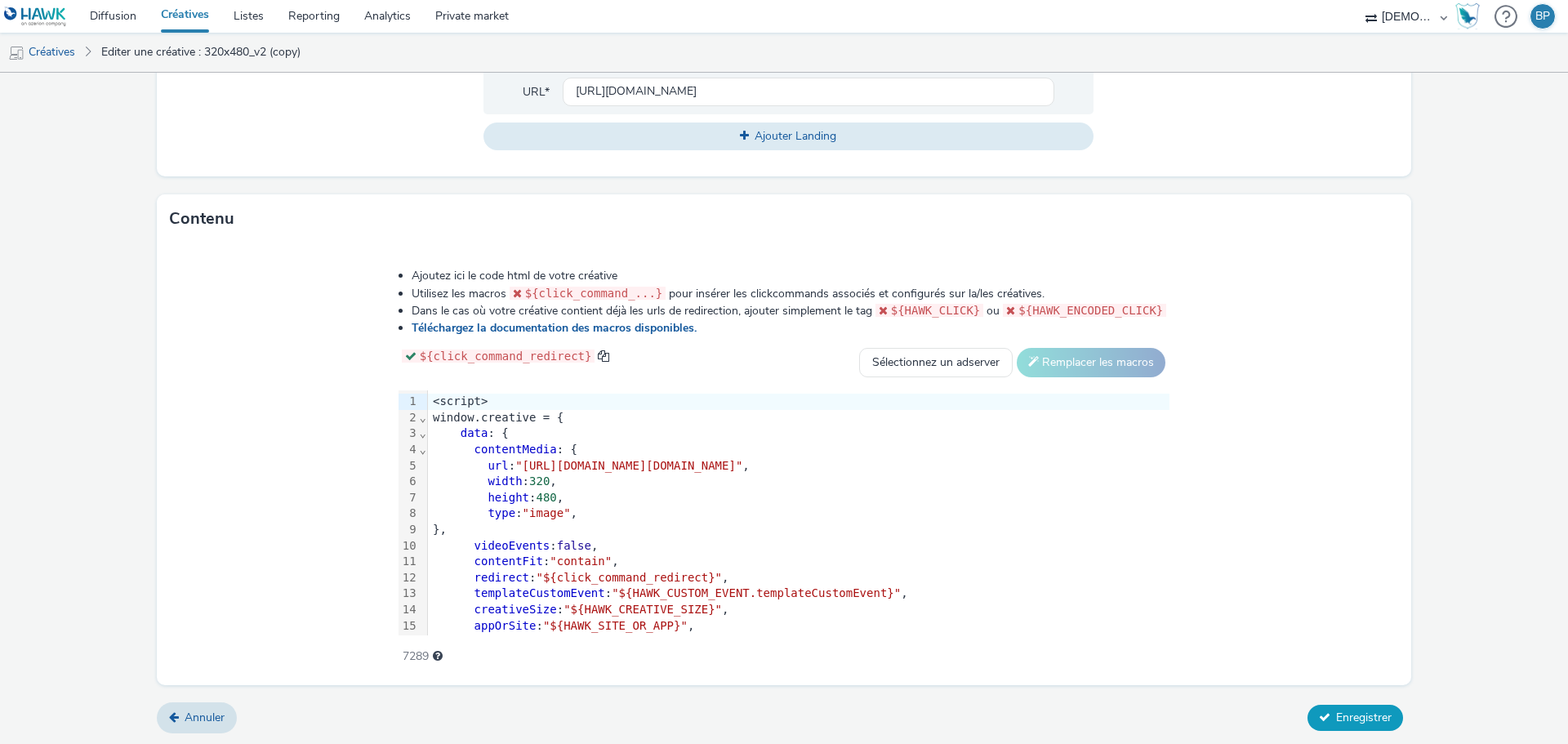
click at [1336, 719] on span "Enregistrer" at bounding box center [1364, 717] width 55 height 16
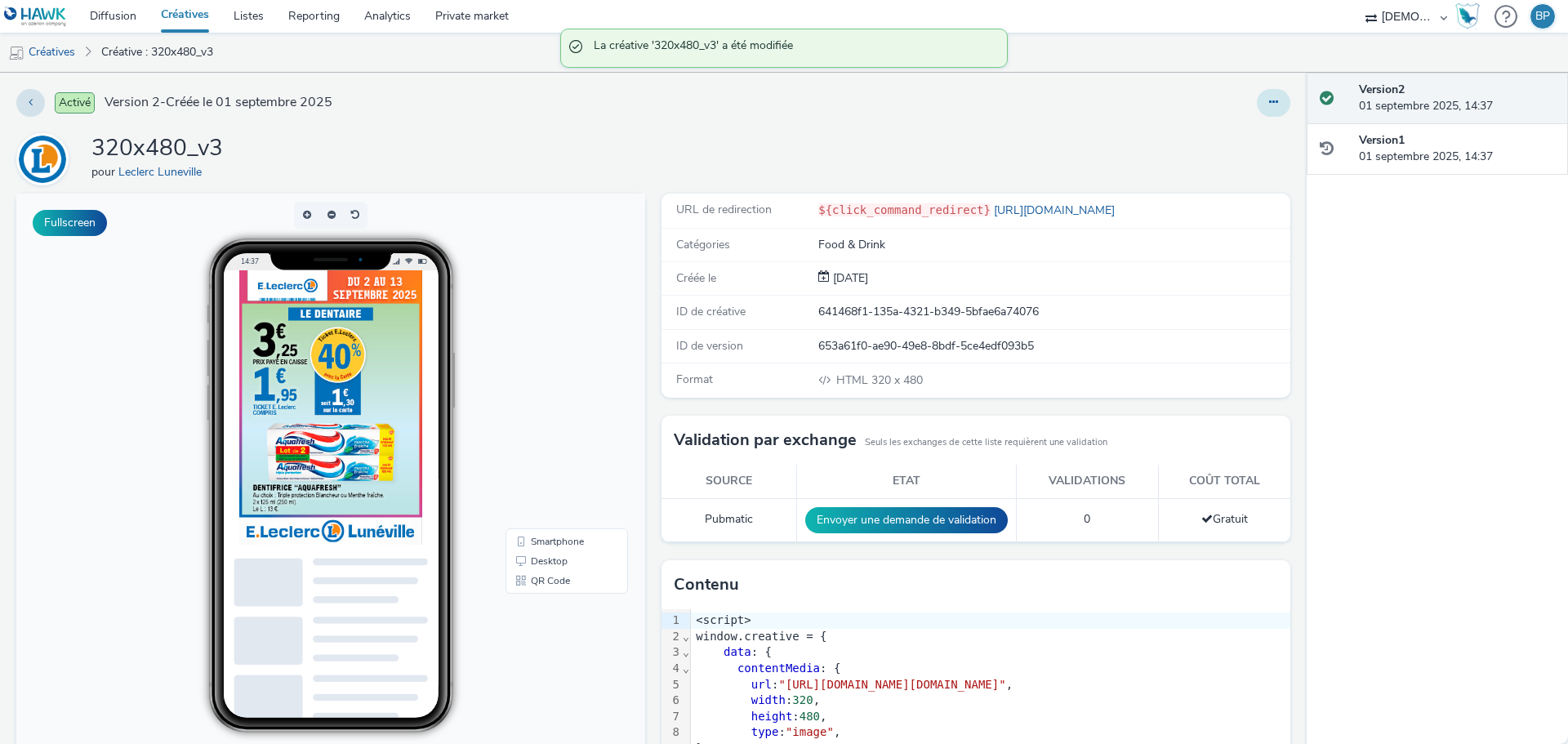
click at [1269, 100] on icon at bounding box center [1273, 102] width 9 height 11
click at [1232, 130] on link "Modifier" at bounding box center [1229, 135] width 123 height 32
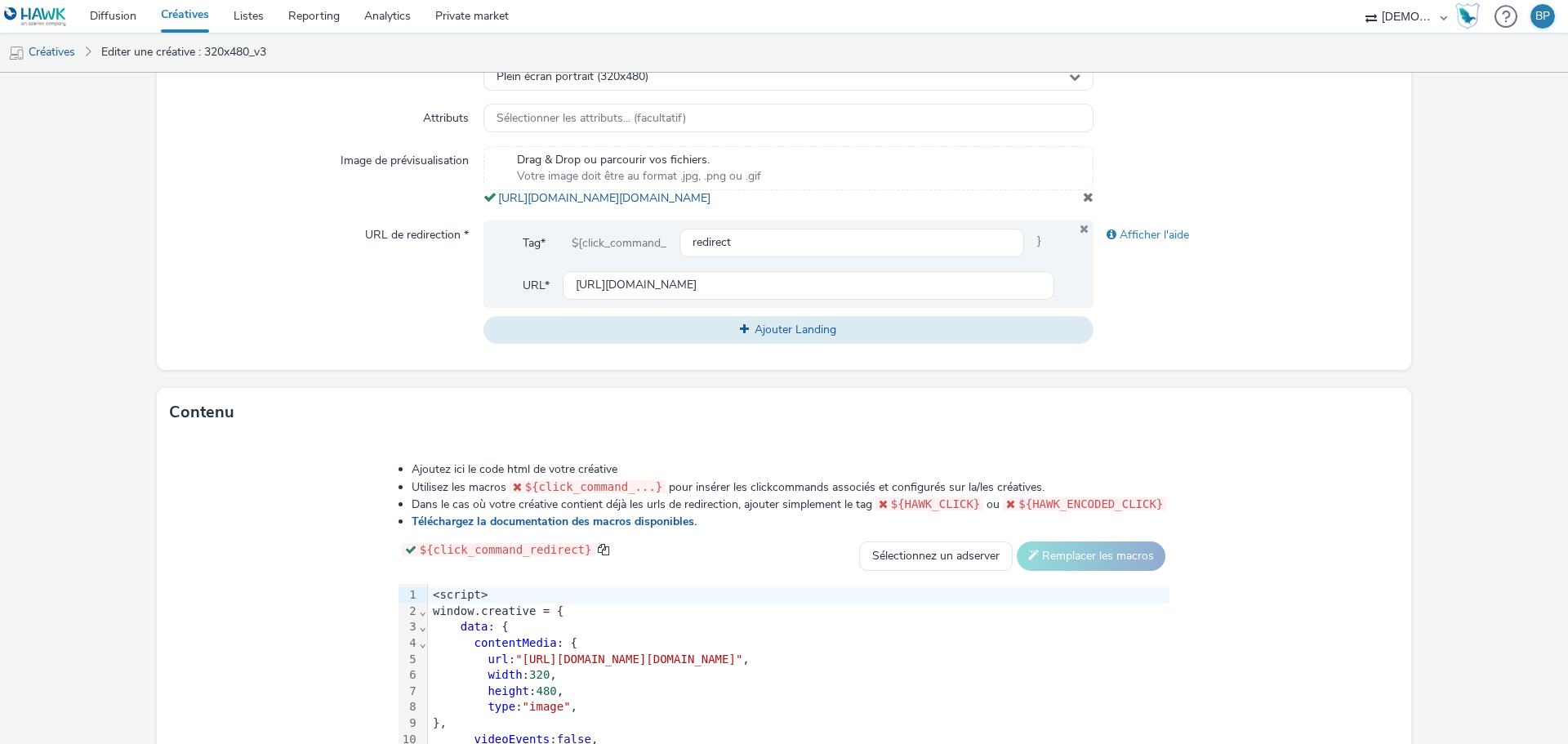
copy link "[URL][DOMAIN_NAME][DOMAIN_NAME]"
drag, startPoint x: 883, startPoint y: 217, endPoint x: 492, endPoint y: 194, distance: 391.7
click at [492, 194] on div "Drag & Drop ou parcourir vos fichiers. Votre image doit être au format .jpg, .p…" at bounding box center [788, 176] width 610 height 60
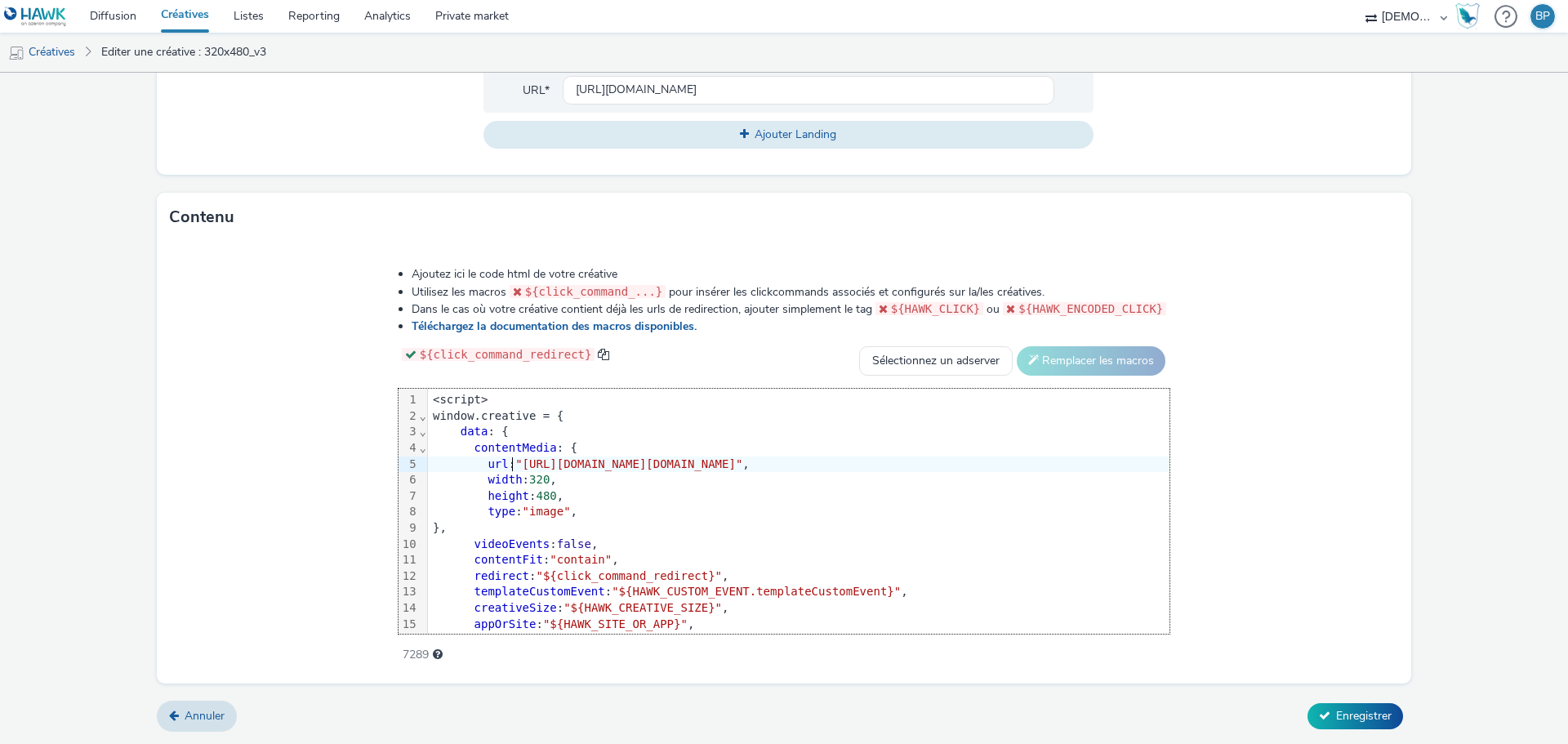
click at [516, 460] on span ""[URL][DOMAIN_NAME][DOMAIN_NAME]"" at bounding box center [629, 464] width 227 height 13
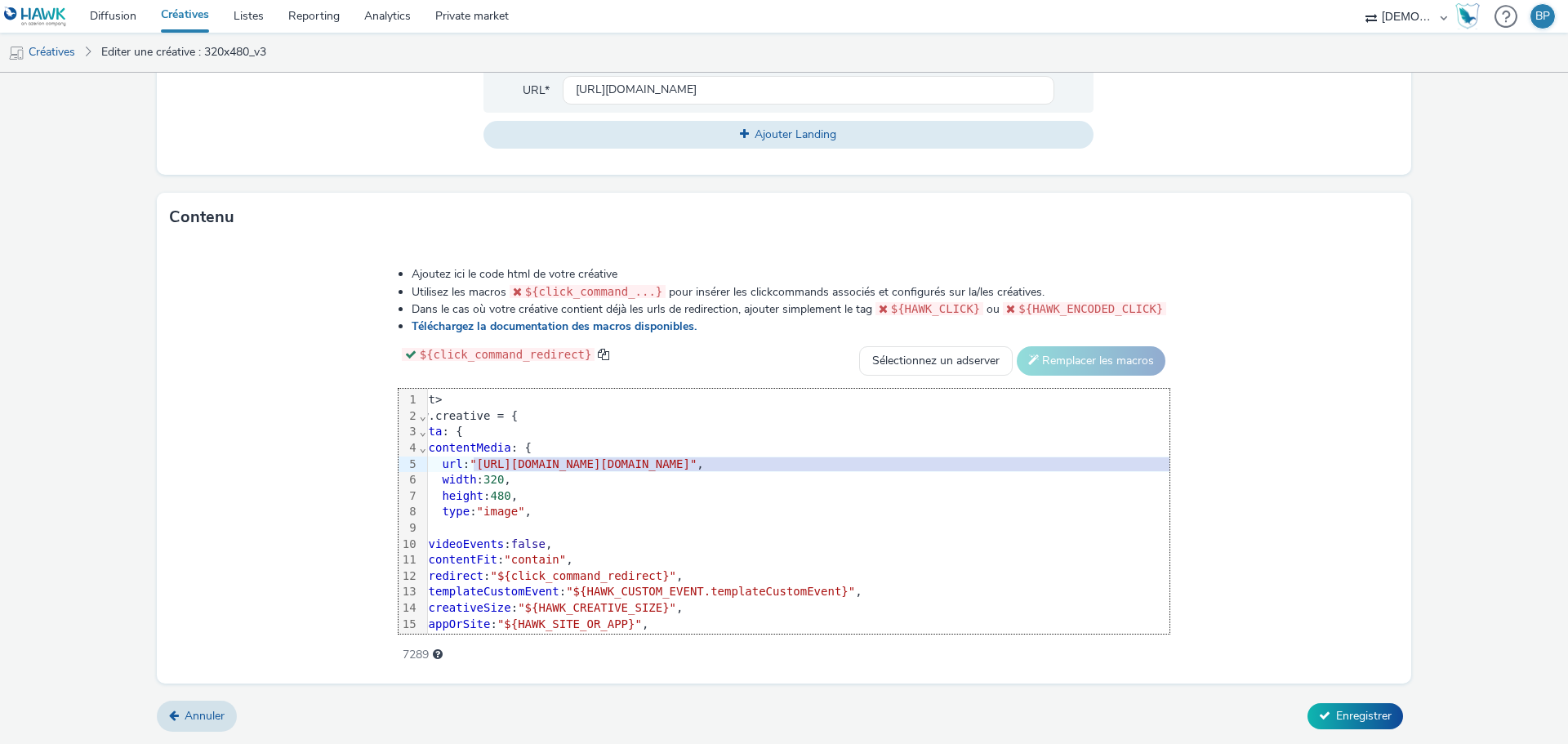
drag, startPoint x: 347, startPoint y: 461, endPoint x: 1304, endPoint y: 461, distance: 957.0
click at [697, 461] on span ""[URL][DOMAIN_NAME][DOMAIN_NAME]"" at bounding box center [583, 464] width 227 height 13
click at [1427, 494] on form "Editer une créative Général Annonceur * Leclerc Luneville Nom * 320x480_v3 245 …" at bounding box center [784, 66] width 1568 height 1357
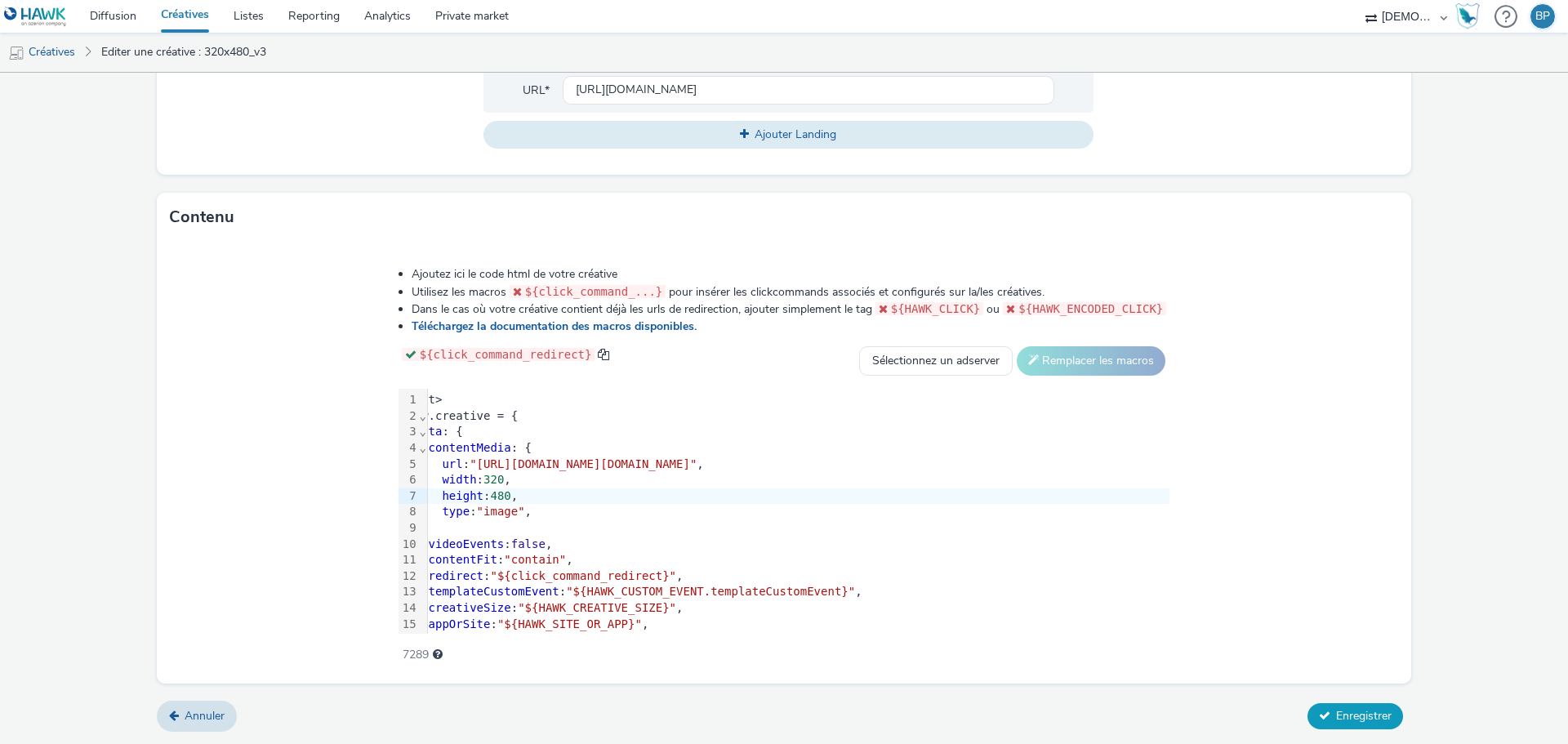
click at [1336, 705] on button "Enregistrer" at bounding box center [1355, 716] width 95 height 26
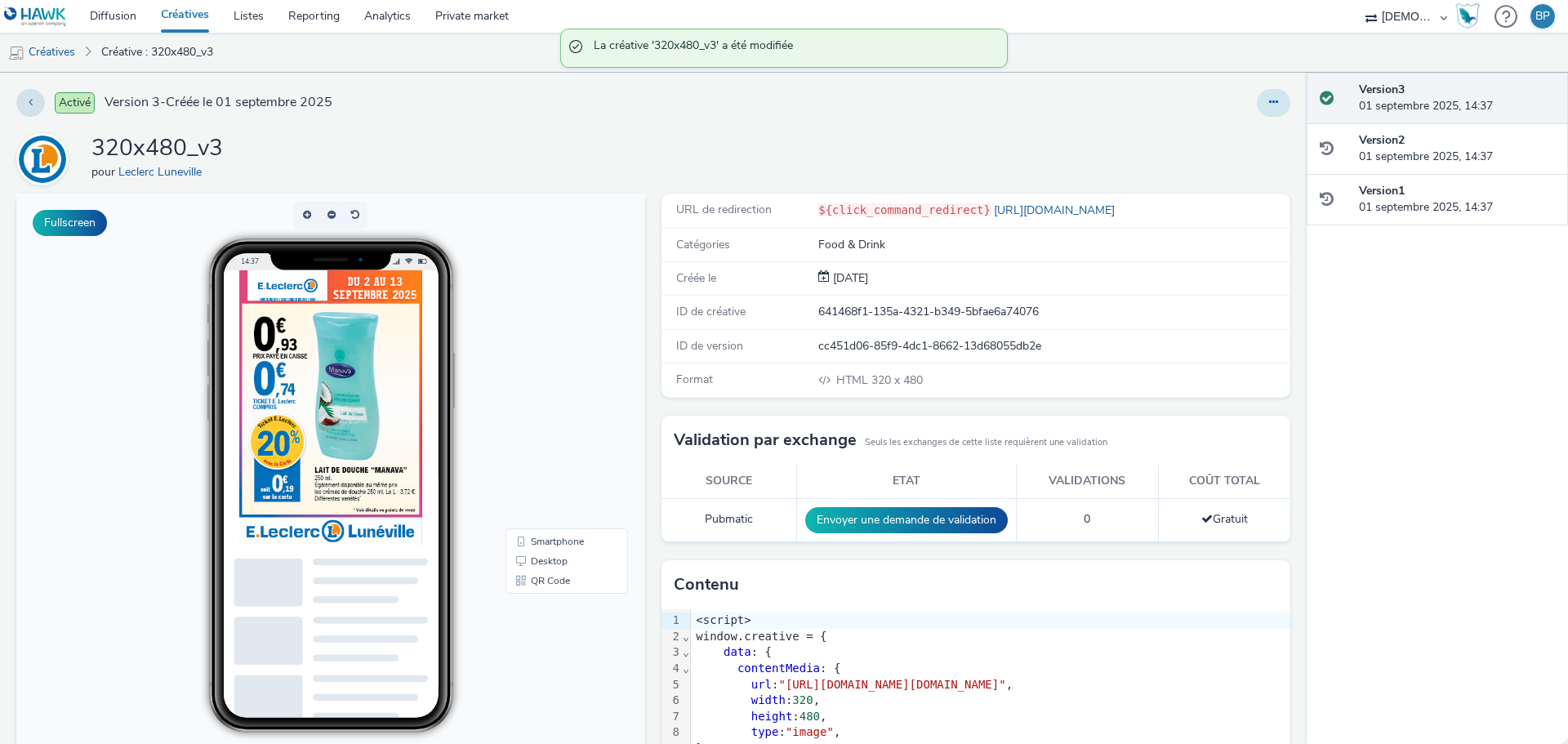
click at [1269, 102] on icon at bounding box center [1273, 102] width 9 height 11
click at [1217, 158] on link "Dupliquer" at bounding box center [1229, 167] width 123 height 32
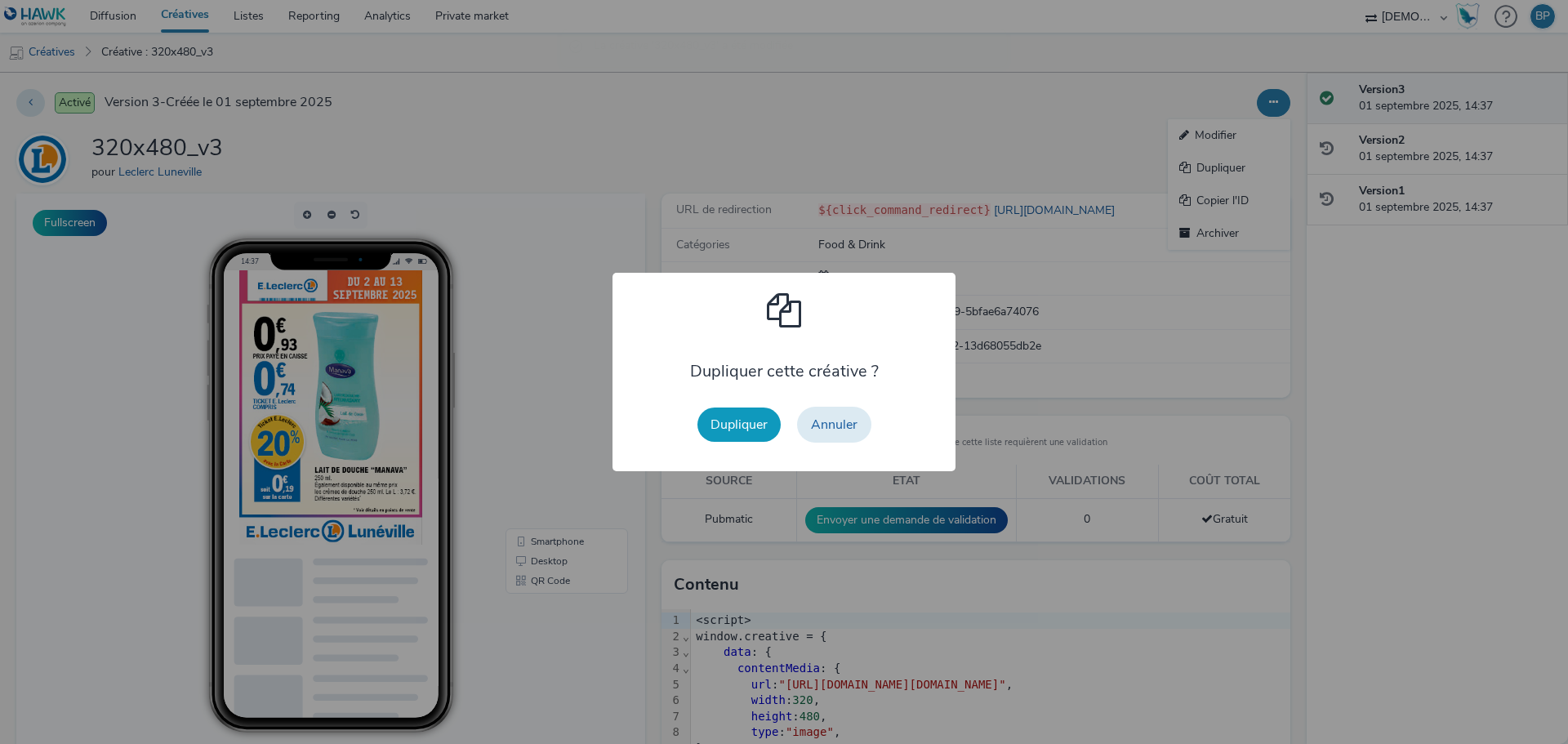
click at [760, 418] on button "Dupliquer" at bounding box center [739, 424] width 83 height 34
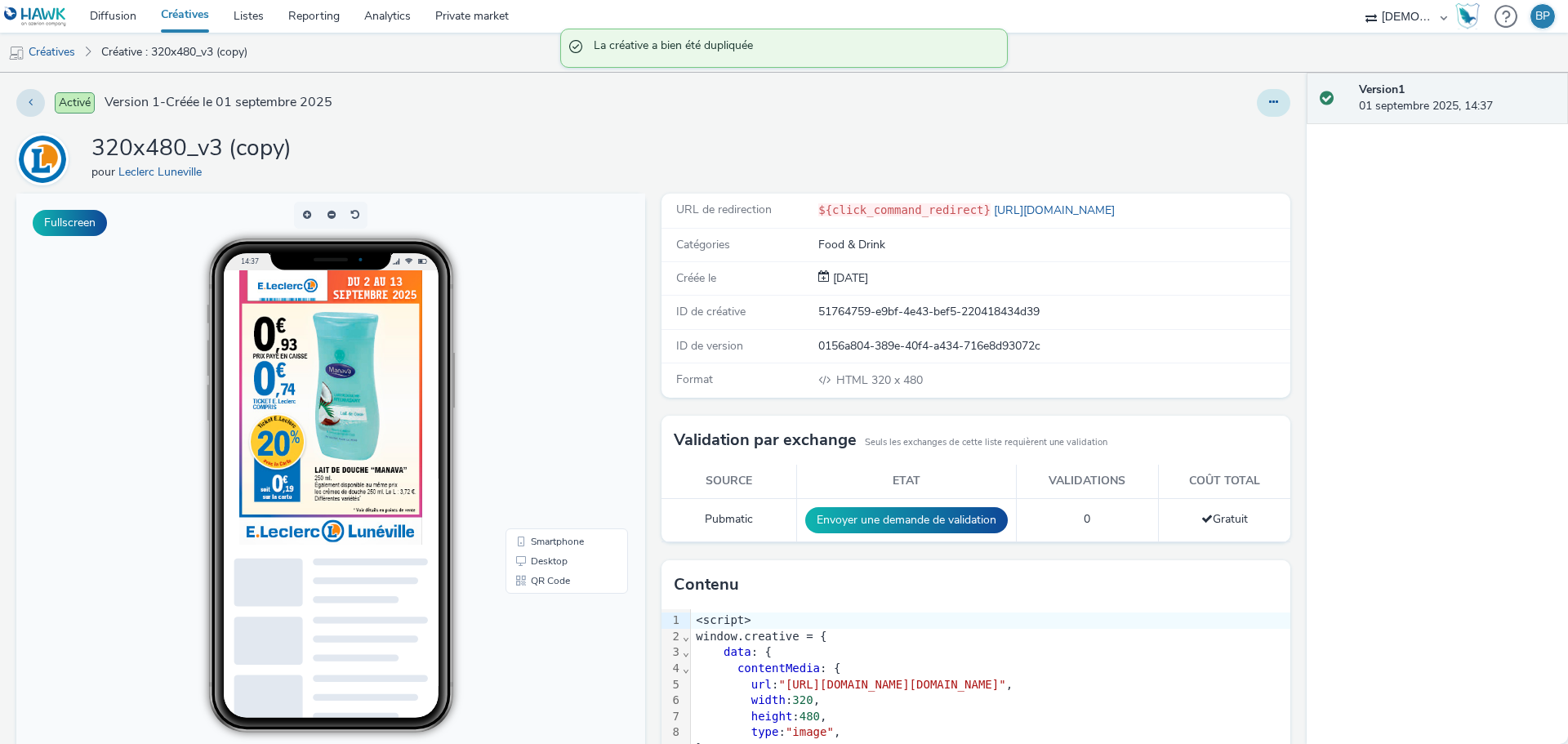
click at [1257, 101] on button at bounding box center [1273, 103] width 33 height 28
drag, startPoint x: 1220, startPoint y: 137, endPoint x: 1160, endPoint y: 159, distance: 63.9
click at [1219, 137] on link "Modifier" at bounding box center [1229, 135] width 123 height 32
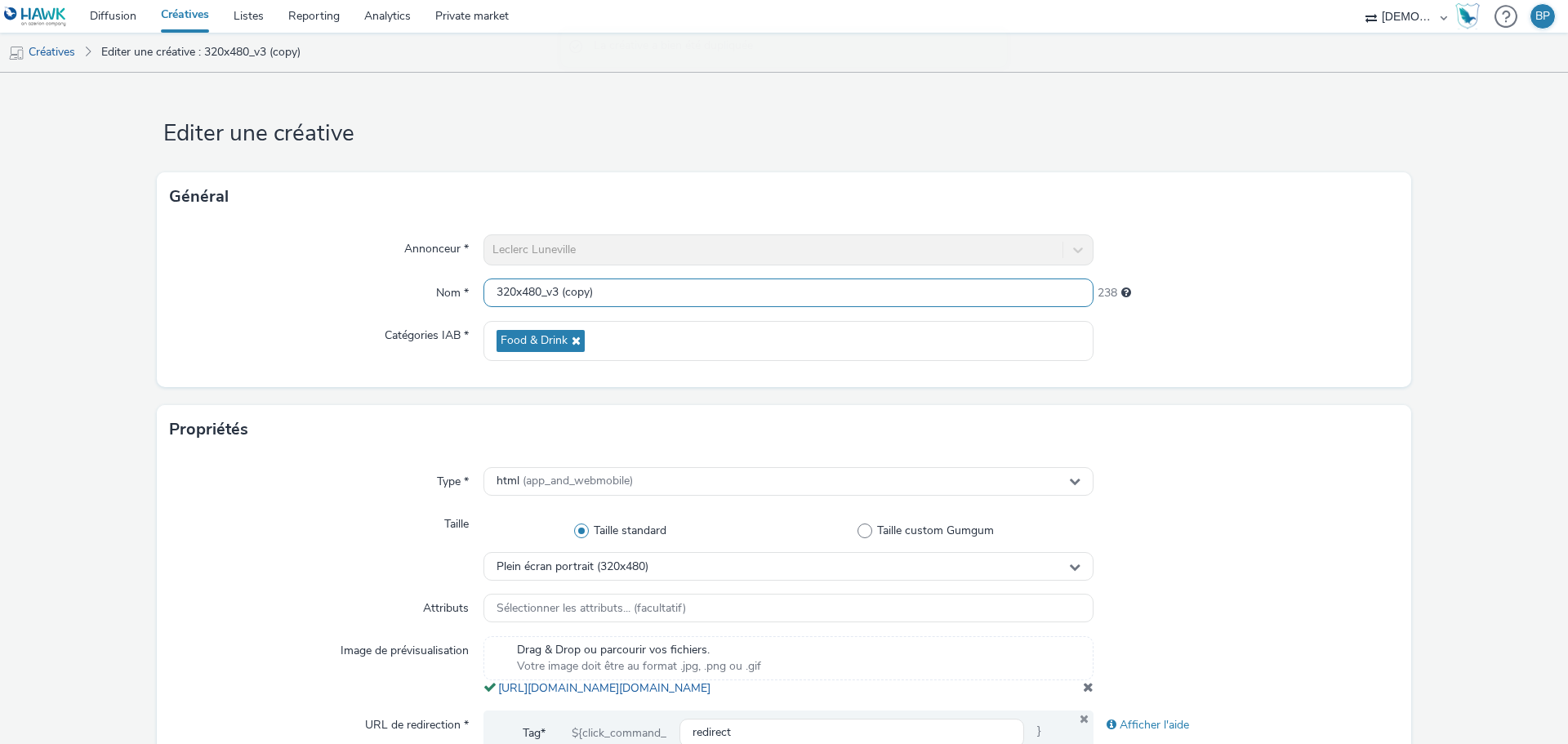
drag, startPoint x: 555, startPoint y: 290, endPoint x: 752, endPoint y: 288, distance: 197.0
click at [751, 289] on input "320x480_v3 (copy)" at bounding box center [788, 292] width 610 height 29
type input "320x480_v4"
click at [1330, 394] on form "Editer une créative Général Annonceur * Leclerc Luneville Nom * 320x480_v4 245 …" at bounding box center [784, 751] width 1568 height 1357
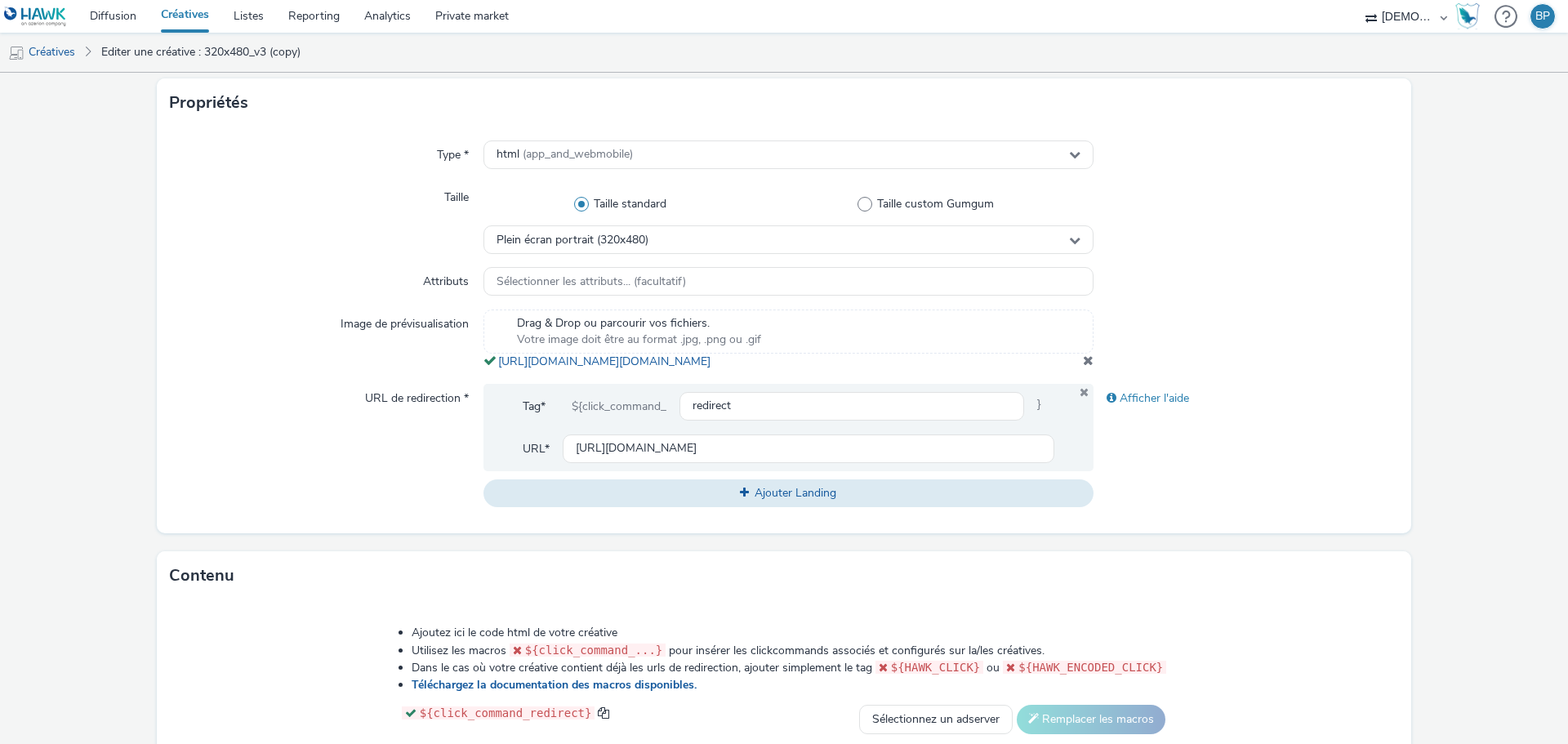
click at [1083, 367] on span at bounding box center [1088, 360] width 10 height 13
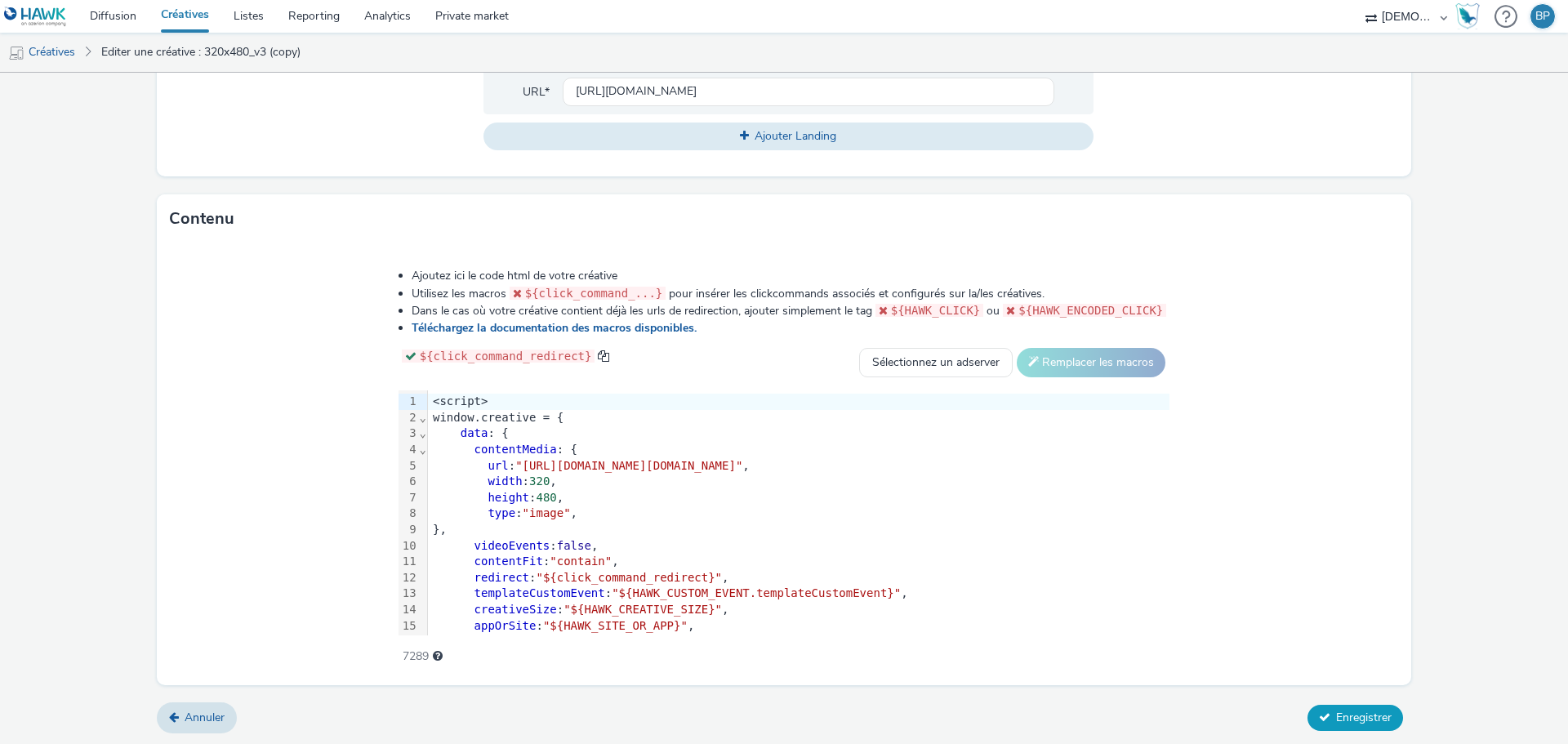
click at [1344, 723] on span "Enregistrer" at bounding box center [1364, 717] width 55 height 16
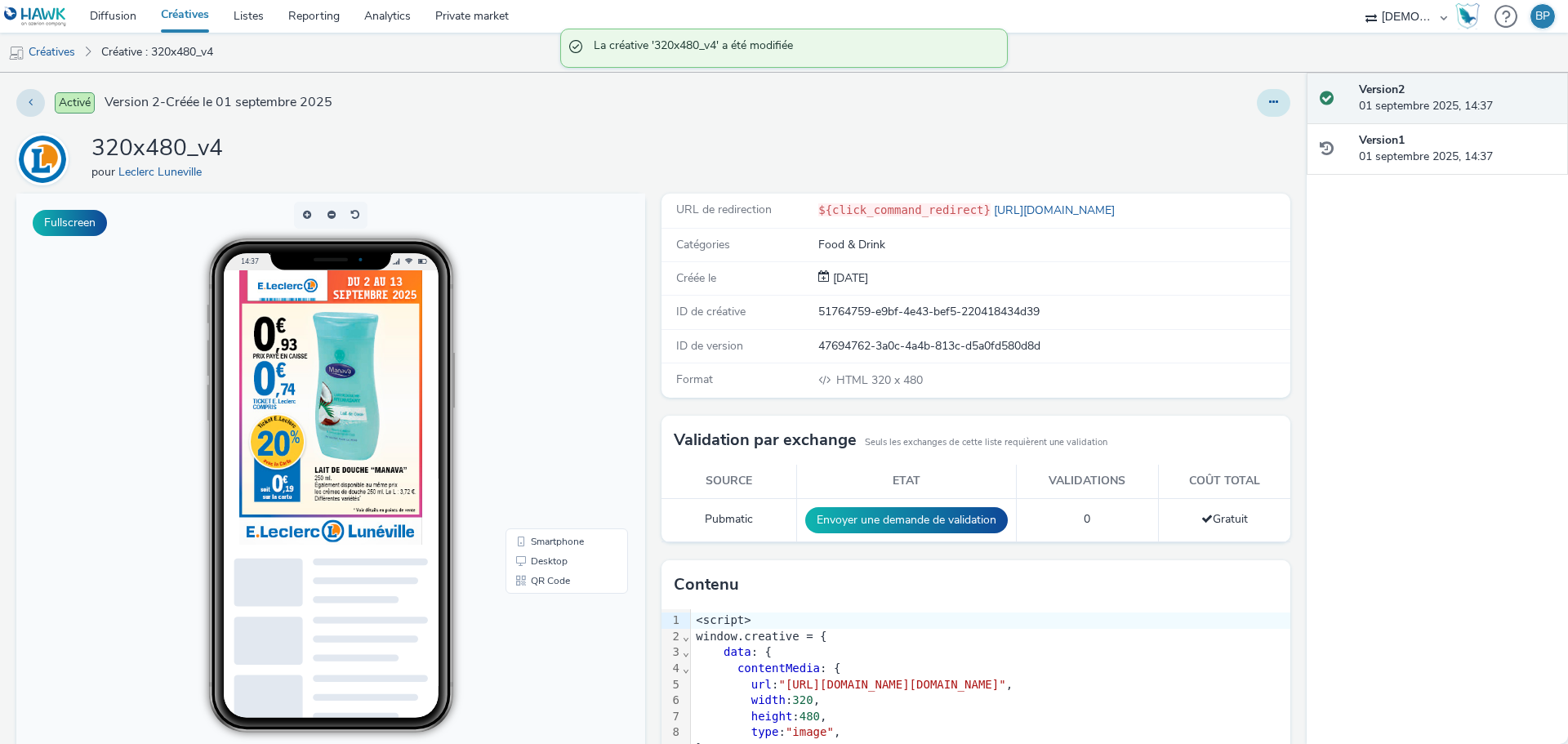
click at [1271, 98] on button at bounding box center [1273, 103] width 33 height 28
click at [1214, 137] on link "Modifier" at bounding box center [1229, 135] width 123 height 32
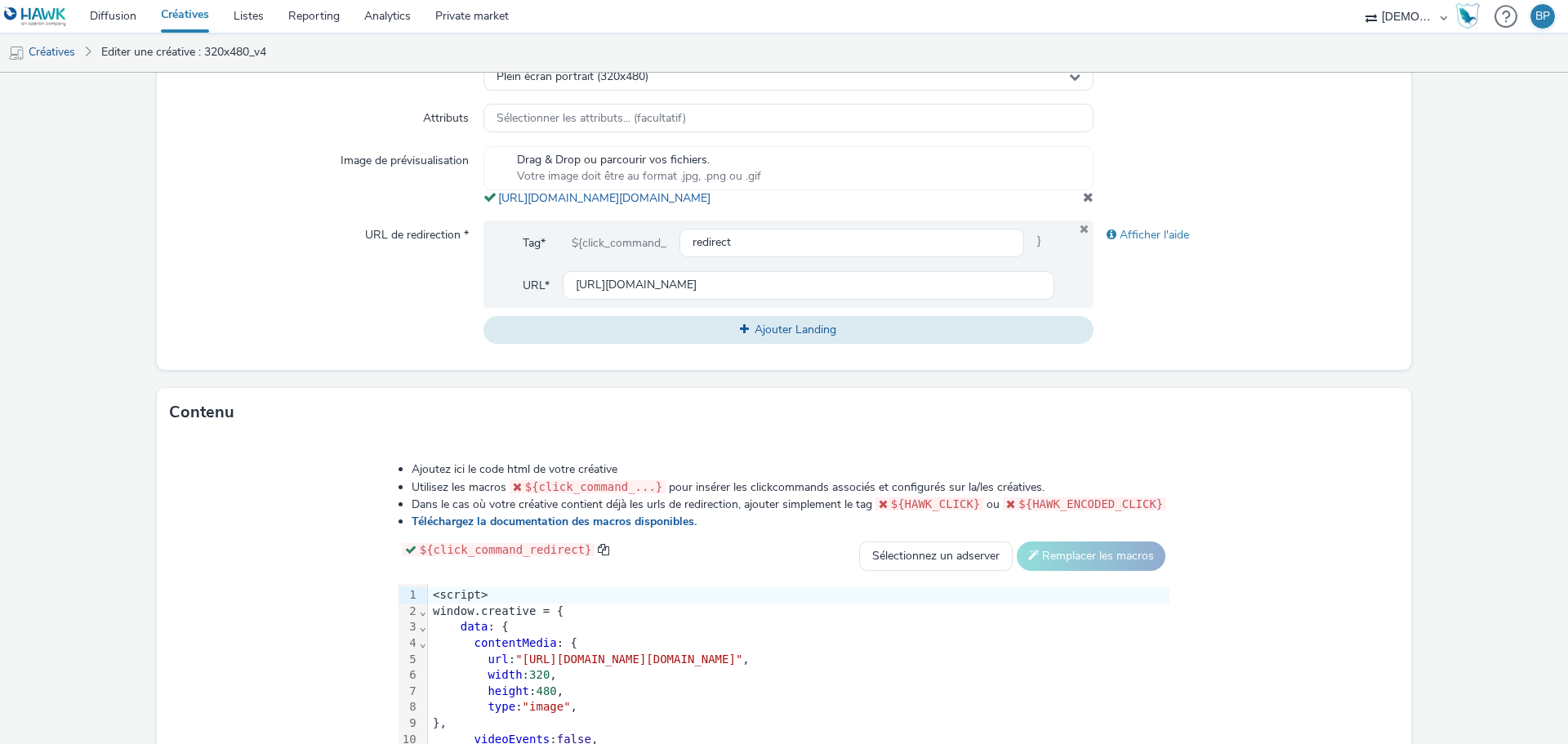
copy link "[URL][DOMAIN_NAME][DOMAIN_NAME]"
drag, startPoint x: 872, startPoint y: 215, endPoint x: 492, endPoint y: 193, distance: 380.6
click at [492, 193] on div "Drag & Drop ou parcourir vos fichiers. Votre image doit être au format .jpg, .p…" at bounding box center [788, 176] width 610 height 60
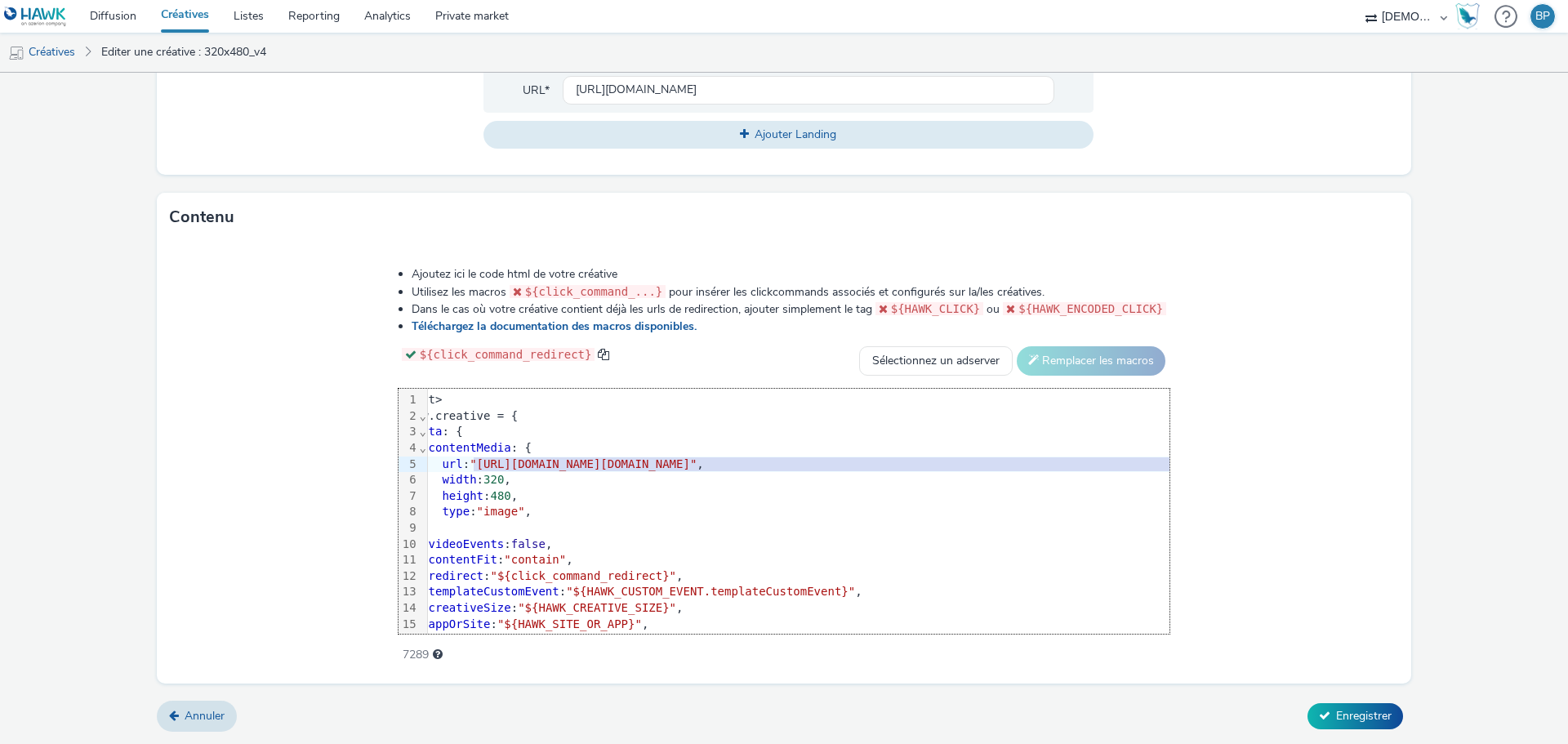
drag, startPoint x: 347, startPoint y: 465, endPoint x: 1304, endPoint y: 461, distance: 957.0
click at [697, 461] on span ""[URL][DOMAIN_NAME][DOMAIN_NAME]"" at bounding box center [583, 464] width 227 height 13
click at [1229, 523] on div "Ajoutez ici le code html de votre créative Utilisez les macros ${click_command_…" at bounding box center [784, 456] width 889 height 402
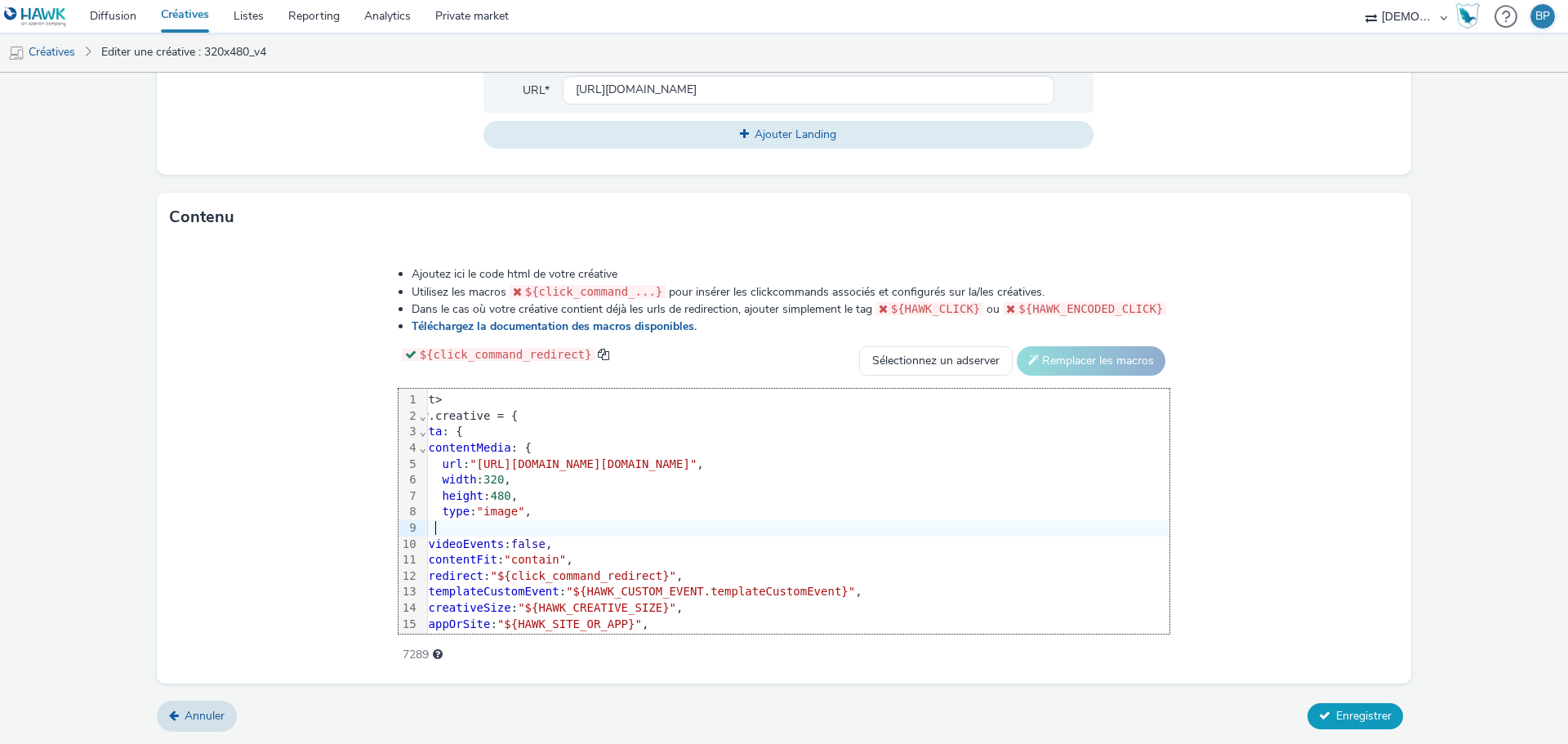
click at [1336, 709] on span "Enregistrer" at bounding box center [1364, 715] width 55 height 16
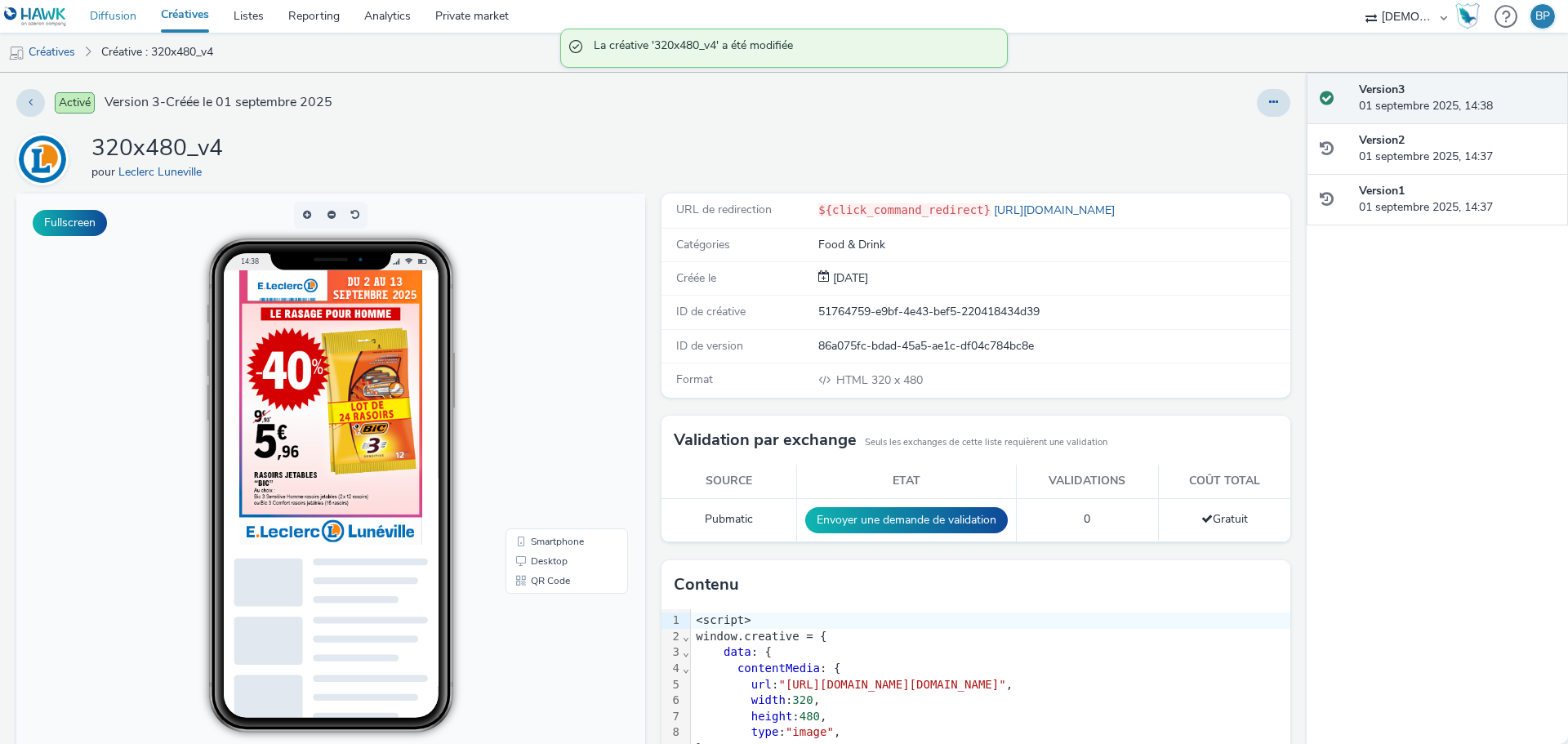
click at [109, 20] on link "Diffusion" at bounding box center [113, 16] width 71 height 32
